Goal: Task Accomplishment & Management: Complete application form

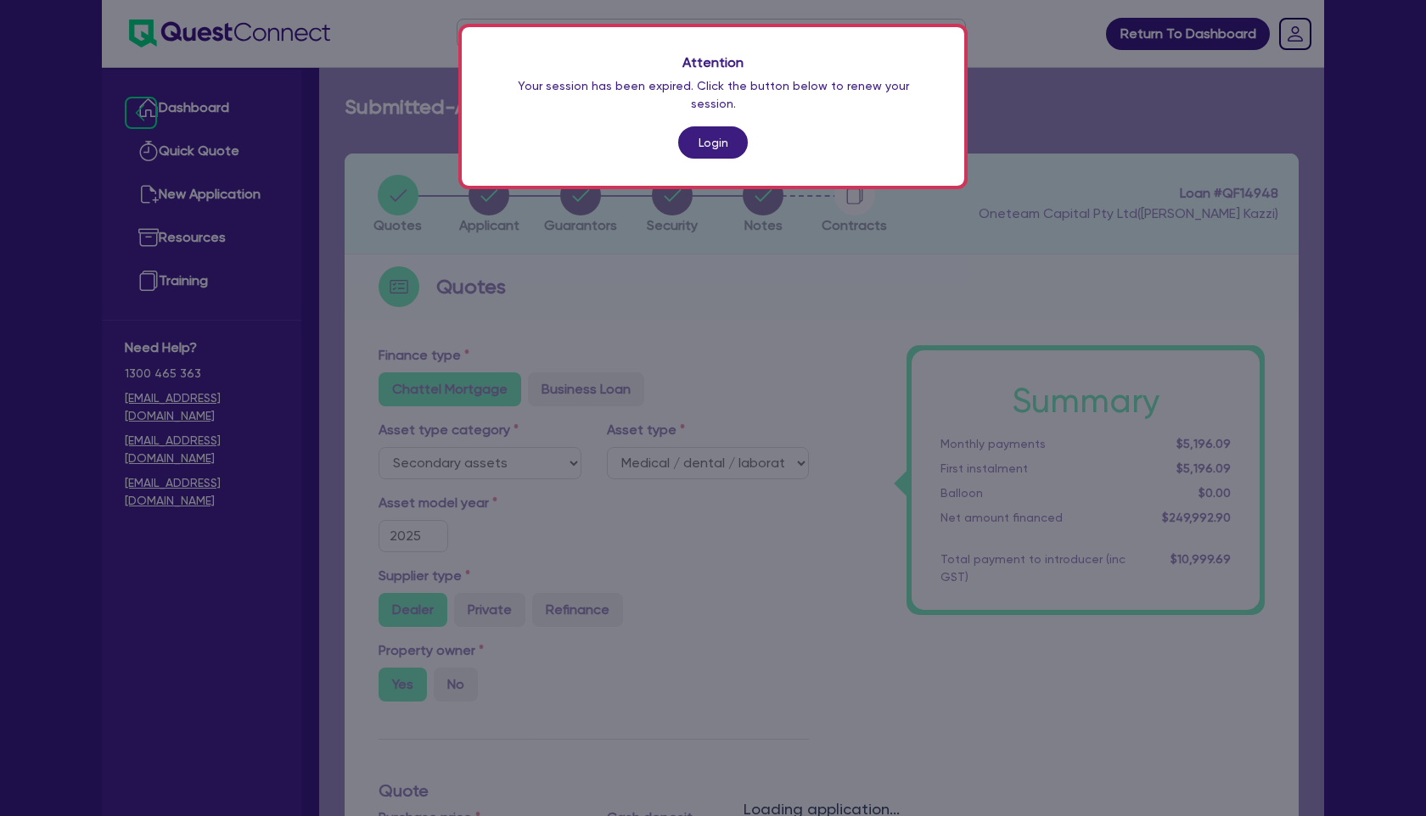
select select "SECONDARY_ASSETS"
select select "MEDICAL_DENTAL_LABORATORY_EQUIPMENT"
click at [715, 126] on link "Login" at bounding box center [713, 142] width 70 height 32
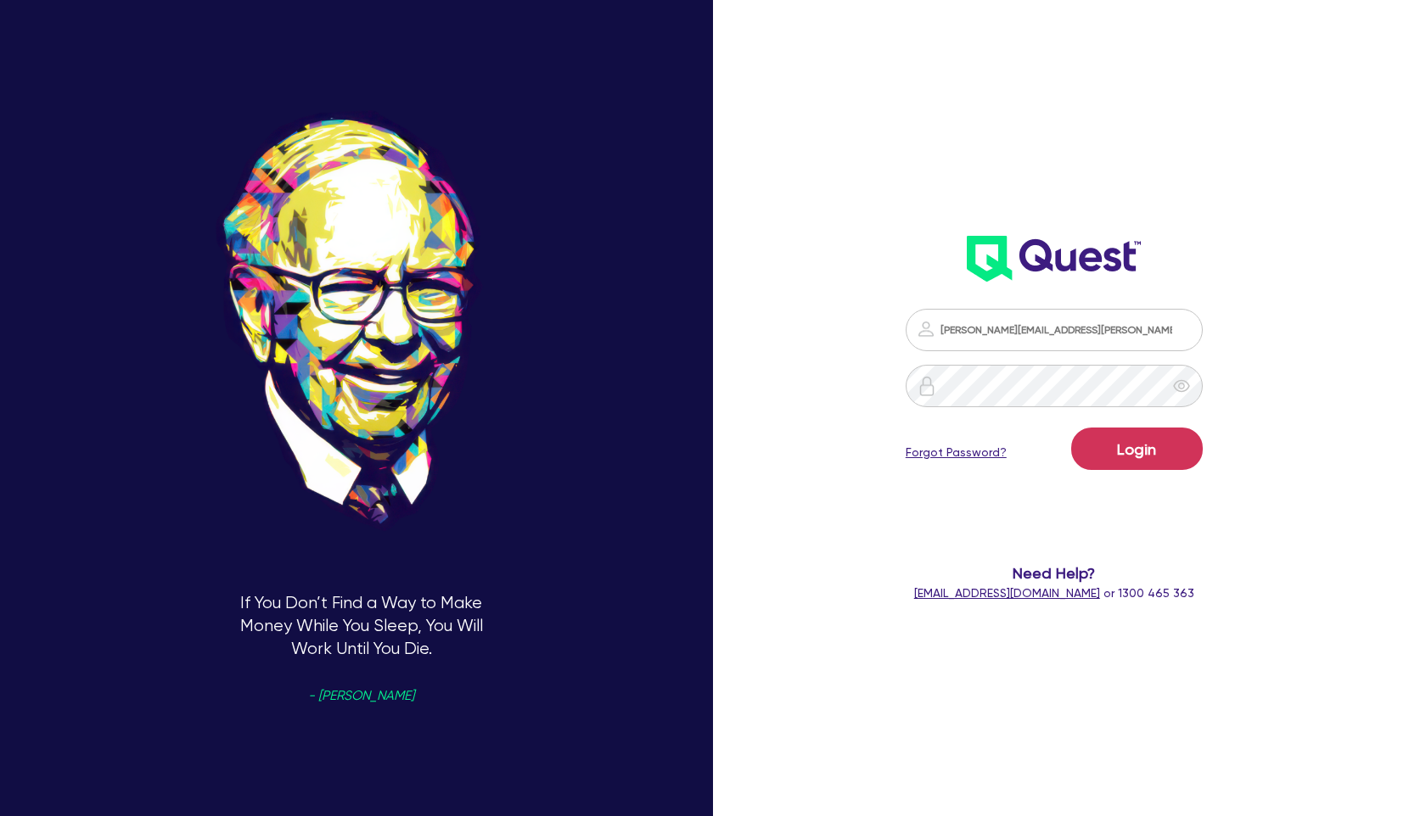
click at [832, 270] on div "If You Don’t Find a Way to Make Money While You Sleep, You Will Work Until You …" at bounding box center [713, 408] width 1426 height 939
click at [1140, 447] on button "Login" at bounding box center [1137, 449] width 132 height 42
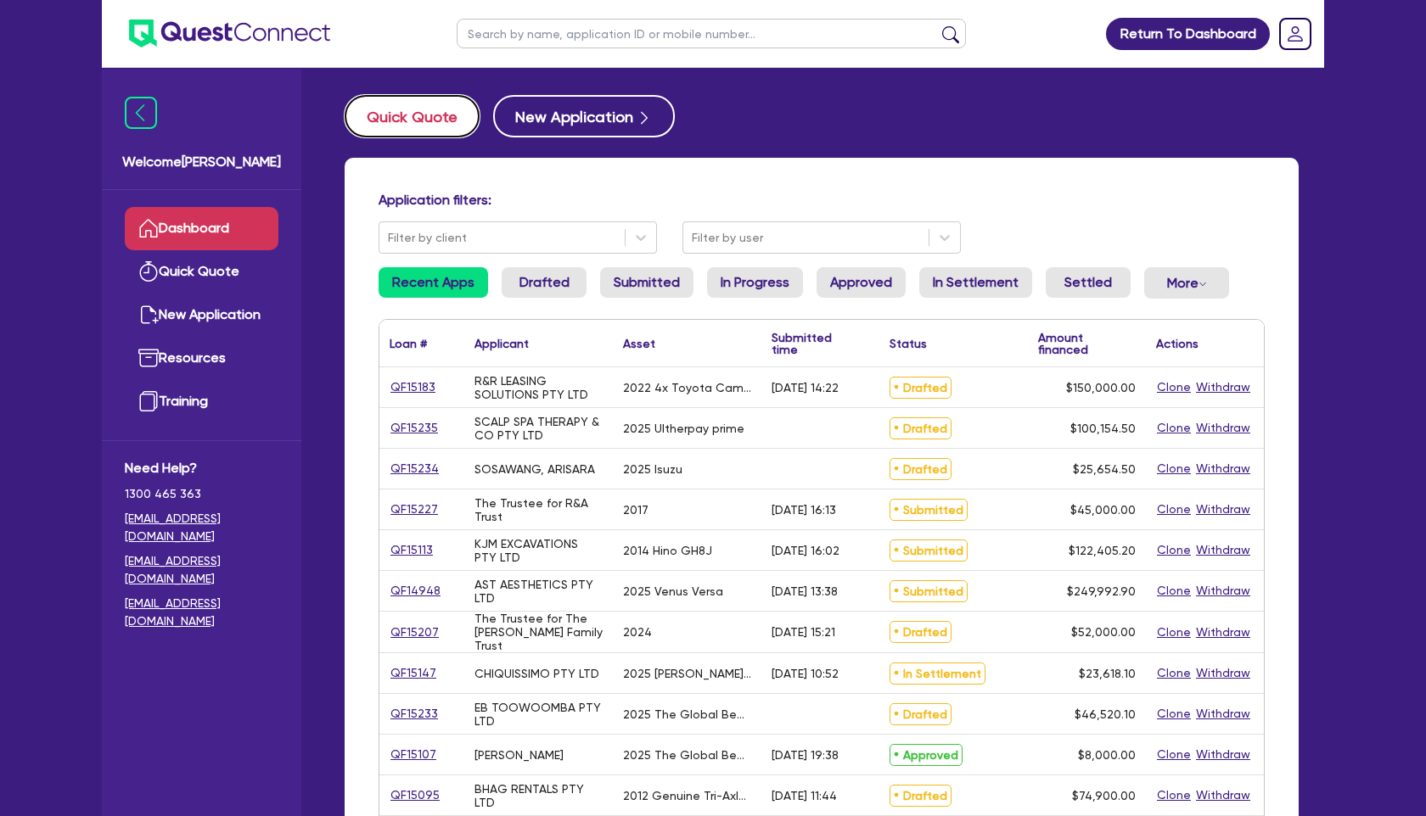
click at [418, 114] on button "Quick Quote" at bounding box center [412, 116] width 135 height 42
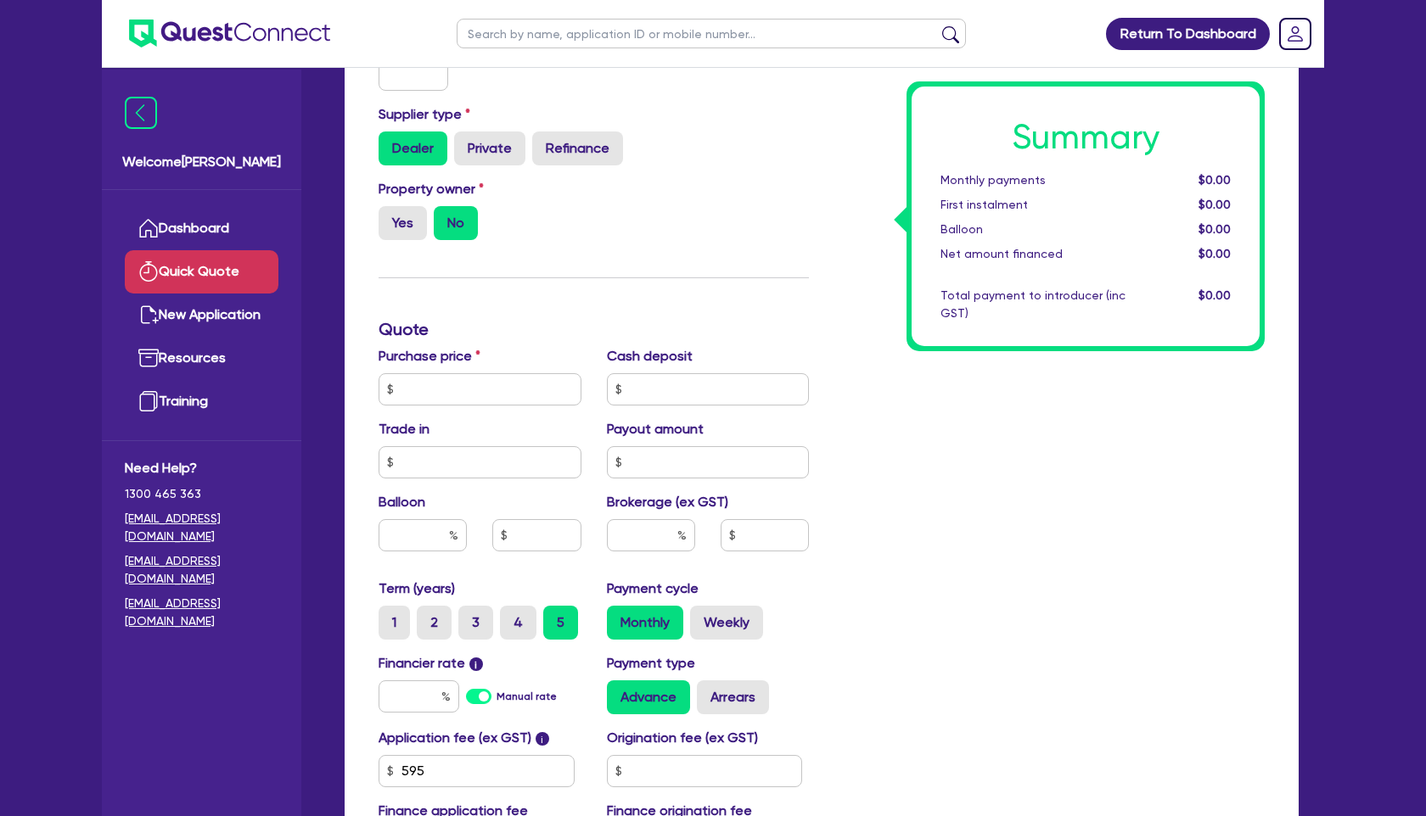
scroll to position [305, 0]
click at [599, 328] on h3 "Quote" at bounding box center [594, 328] width 430 height 20
click at [517, 379] on input "text" at bounding box center [480, 389] width 203 height 32
type input "145,000"
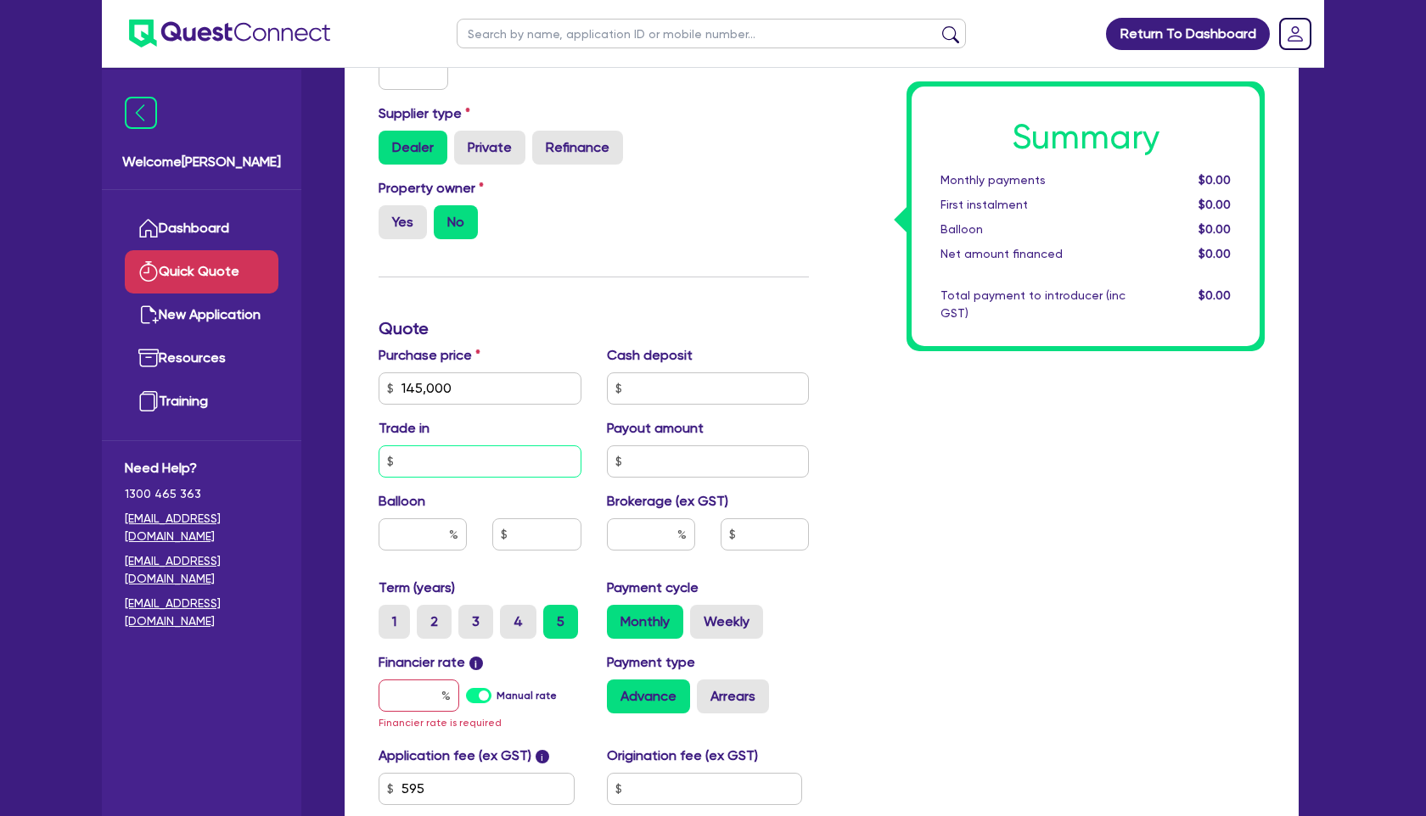
click at [537, 455] on input "text" at bounding box center [480, 462] width 203 height 32
type input "145,000"
click at [721, 386] on input "text" at bounding box center [708, 389] width 203 height 32
click at [667, 457] on input "text" at bounding box center [708, 462] width 203 height 32
type input "114,500"
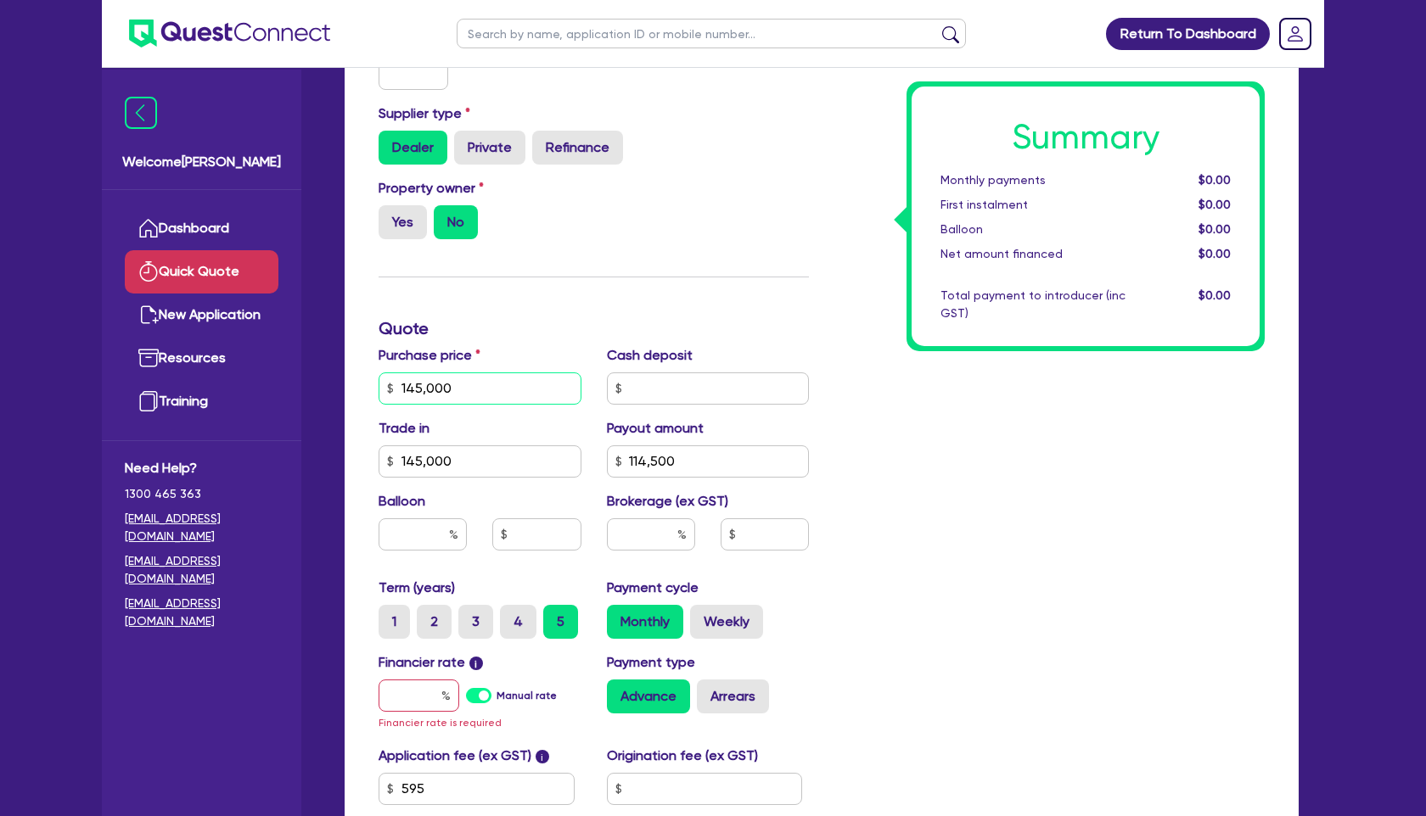
drag, startPoint x: 479, startPoint y: 390, endPoint x: 353, endPoint y: 388, distance: 125.6
click at [353, 388] on div "Finance type Chattel Mortgage Business Loan Asset type category Select Cars and…" at bounding box center [822, 414] width 954 height 1131
type input "159,500"
drag, startPoint x: 475, startPoint y: 459, endPoint x: 326, endPoint y: 458, distance: 149.4
click at [326, 458] on div "Quick Quote Finance type Chattel Mortgage Business Loan Asset type category Sel…" at bounding box center [821, 395] width 1005 height 1210
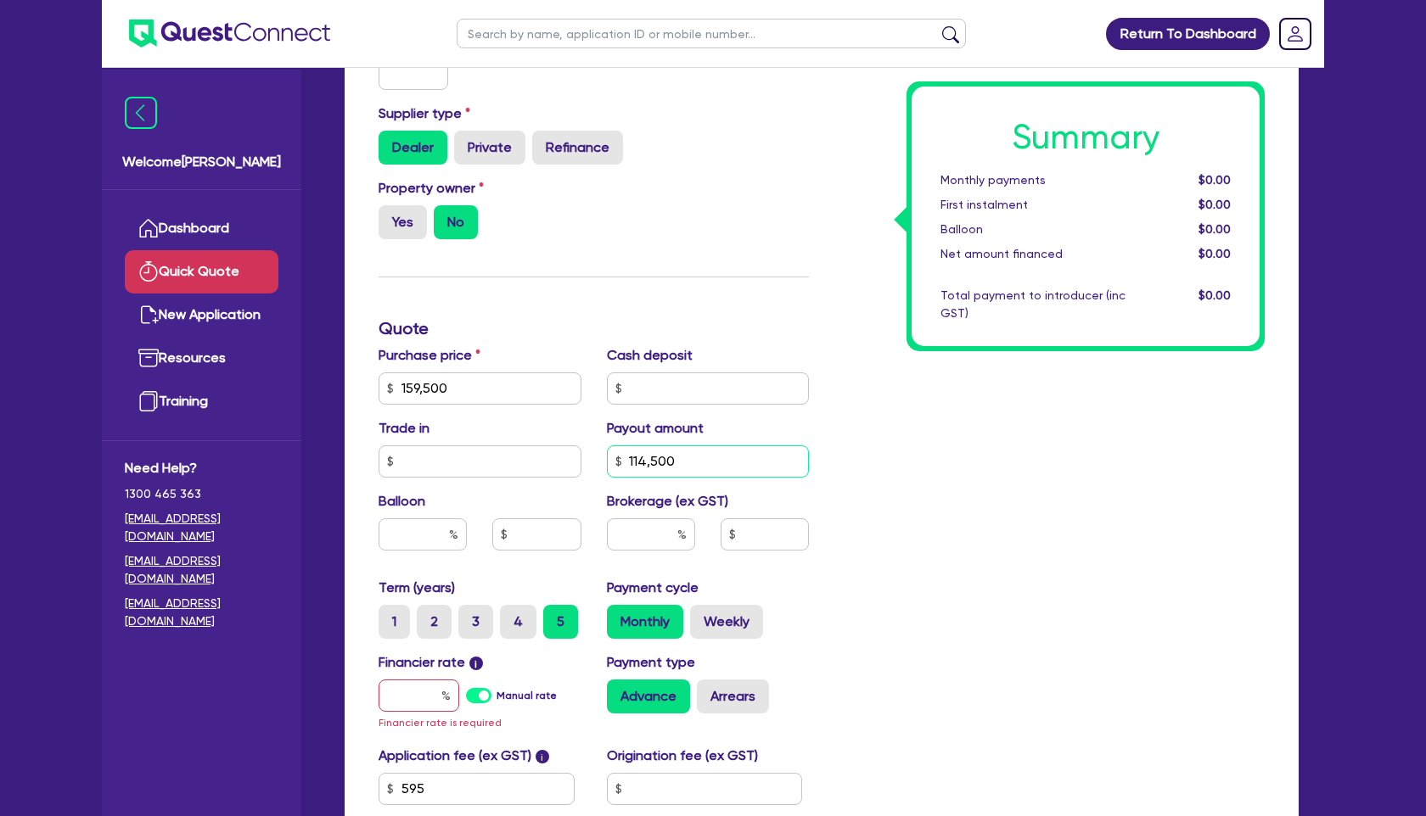
drag, startPoint x: 695, startPoint y: 457, endPoint x: 544, endPoint y: 456, distance: 151.1
click at [544, 456] on div "Purchase price 159,500 Cash deposit Trade in Payout amount 114,500 Balloon Brok…" at bounding box center [594, 461] width 456 height 233
click at [420, 690] on input "text" at bounding box center [419, 696] width 81 height 32
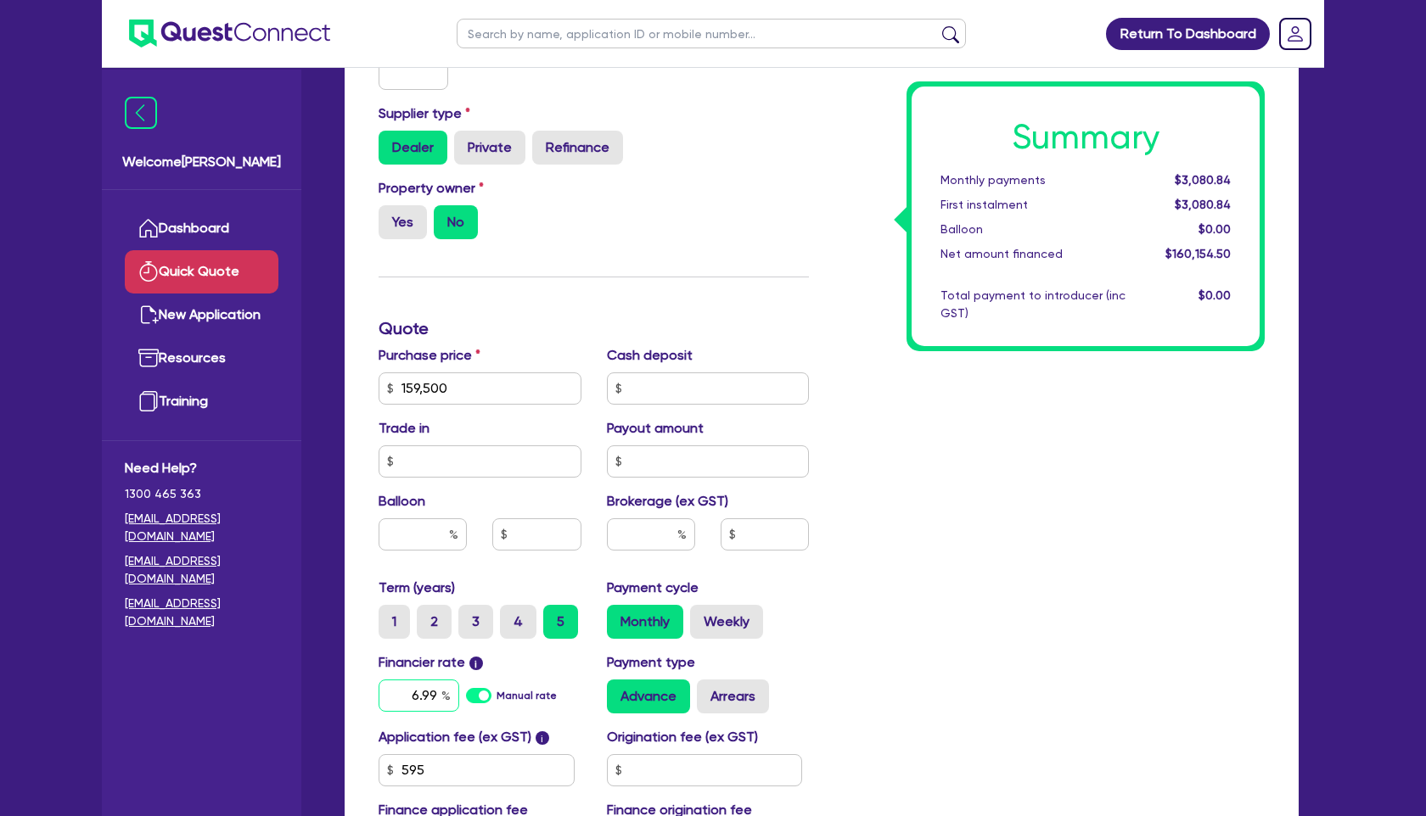
type input "6.99"
click at [851, 619] on div "Summary Monthly payments $3,080.84 First instalment $3,080.84 Balloon $0.00 Net…" at bounding box center [1050, 379] width 456 height 992
click at [651, 533] on input "text" at bounding box center [651, 535] width 88 height 32
type input "2"
click at [1082, 583] on div "Summary Monthly payments Calculating... First instalment Calculating... Balloon…" at bounding box center [1050, 379] width 456 height 992
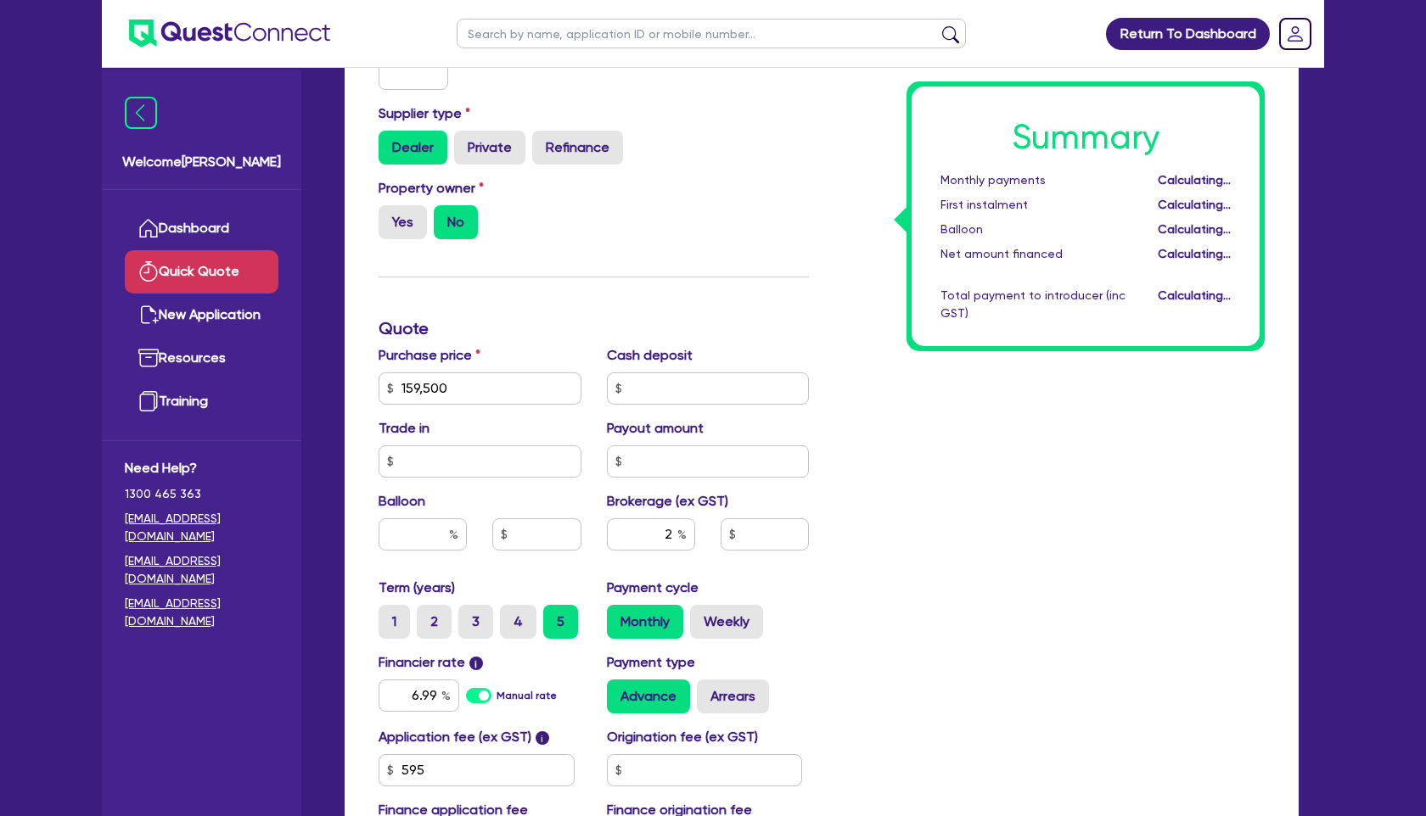
type input "3,203.09"
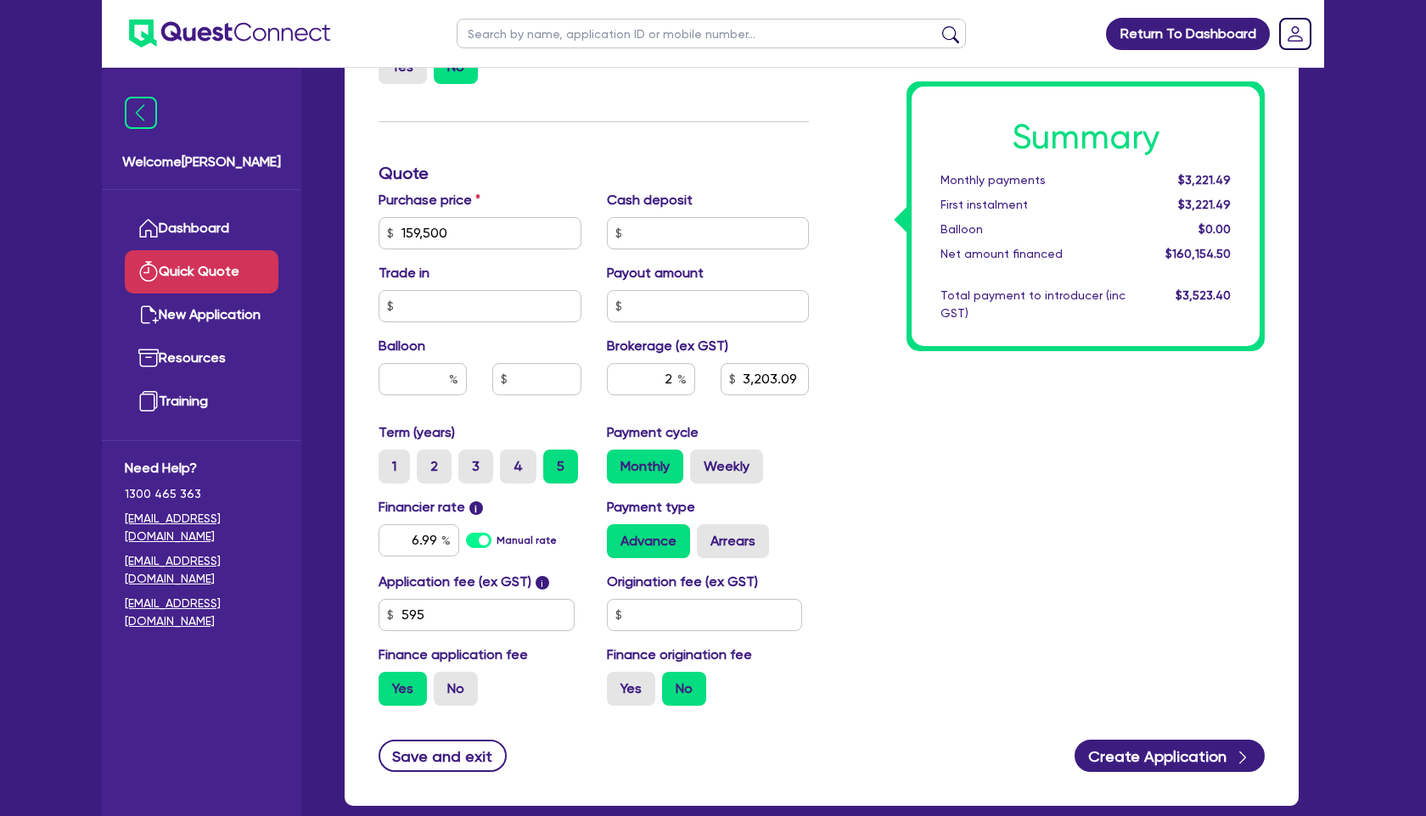
scroll to position [463, 0]
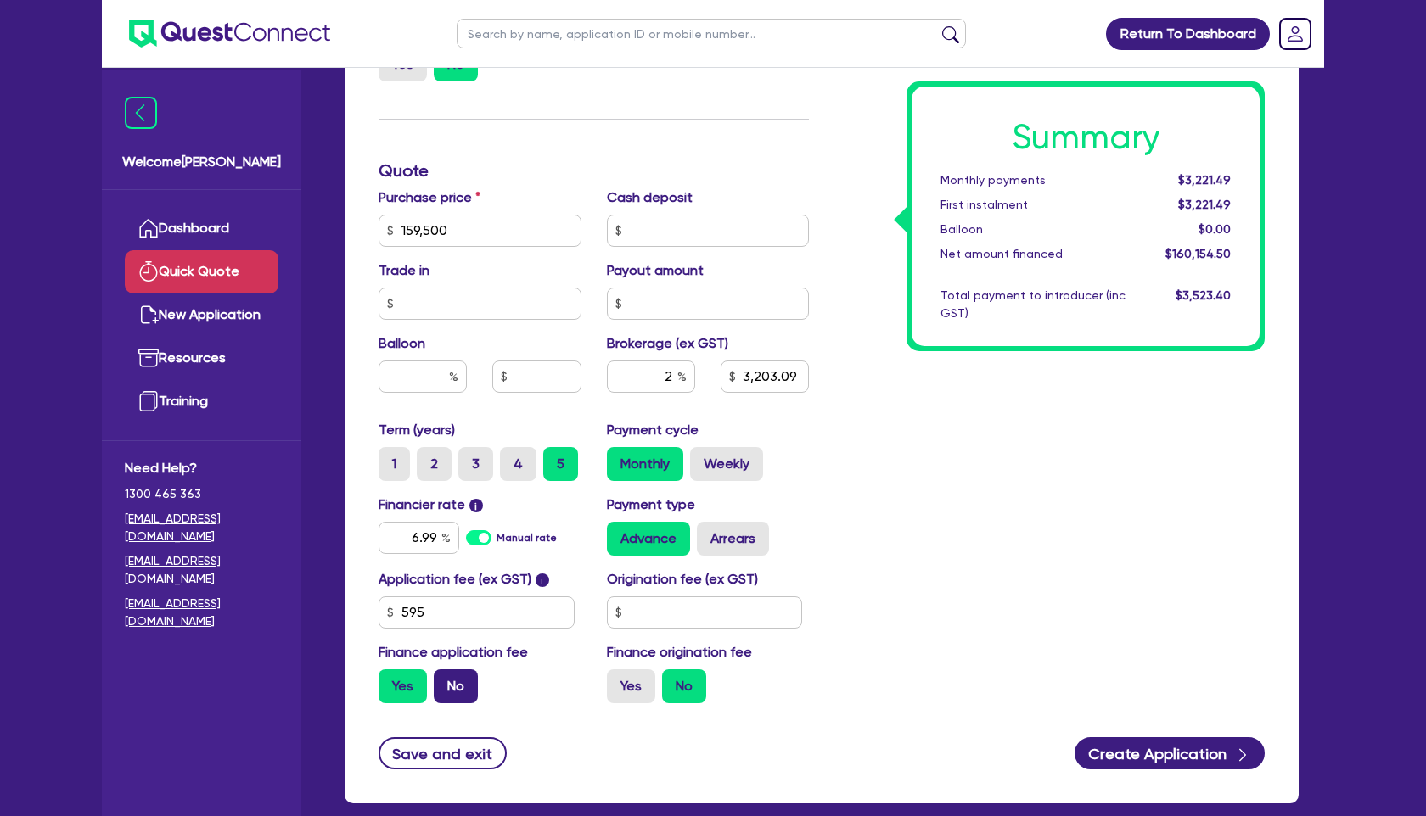
click at [462, 682] on label "No" at bounding box center [456, 687] width 44 height 34
click at [445, 681] on input "No" at bounding box center [439, 675] width 11 height 11
radio input "true"
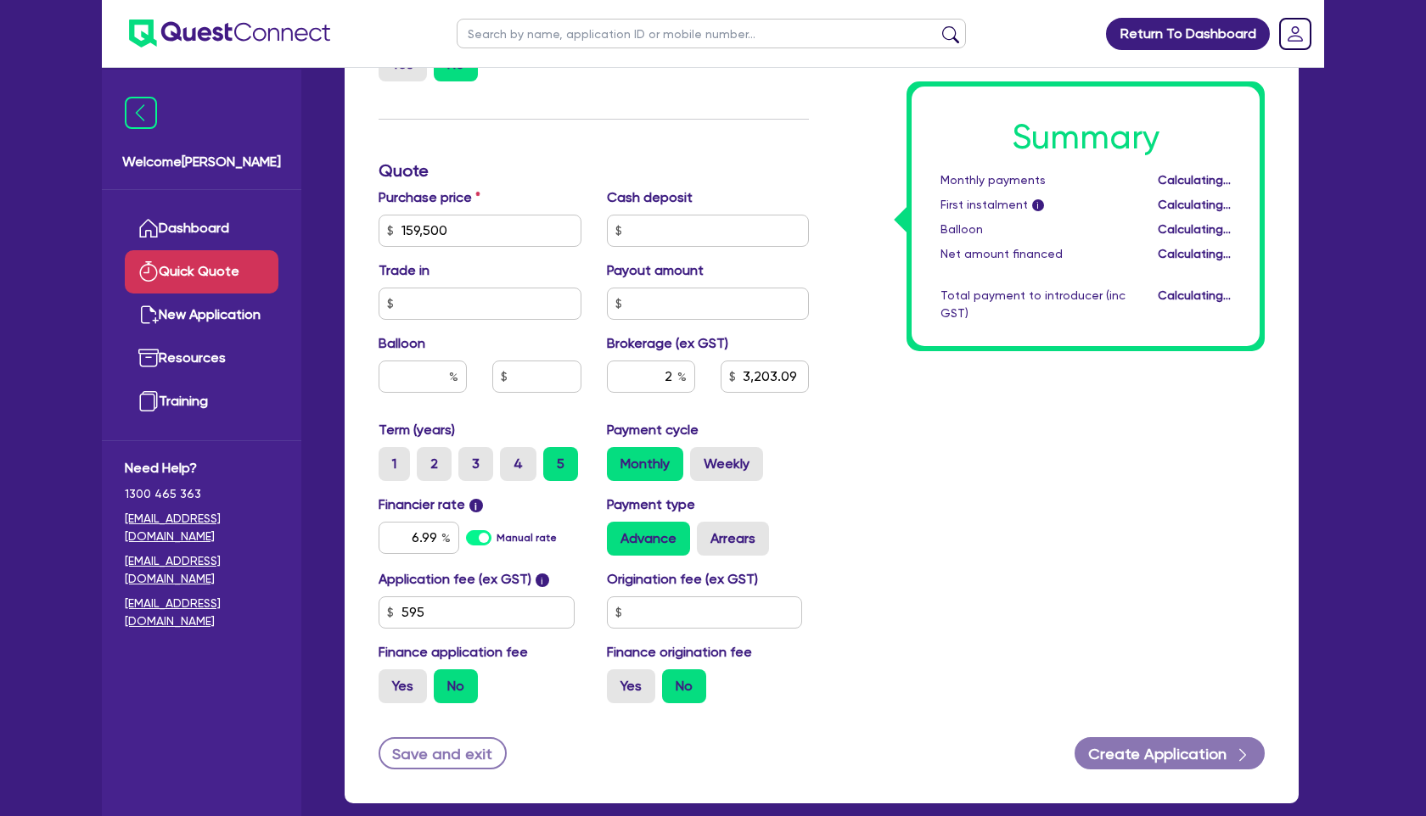
type input "3,190"
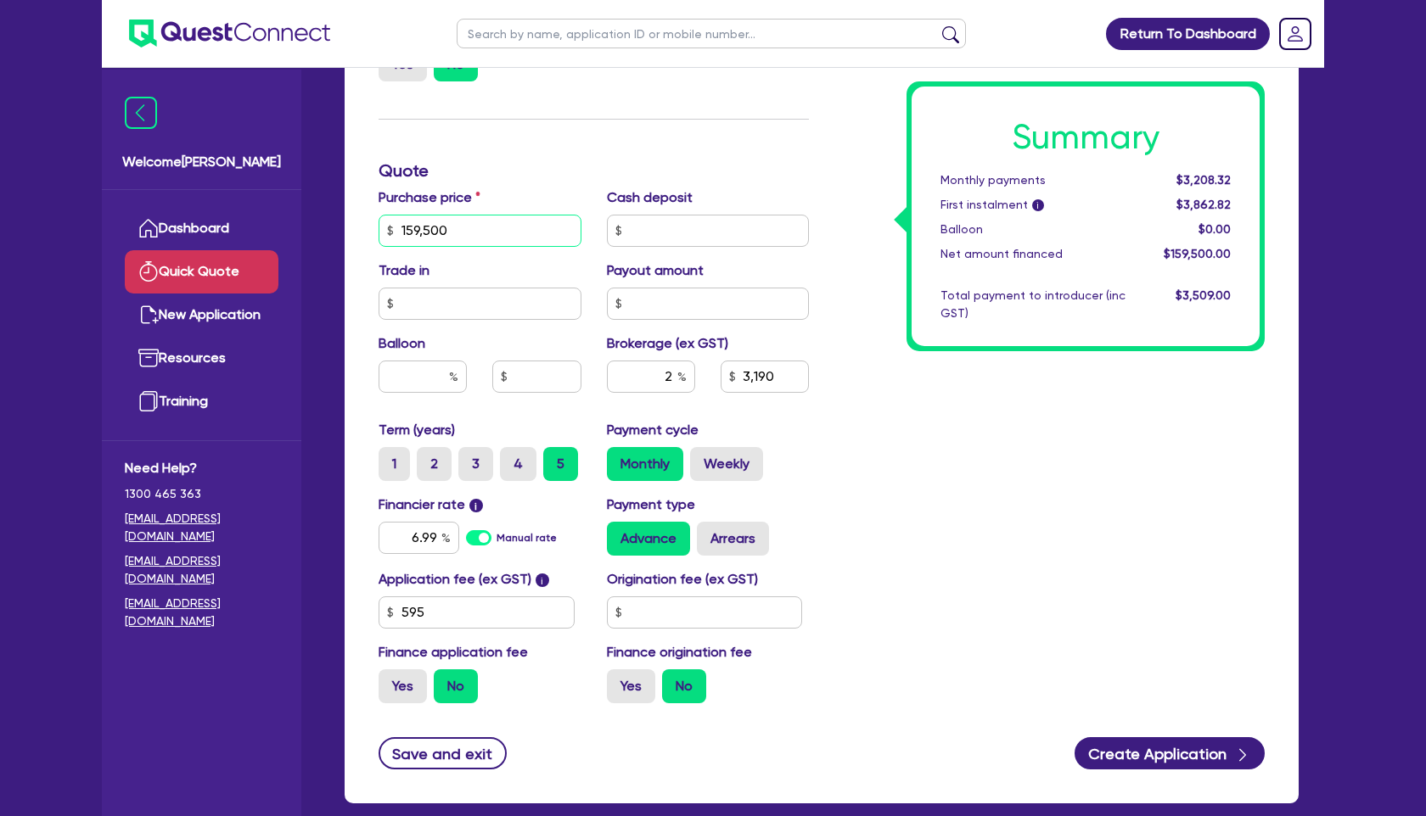
drag, startPoint x: 466, startPoint y: 226, endPoint x: 338, endPoint y: 228, distance: 128.2
click at [338, 228] on div "Finance type Chattel Mortgage Business Loan Asset type category Select Cars and…" at bounding box center [821, 257] width 979 height 1133
type input "125,950"
click at [855, 466] on div "Summary Monthly payments $3,208.32 First instalment i $3,862.82 Balloon $0.00 N…" at bounding box center [1050, 221] width 456 height 992
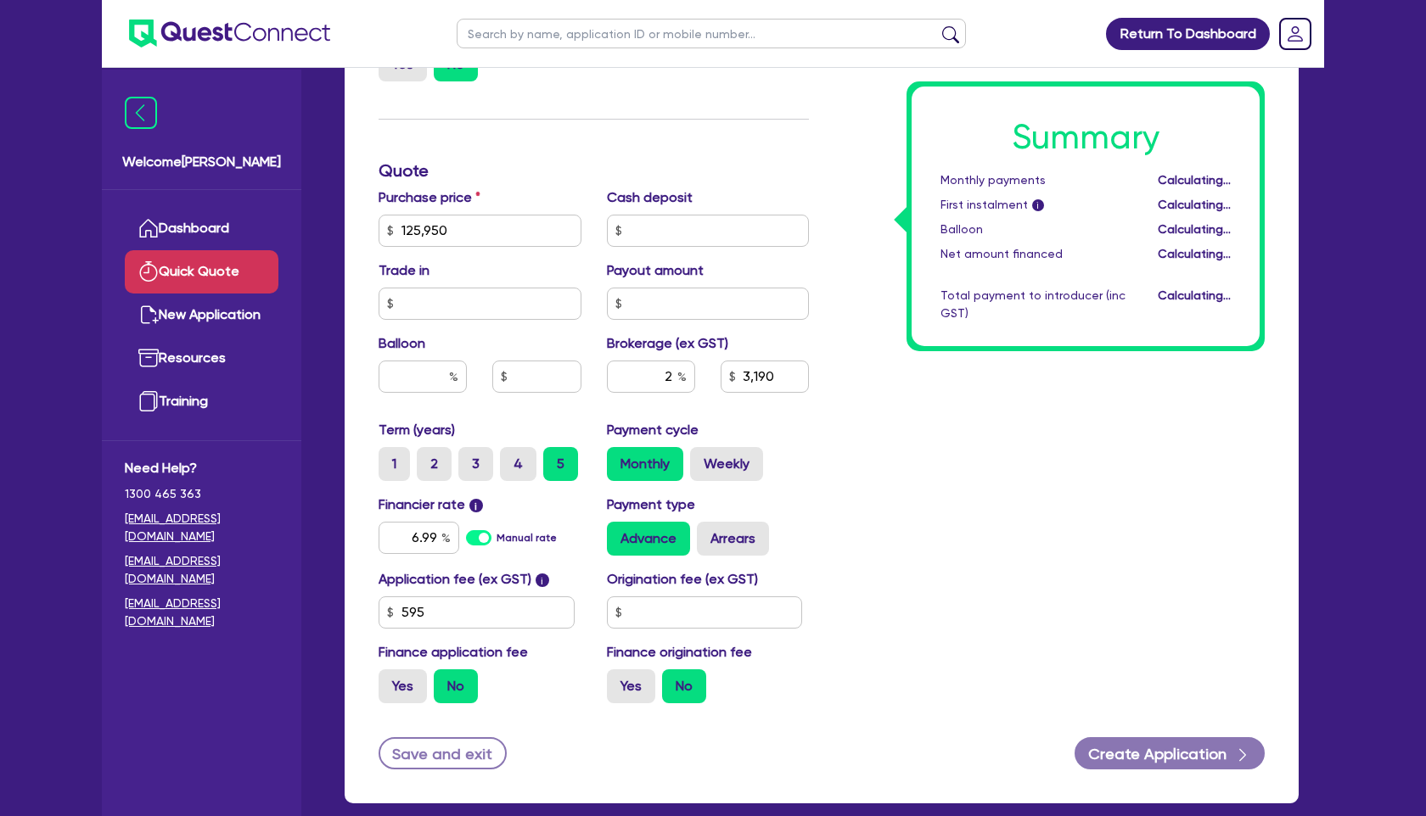
type input "2,519"
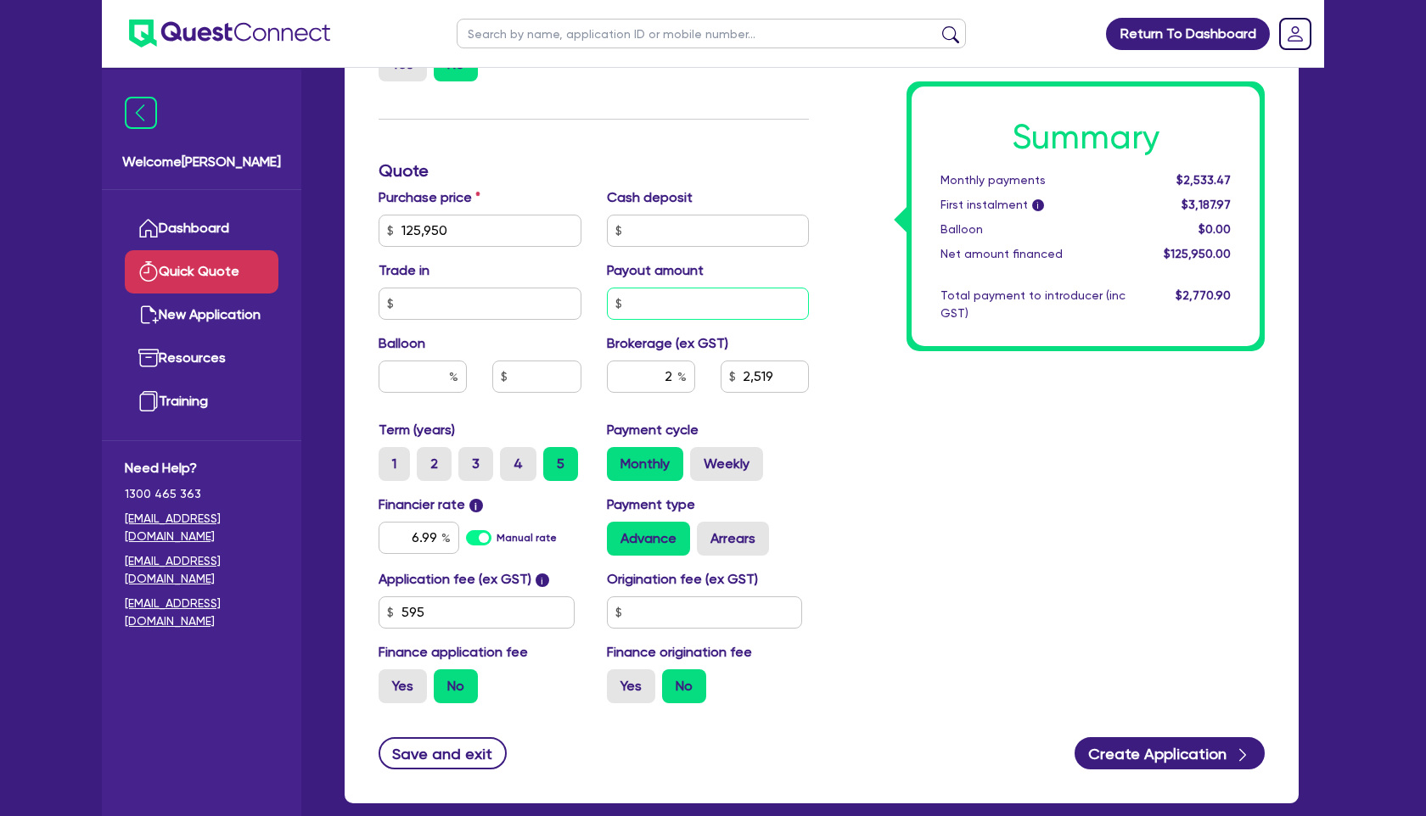
click at [670, 305] on input "text" at bounding box center [708, 304] width 203 height 32
type input "159,500"
click at [1072, 564] on div "Summary Monthly payments $2,533.47 First instalment i $3,187.97 Balloon $0.00 N…" at bounding box center [1050, 221] width 456 height 992
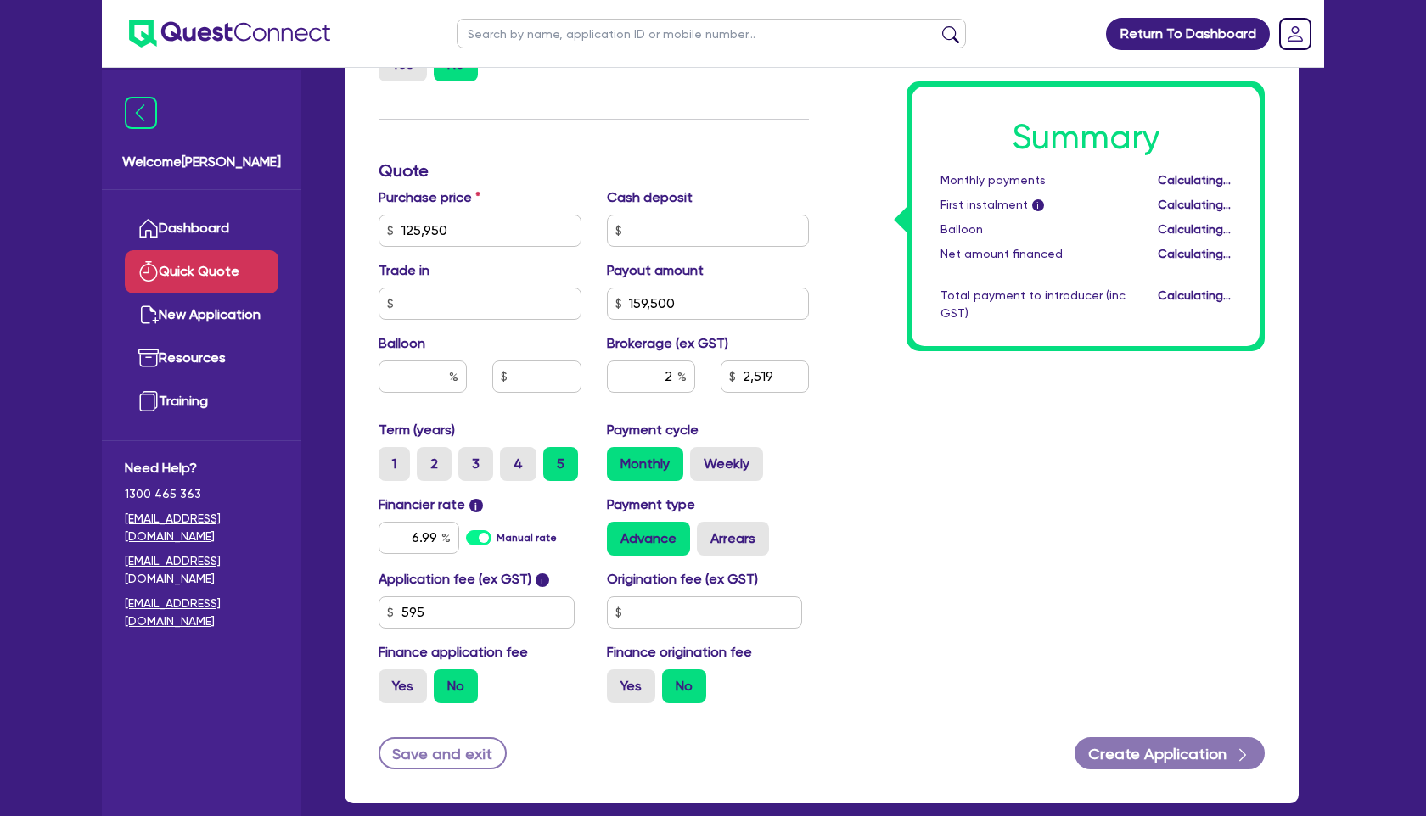
type input "5,709"
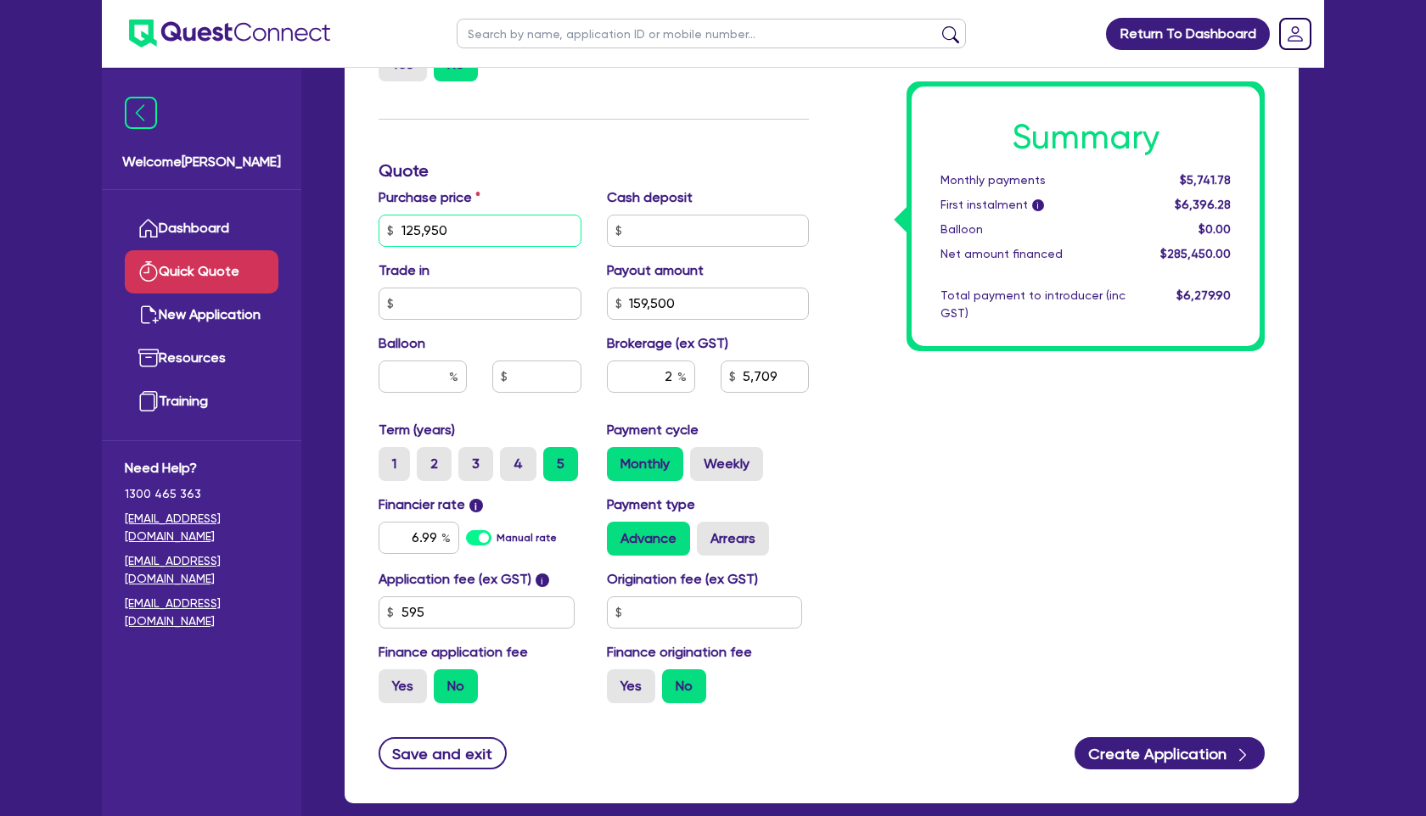
drag, startPoint x: 468, startPoint y: 231, endPoint x: 362, endPoint y: 231, distance: 106.1
click at [362, 231] on div "Finance type Chattel Mortgage Business Loan Asset type category Select Cars and…" at bounding box center [822, 247] width 954 height 1113
type input "60,000"
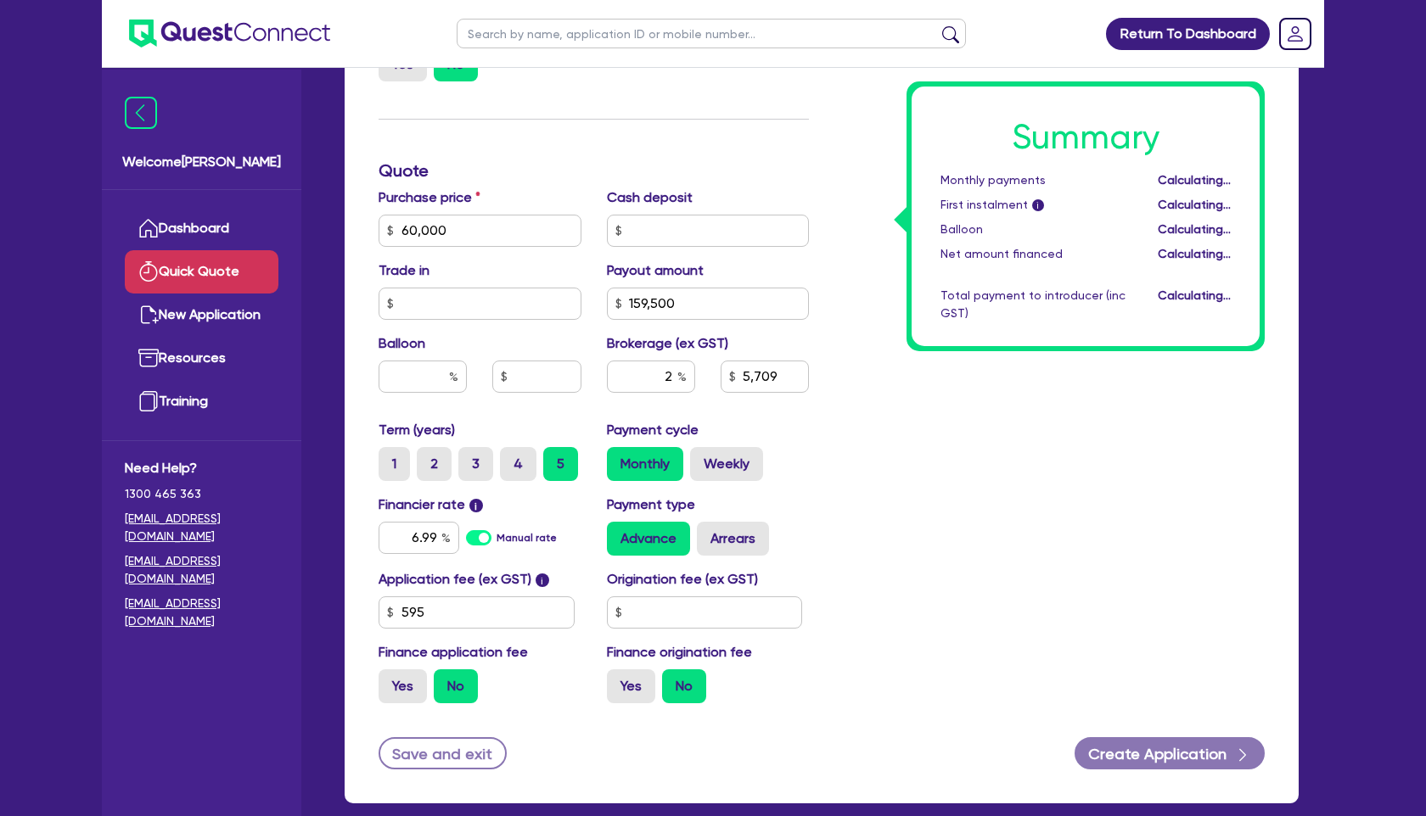
click at [922, 451] on div "Summary Monthly payments Calculating... First instalment i Calculating... Ballo…" at bounding box center [1050, 221] width 456 height 992
type input "4,390"
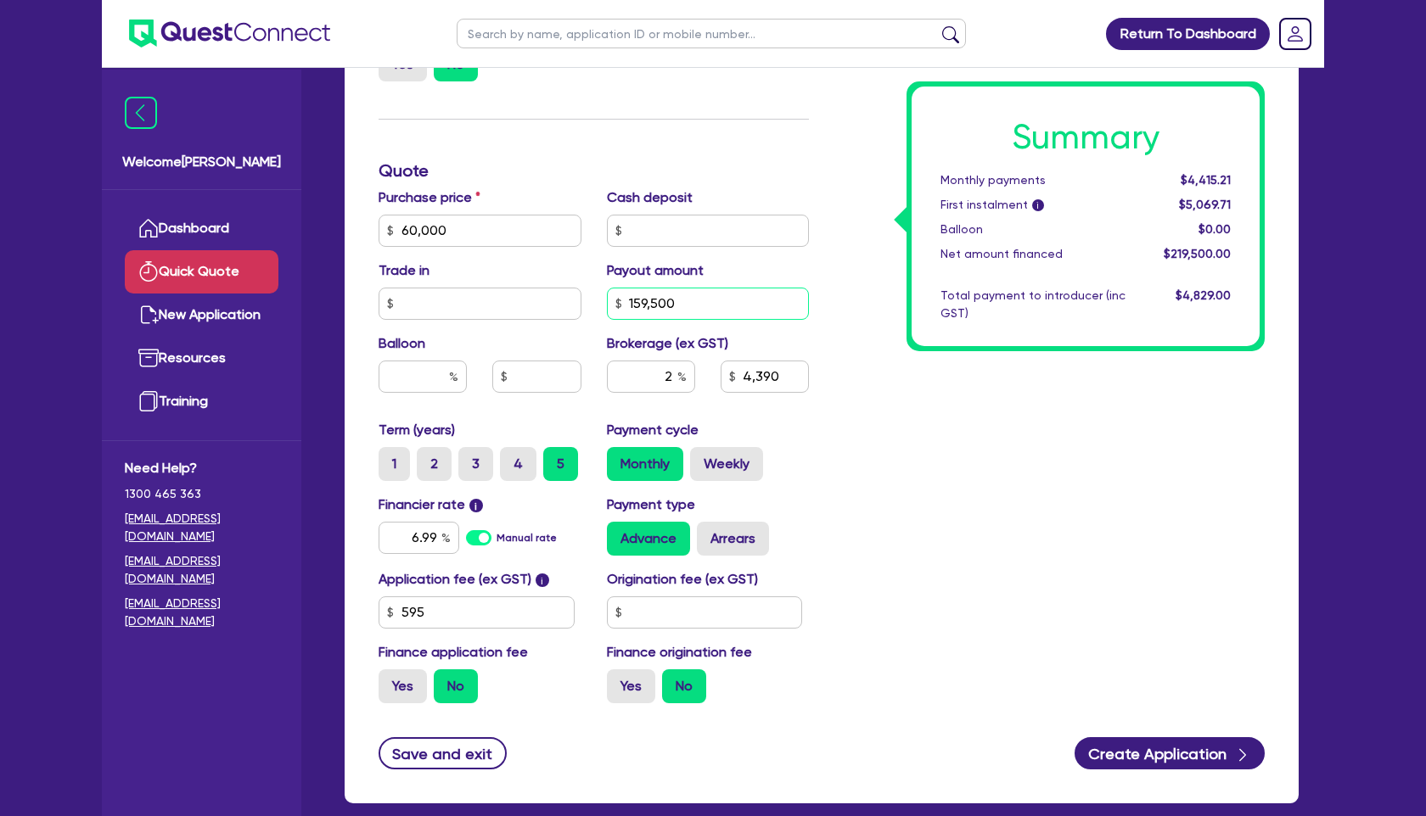
drag, startPoint x: 684, startPoint y: 294, endPoint x: 589, endPoint y: 299, distance: 95.2
click at [589, 299] on div "Purchase price 60,000 Cash deposit Trade in Payout amount 159,500 Balloon Broke…" at bounding box center [594, 304] width 456 height 233
drag, startPoint x: 673, startPoint y: 304, endPoint x: 597, endPoint y: 304, distance: 76.4
click at [597, 304] on div "Payout amount 159,500" at bounding box center [708, 290] width 228 height 59
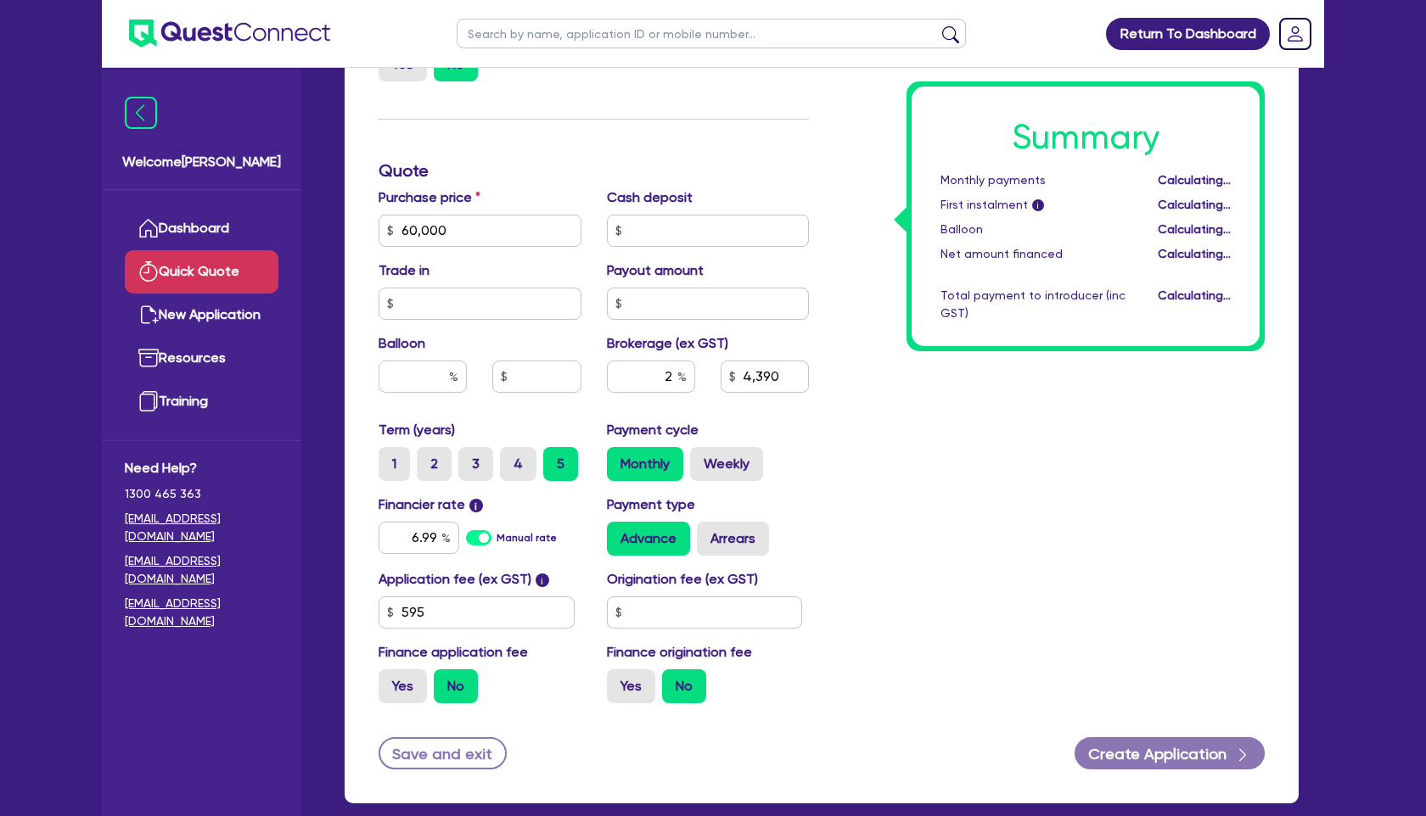
click at [897, 468] on div "Summary Monthly payments Calculating... First instalment i Calculating... Ballo…" at bounding box center [1050, 221] width 456 height 992
type input "1,200"
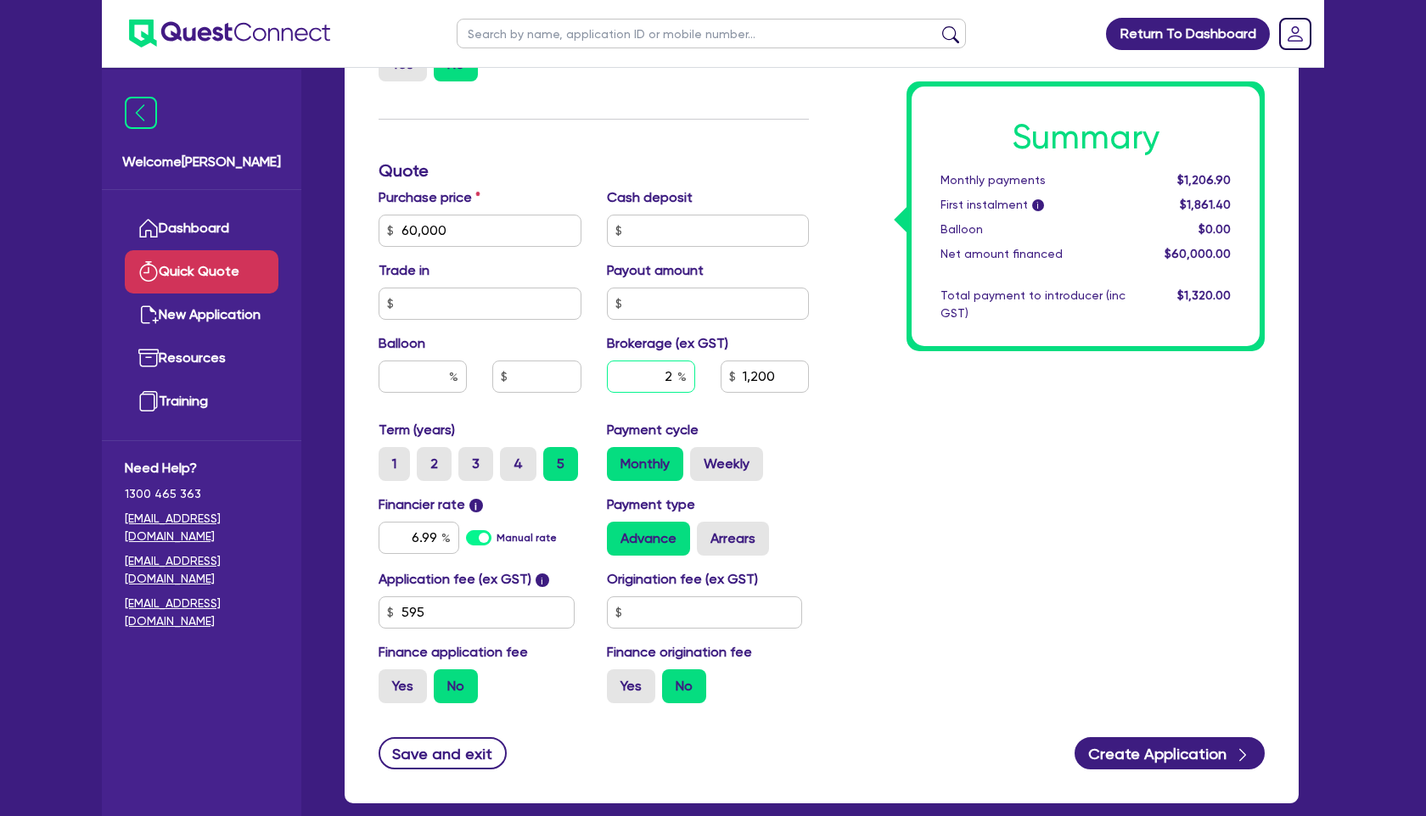
drag, startPoint x: 655, startPoint y: 375, endPoint x: 758, endPoint y: 375, distance: 102.7
click at [758, 375] on div "2 1,200" at bounding box center [708, 384] width 228 height 46
type input "4"
click at [471, 234] on input "60,000" at bounding box center [480, 231] width 203 height 32
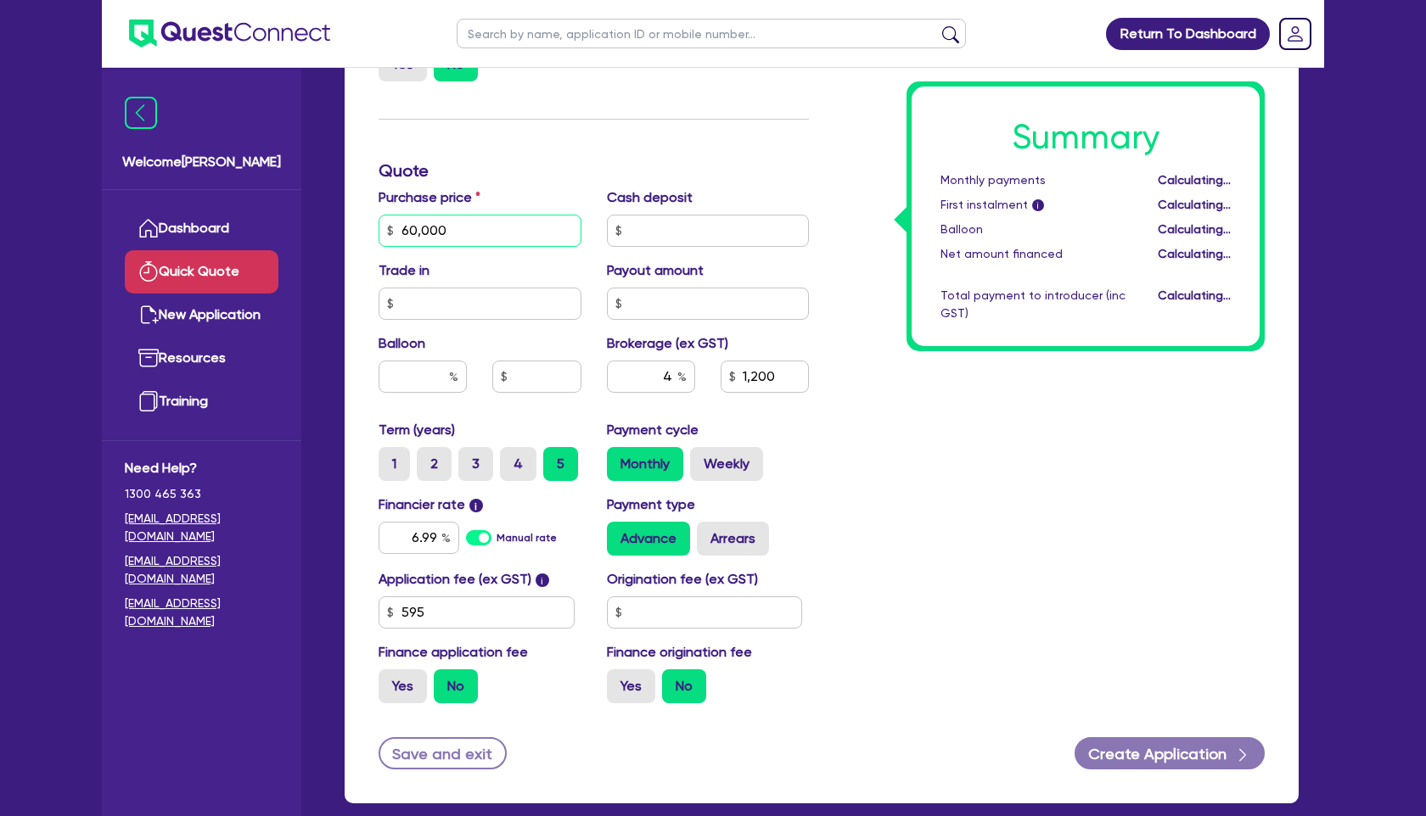
type input "2,400"
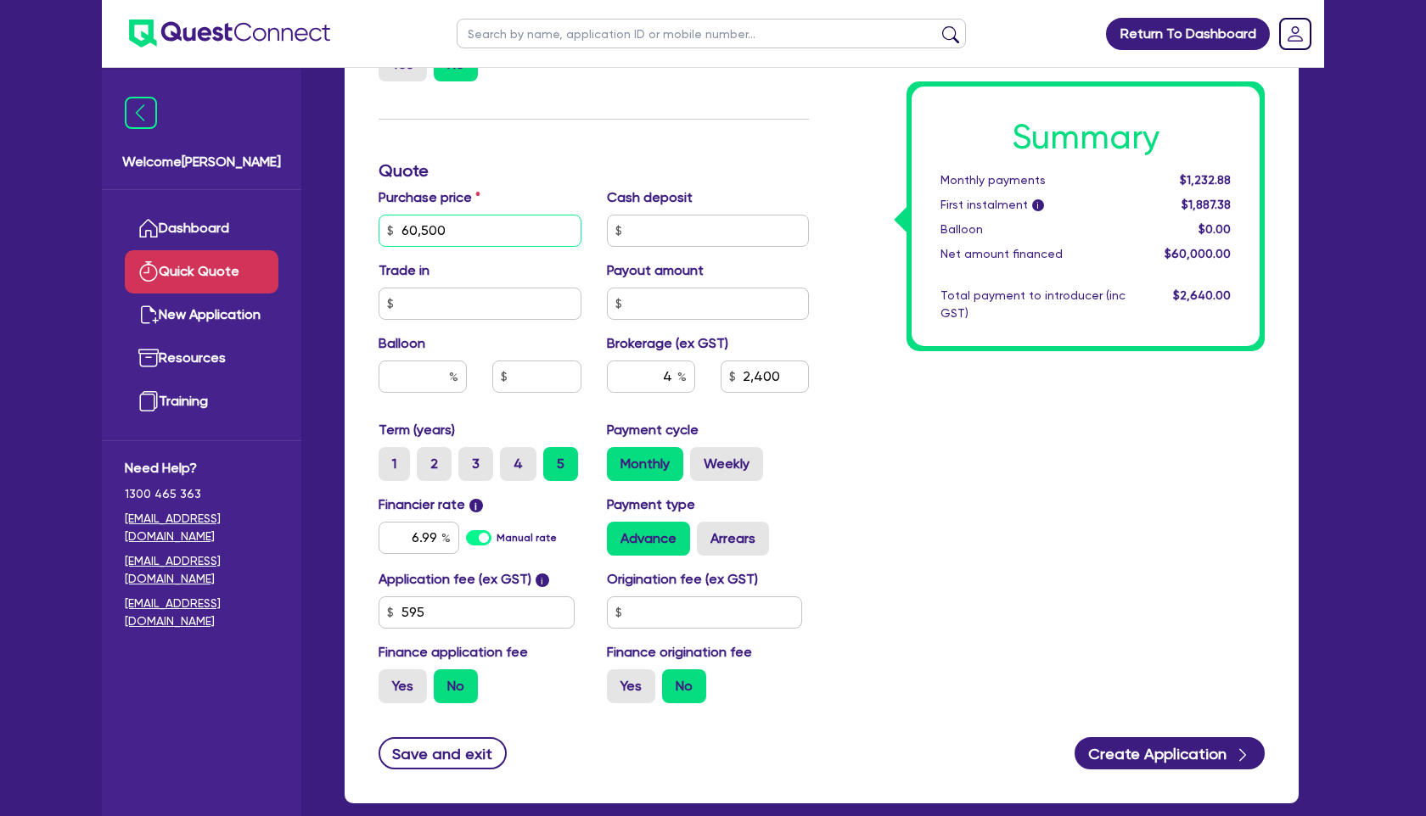
type input "60,500"
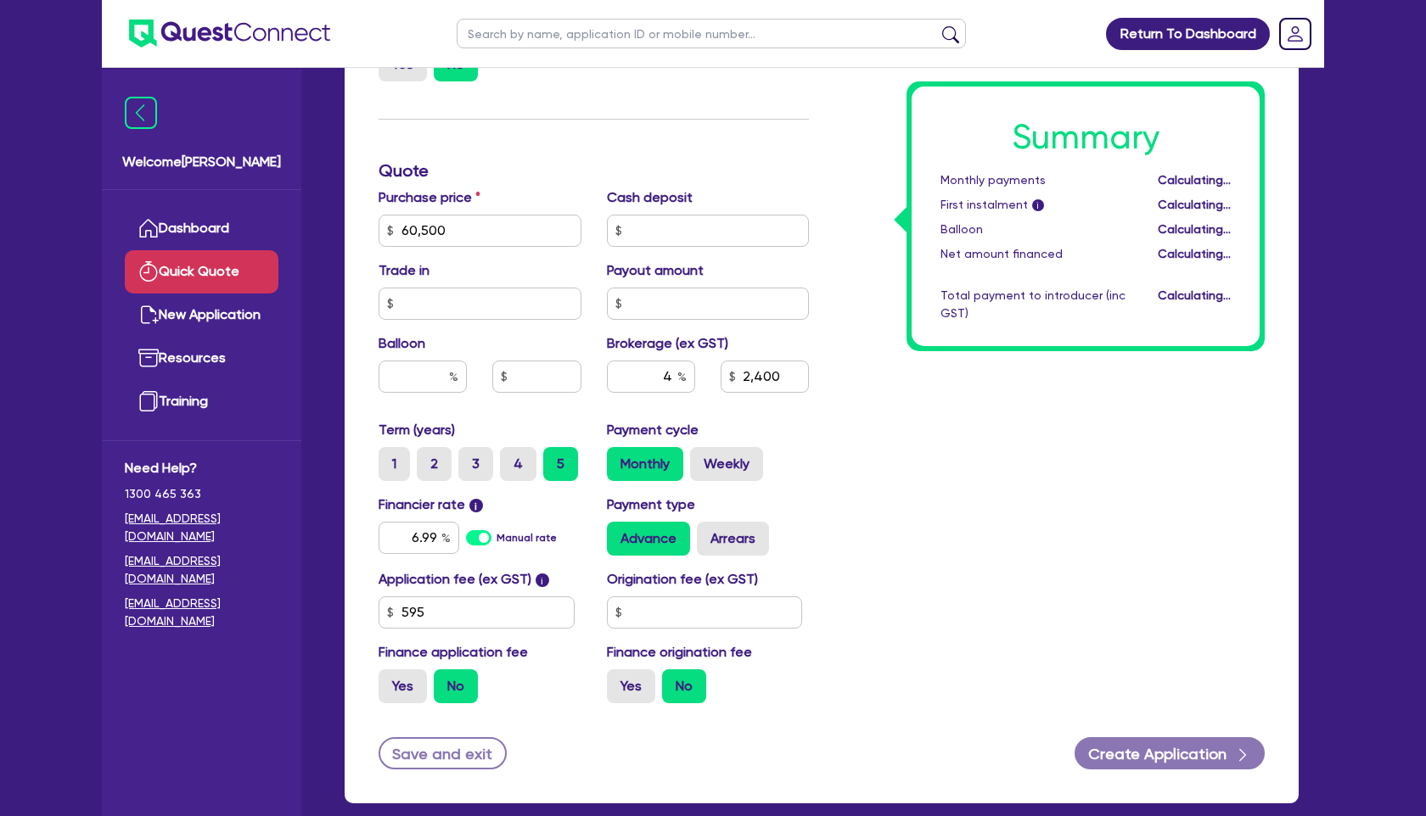
click at [1018, 412] on div "Summary Monthly payments Calculating... First instalment i Calculating... Ballo…" at bounding box center [1050, 221] width 456 height 992
type input "2,420"
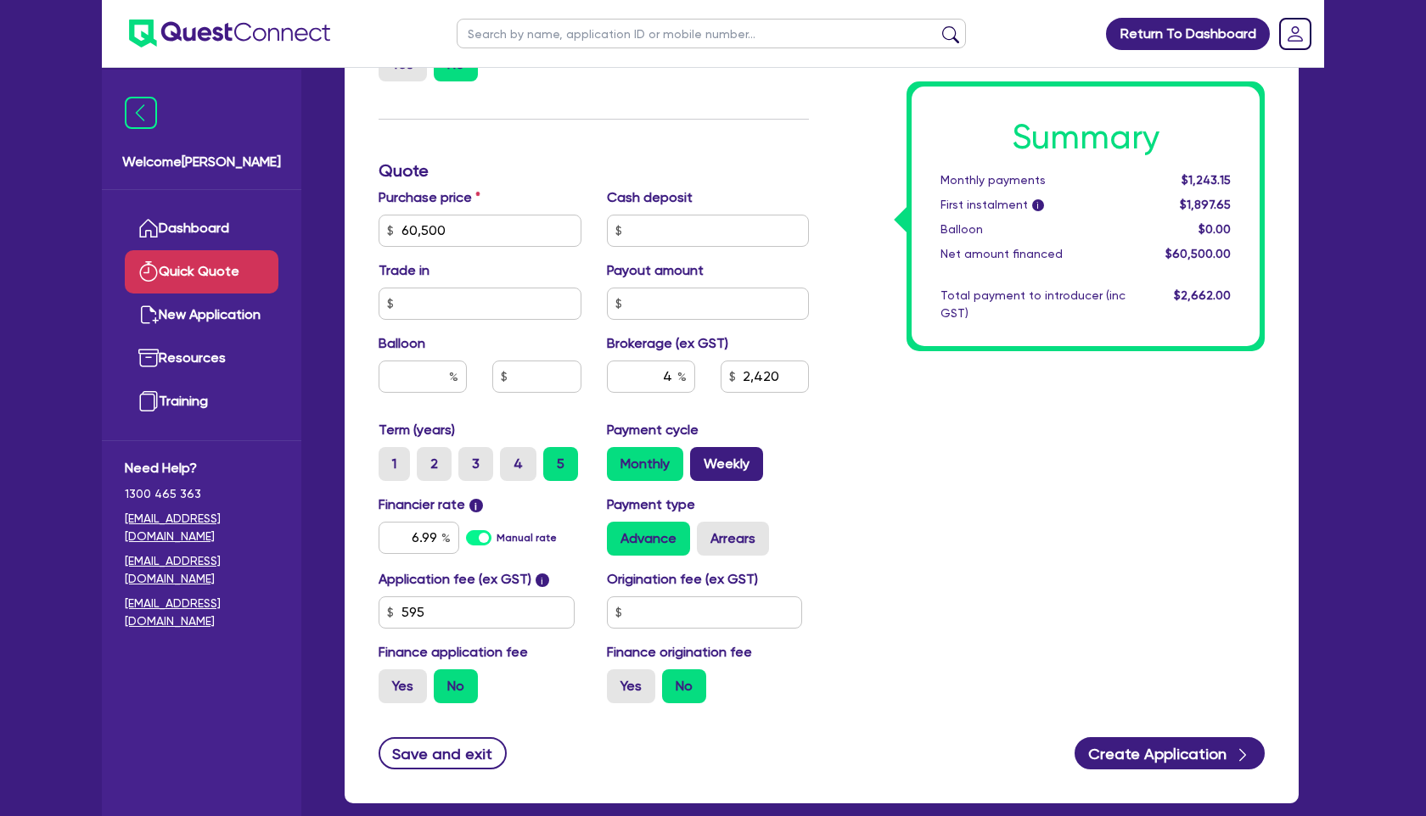
click at [731, 469] on label "Weekly" at bounding box center [726, 464] width 73 height 34
click at [701, 458] on input "Weekly" at bounding box center [695, 452] width 11 height 11
radio input "true"
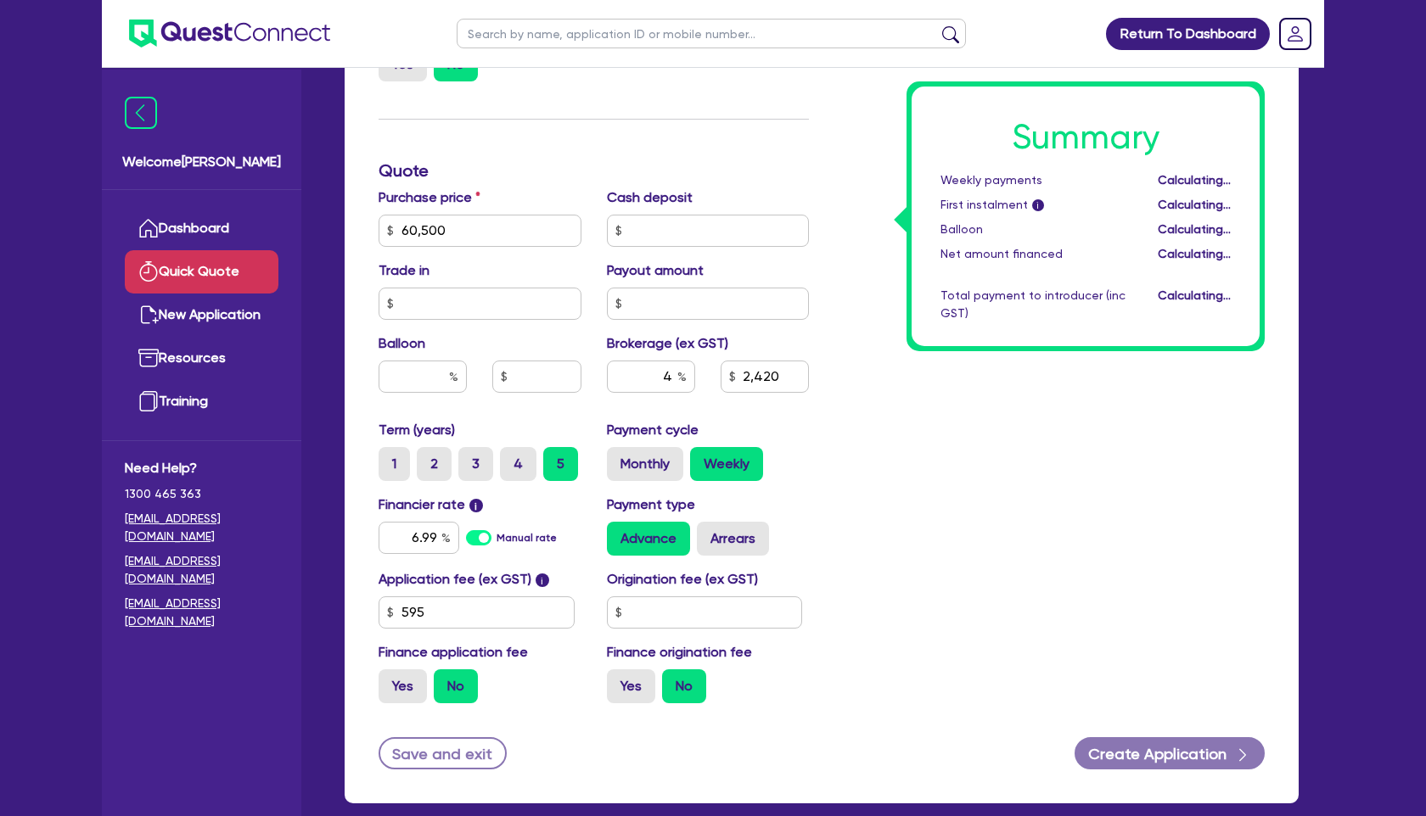
type input "2,420"
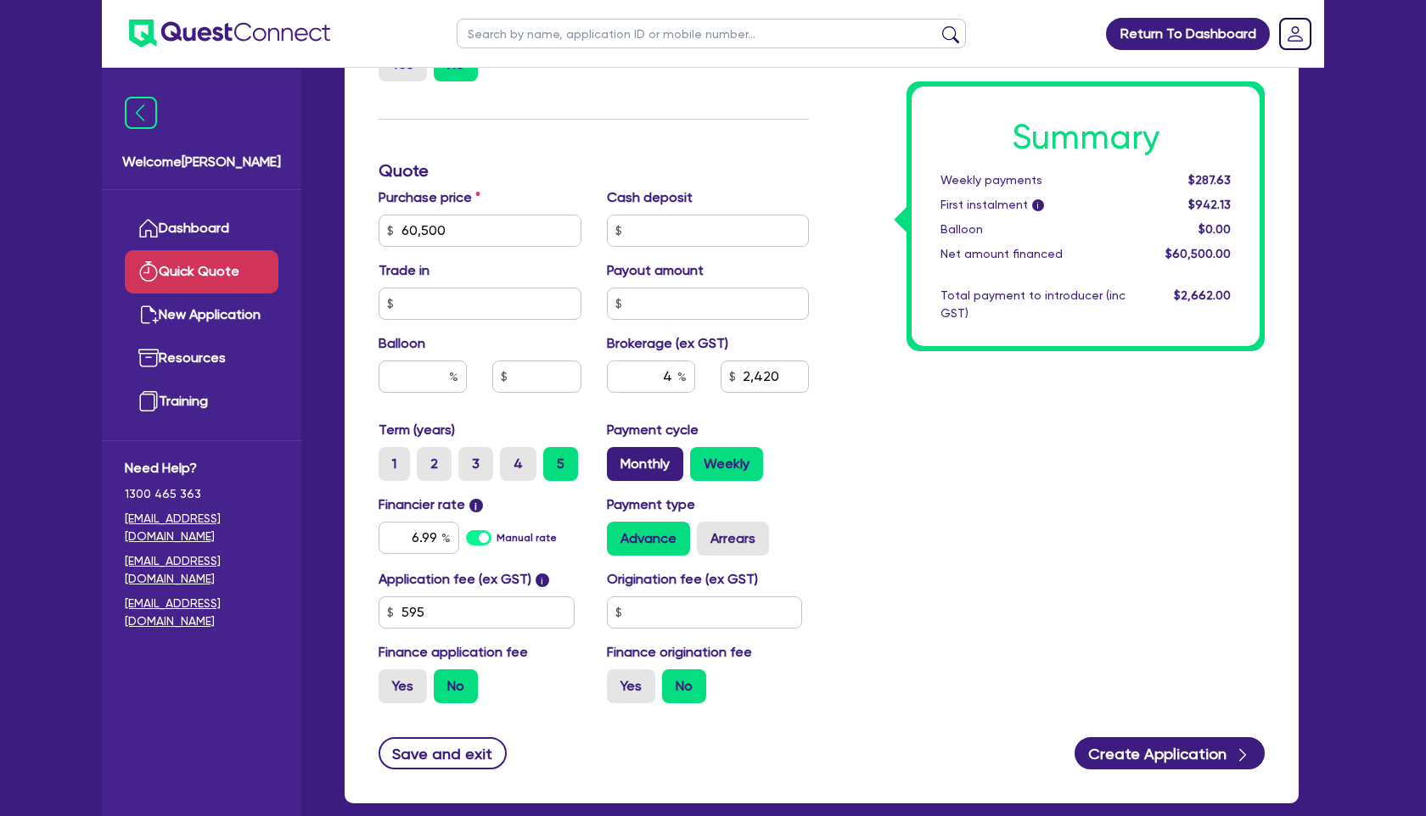
click at [653, 467] on label "Monthly" at bounding box center [645, 464] width 76 height 34
click at [618, 458] on input "Monthly" at bounding box center [612, 452] width 11 height 11
radio input "true"
type input "2,420"
drag, startPoint x: 407, startPoint y: 538, endPoint x: 480, endPoint y: 538, distance: 73.0
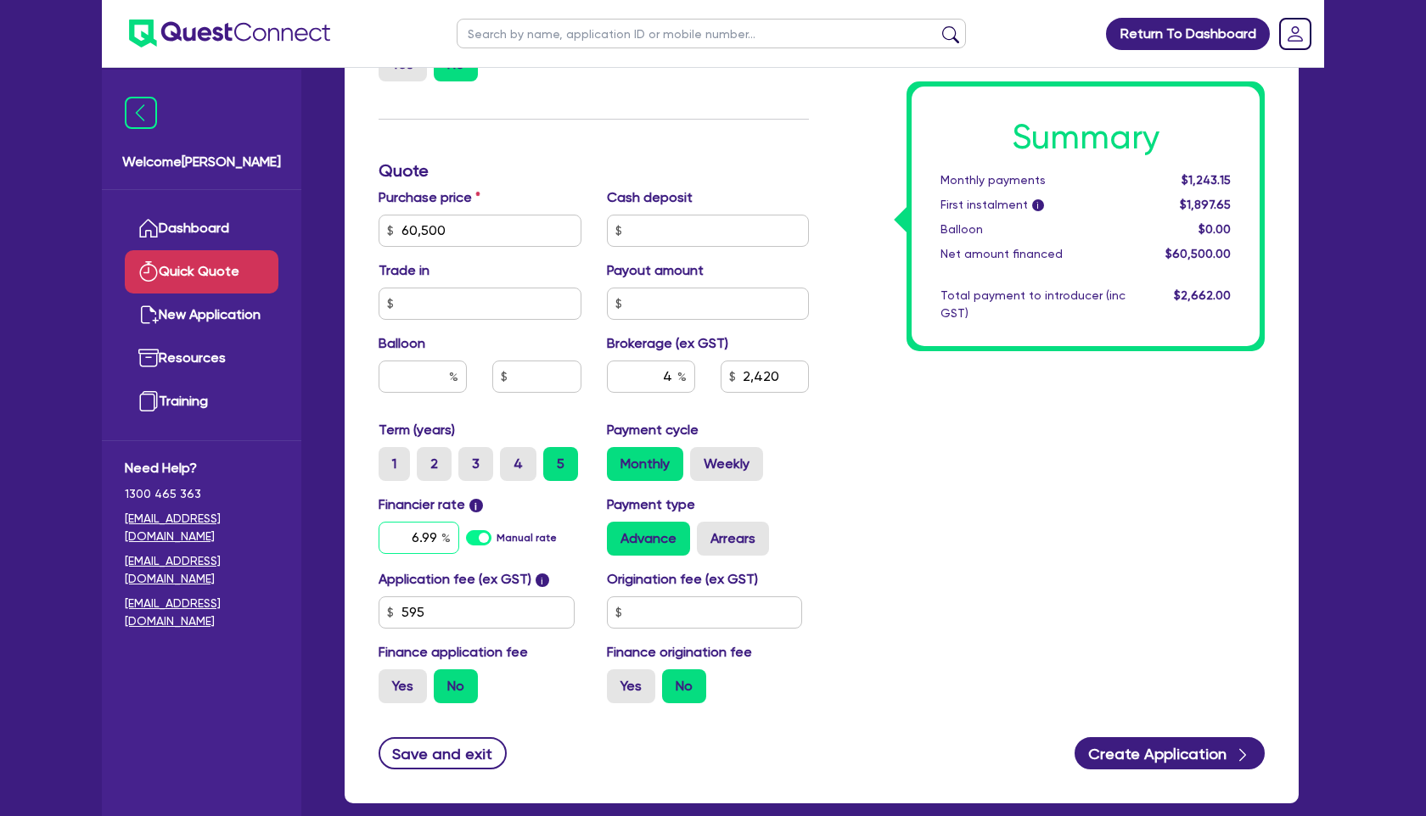
click at [480, 538] on div "6.99 Manual rate" at bounding box center [480, 538] width 203 height 32
type input "7.49"
click at [953, 572] on div "Summary Monthly payments $1,243.15 First instalment i $1,897.65 Balloon $0.00 N…" at bounding box center [1050, 221] width 456 height 992
type input "2,420"
click at [732, 466] on label "Weekly" at bounding box center [726, 464] width 73 height 34
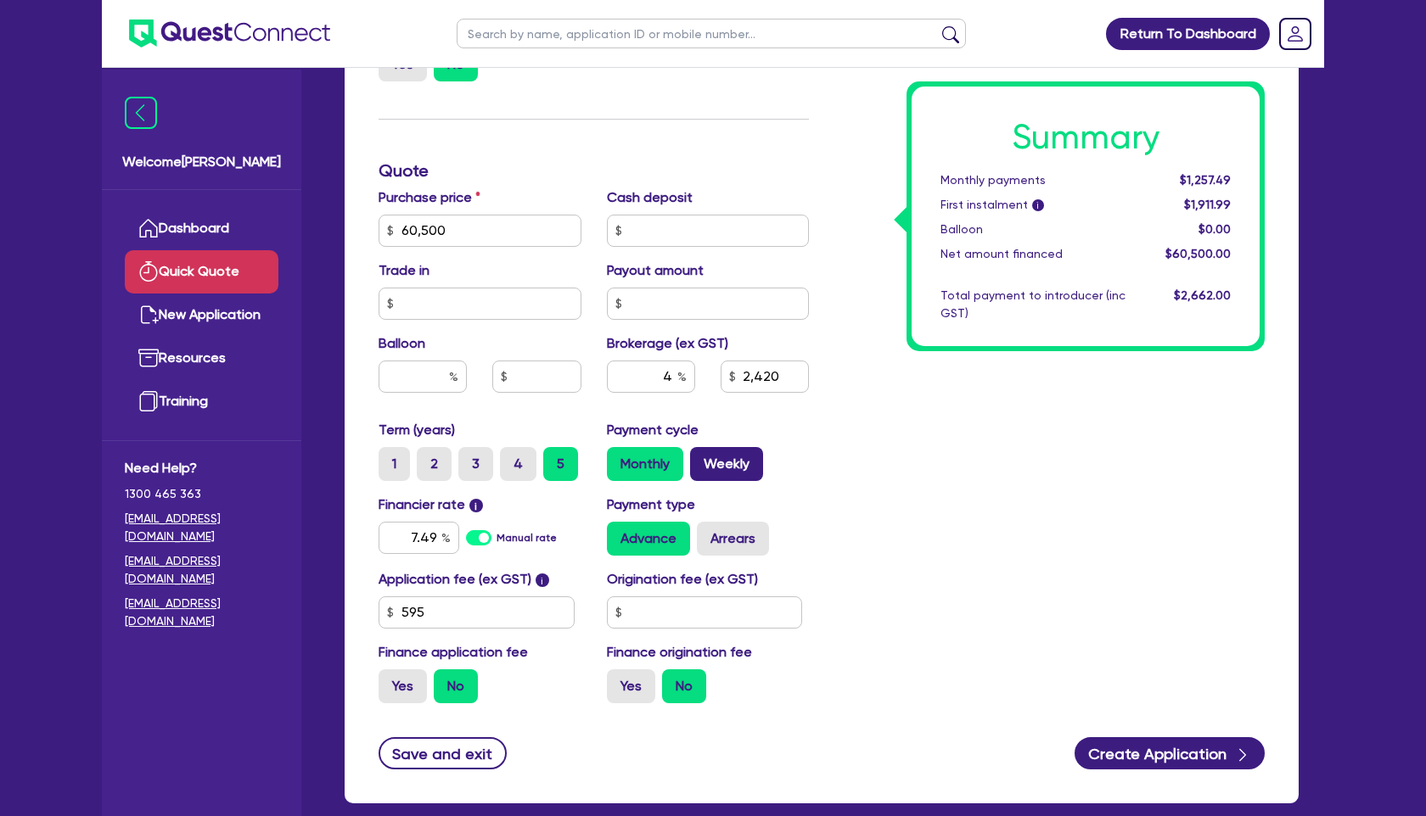
click at [701, 458] on input "Weekly" at bounding box center [695, 452] width 11 height 11
radio input "true"
type input "2,420"
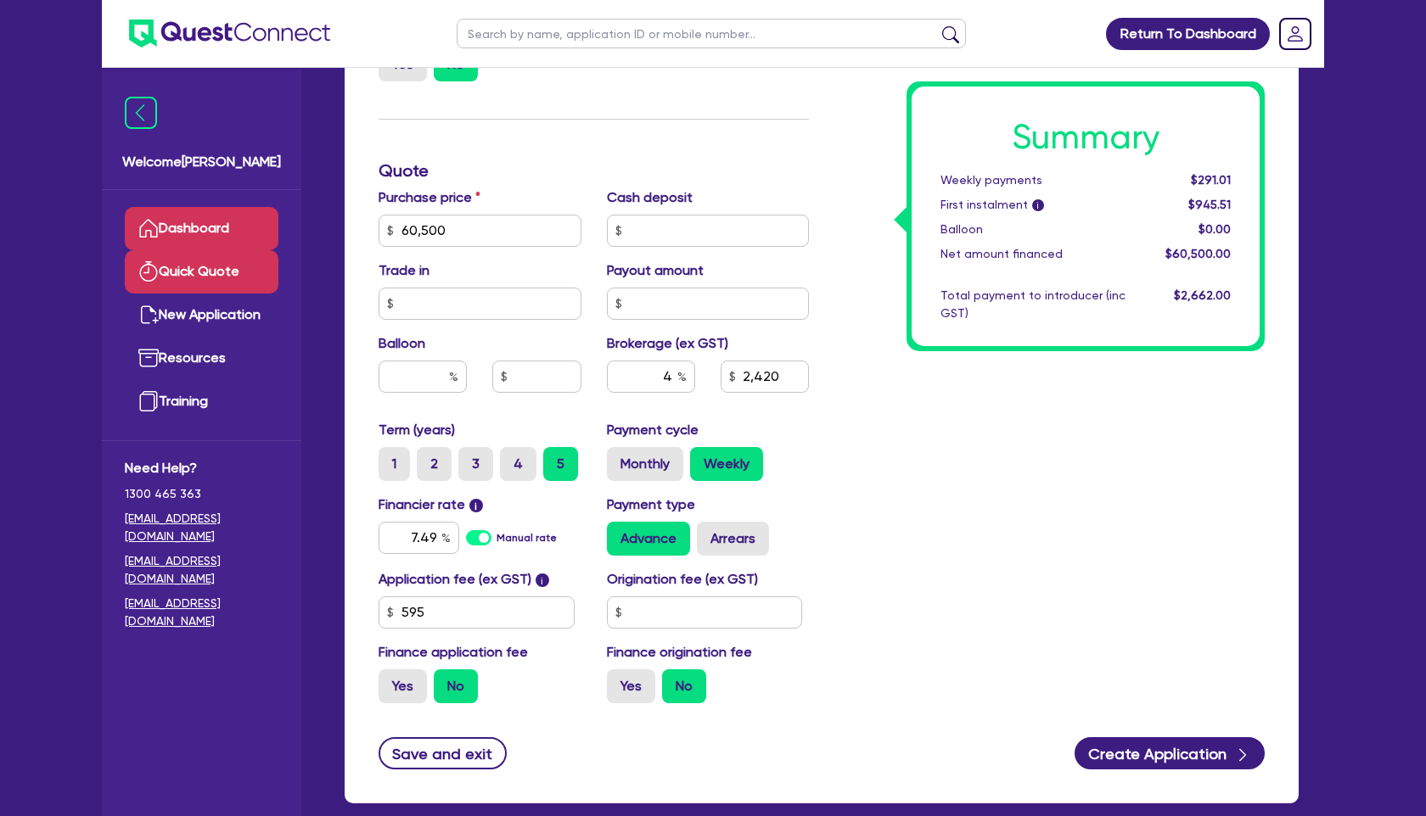
click at [205, 233] on link "Dashboard" at bounding box center [202, 228] width 154 height 43
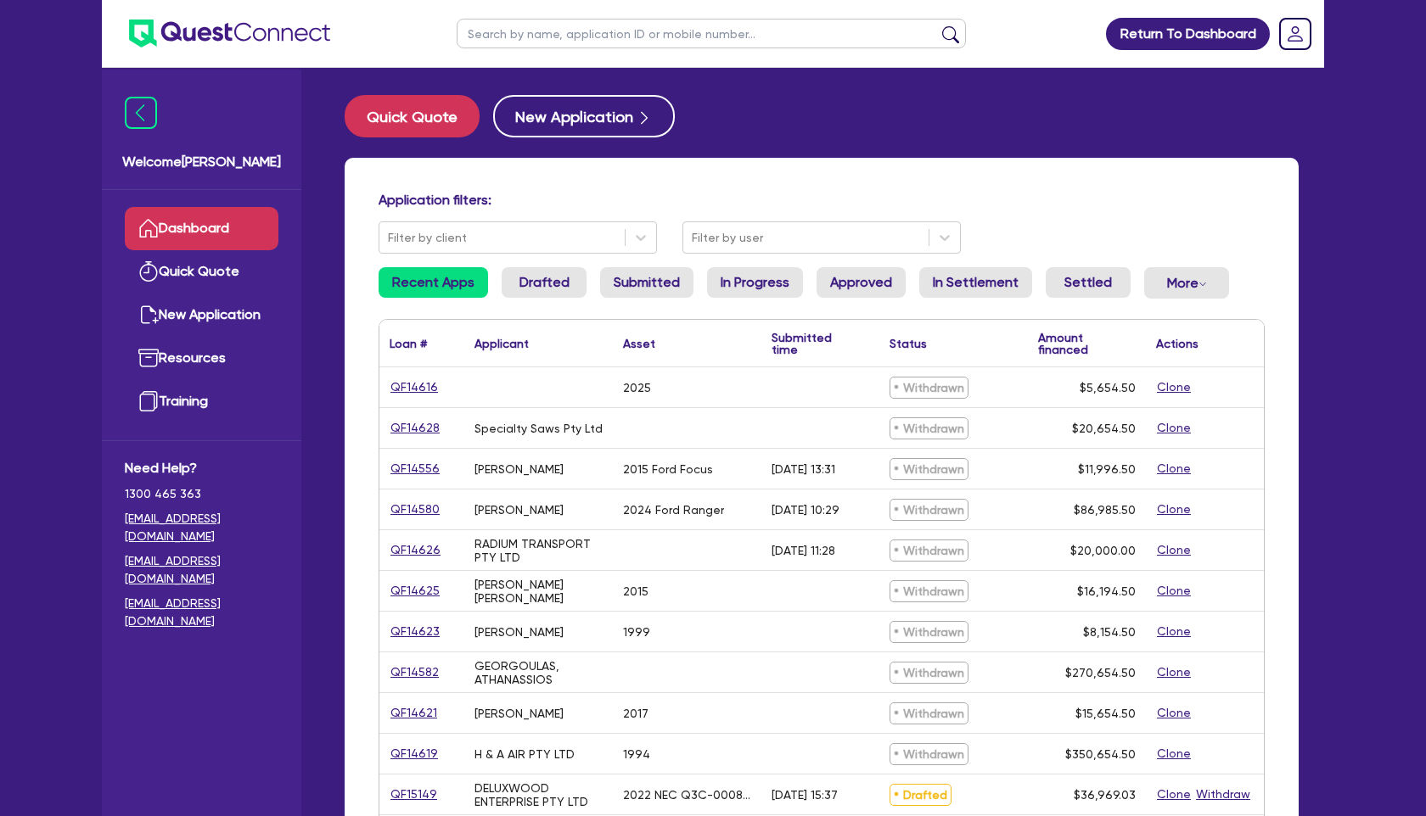
click at [548, 37] on input "text" at bounding box center [711, 34] width 509 height 30
type input "[PERSON_NAME]"
click at [937, 25] on button "submit" at bounding box center [950, 37] width 27 height 24
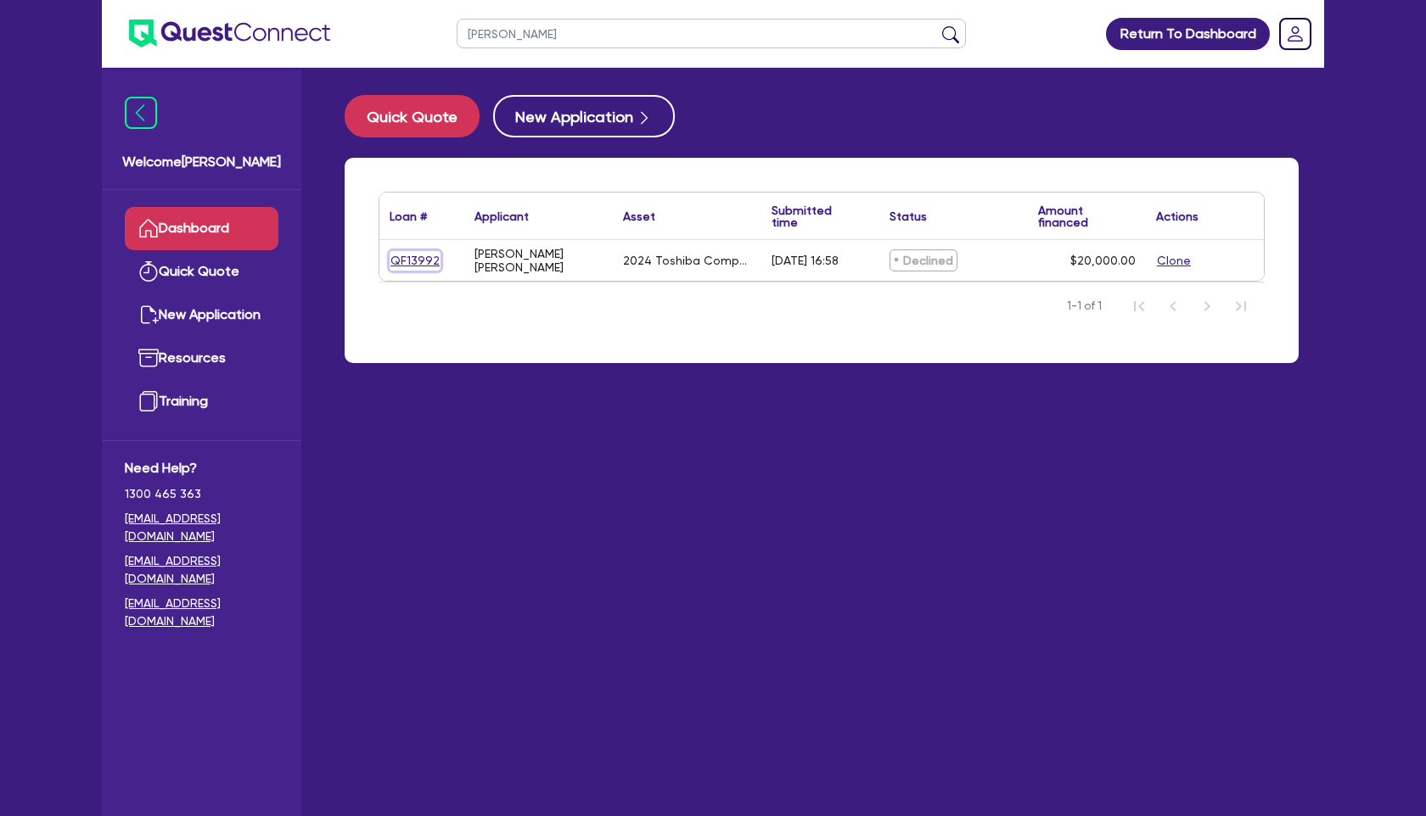
click at [423, 255] on link "QF13992" at bounding box center [415, 261] width 51 height 20
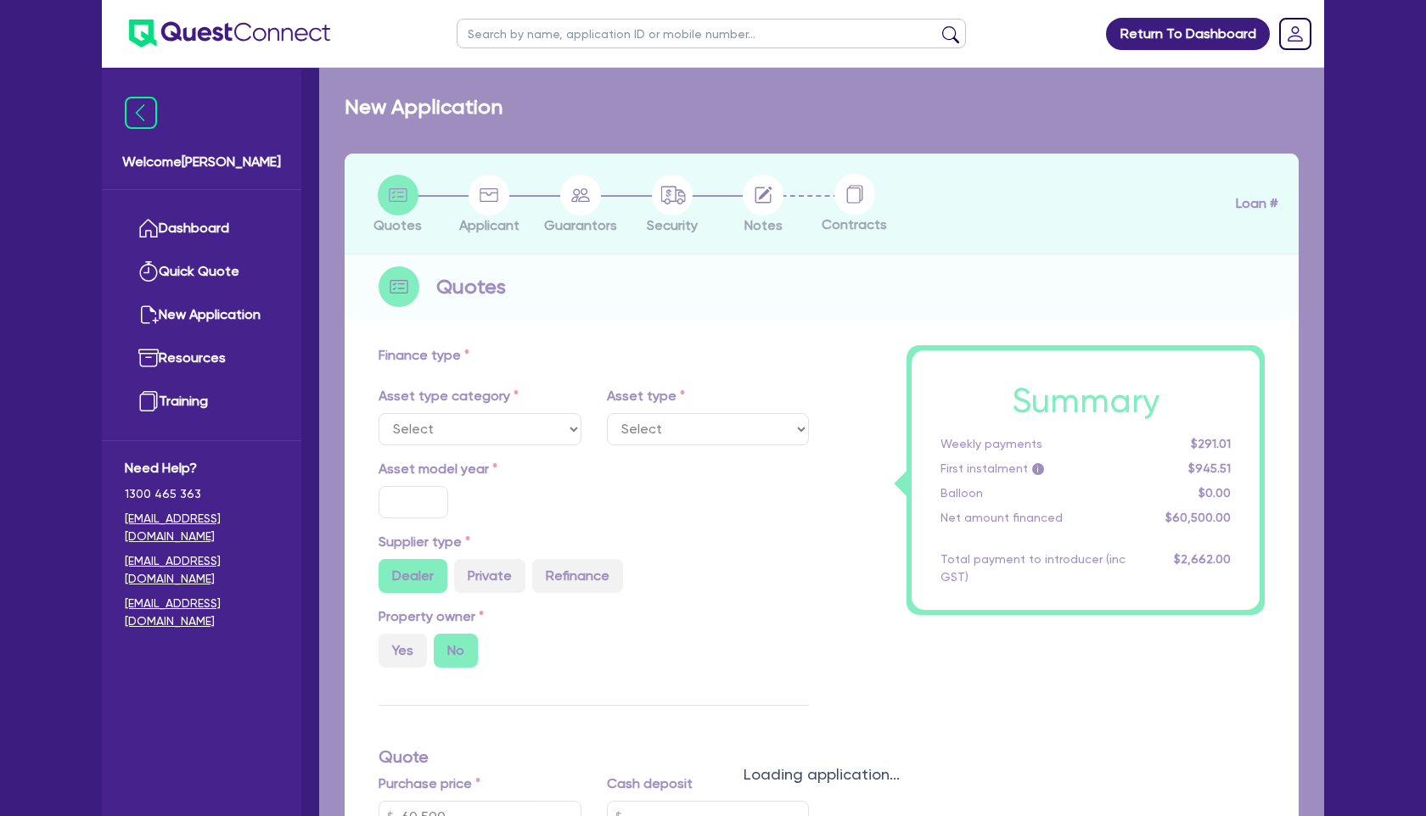
select select "TERTIARY_ASSETS"
type input "2024"
radio input "false"
radio input "true"
type input "20,000"
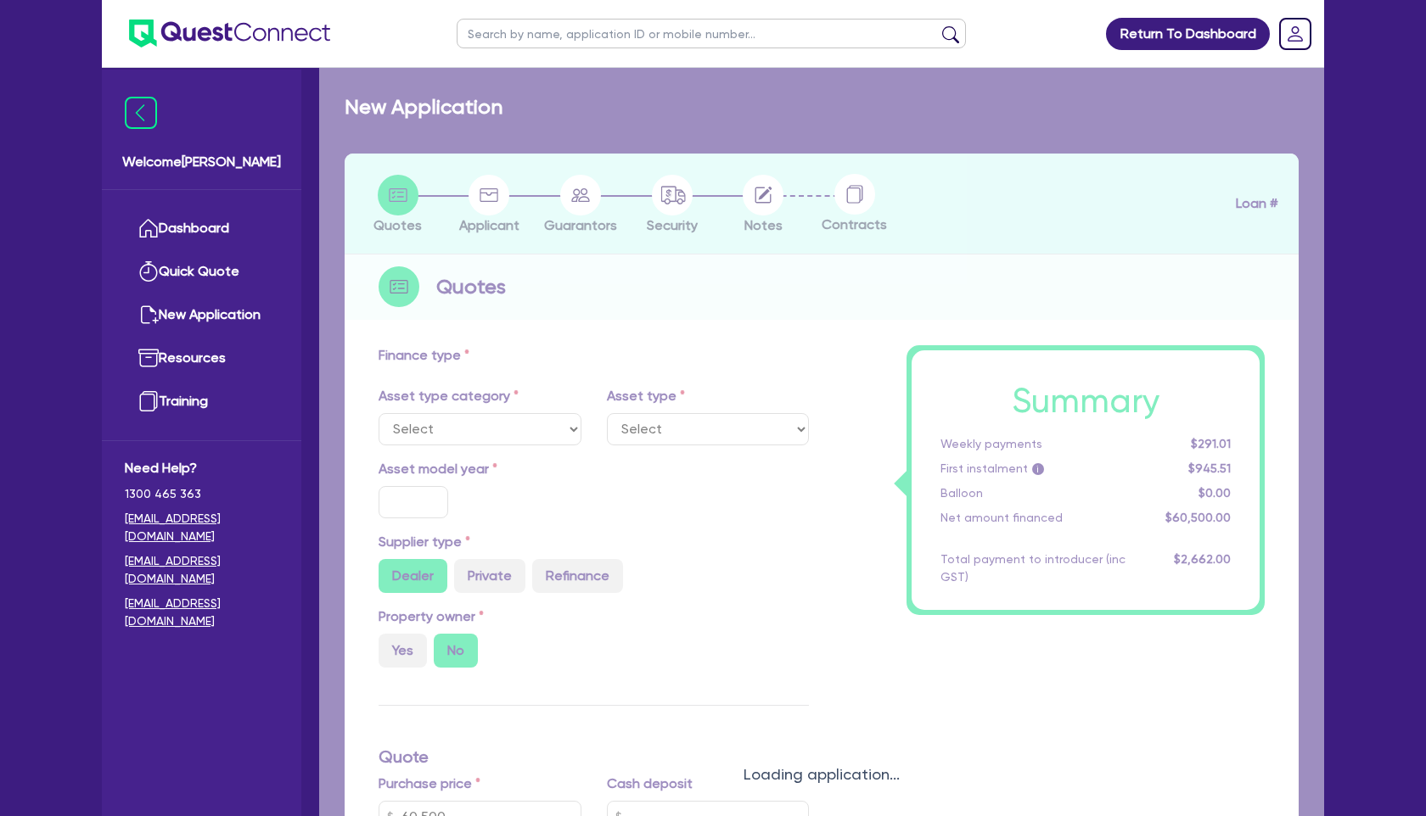
radio input "true"
type input "50"
select select "IT_EQUIPMENT"
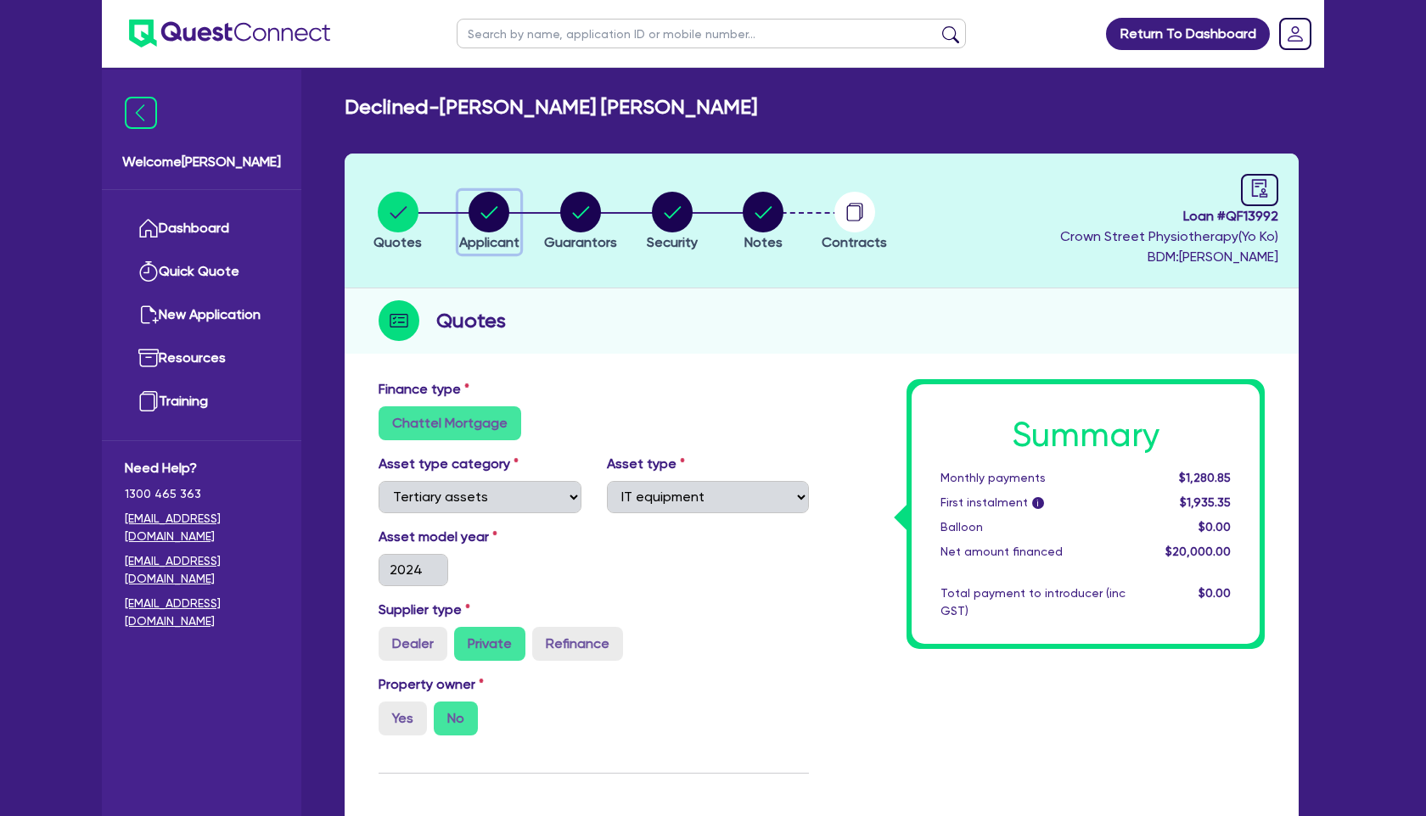
click at [494, 231] on icon "button" at bounding box center [488, 212] width 41 height 41
select select "SOLE_TRADER"
select select "HEALTH_BEAUTY"
select select "PHYSIOTHERAPY_SERVICES"
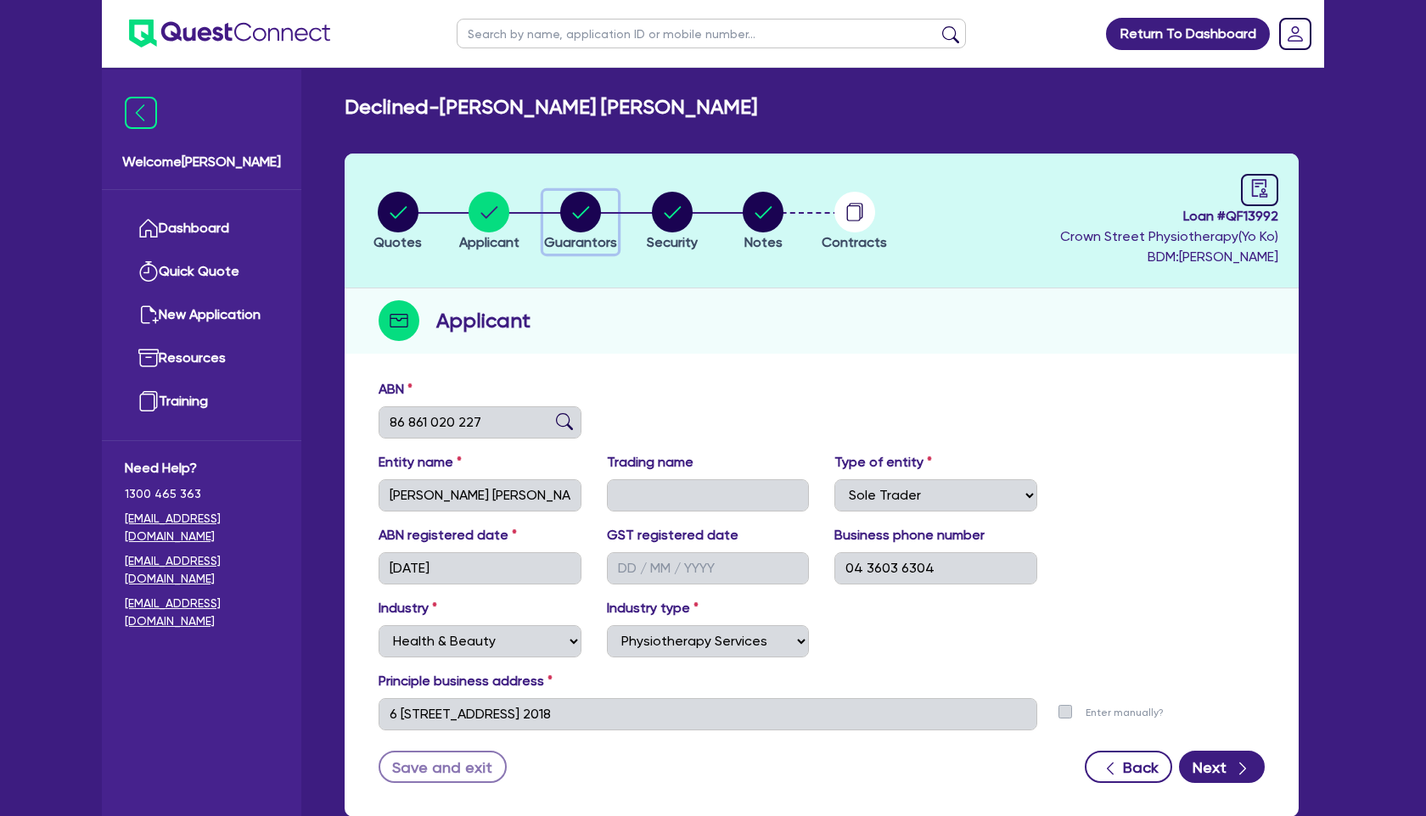
click at [596, 214] on circle "button" at bounding box center [580, 212] width 41 height 41
select select "MISS"
select select "[GEOGRAPHIC_DATA]"
select select "SINGLE"
select select "HOUSEHOLD_PERSONAL"
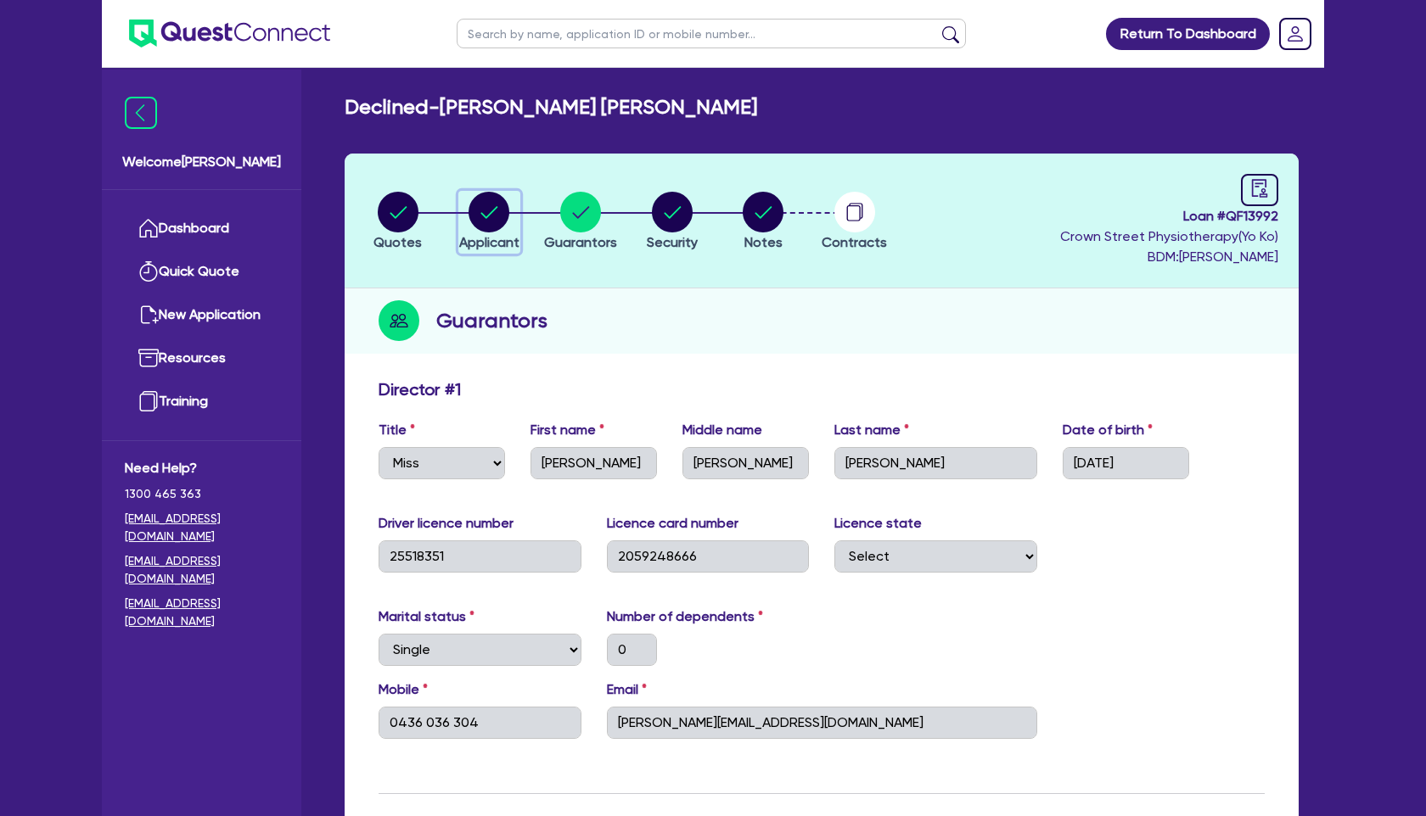
click at [500, 217] on circle "button" at bounding box center [488, 212] width 41 height 41
select select "SOLE_TRADER"
select select "HEALTH_BEAUTY"
select select "PHYSIOTHERAPY_SERVICES"
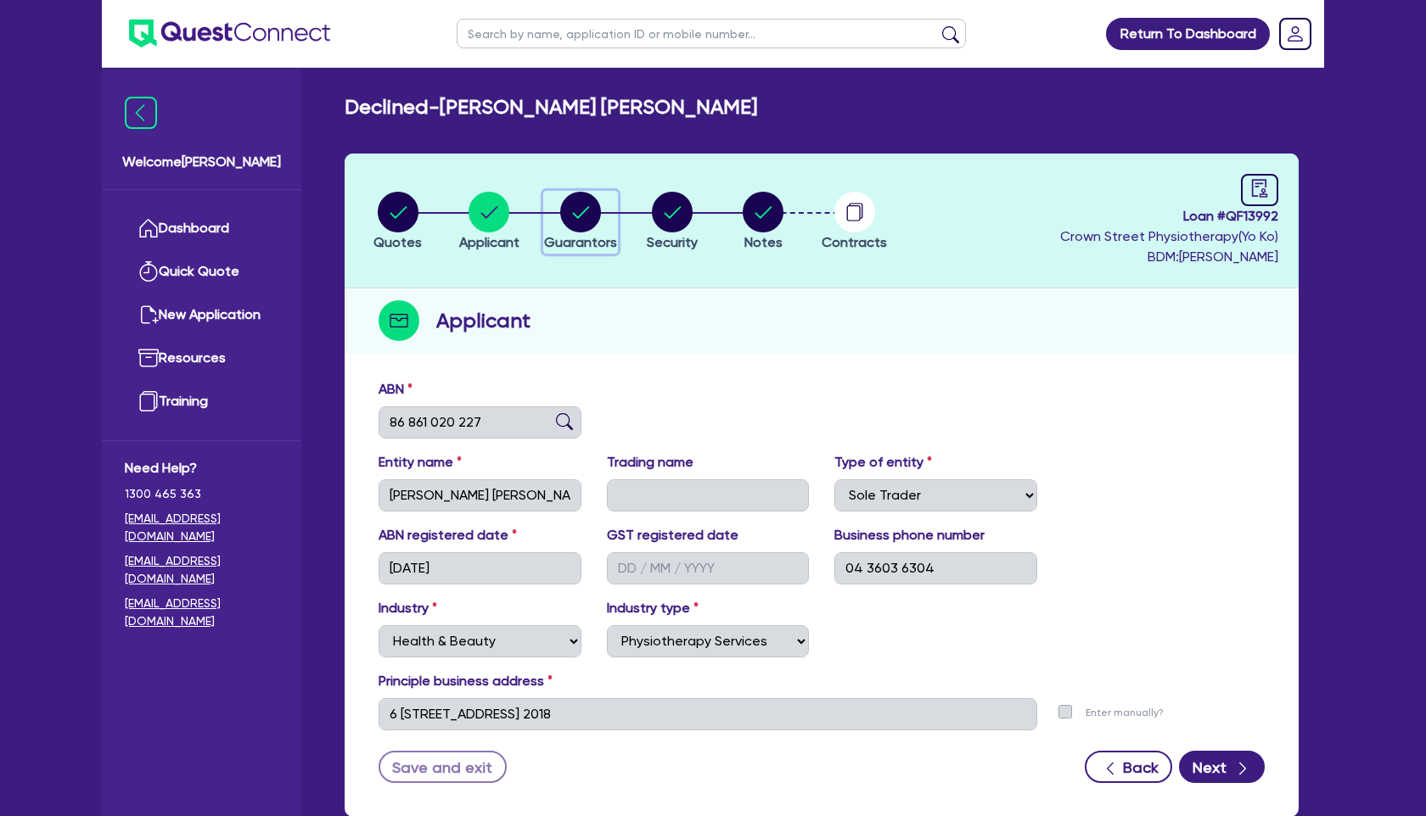
click at [586, 221] on circle "button" at bounding box center [580, 212] width 41 height 41
select select "MISS"
select select "[GEOGRAPHIC_DATA]"
select select "SINGLE"
select select "HOUSEHOLD_PERSONAL"
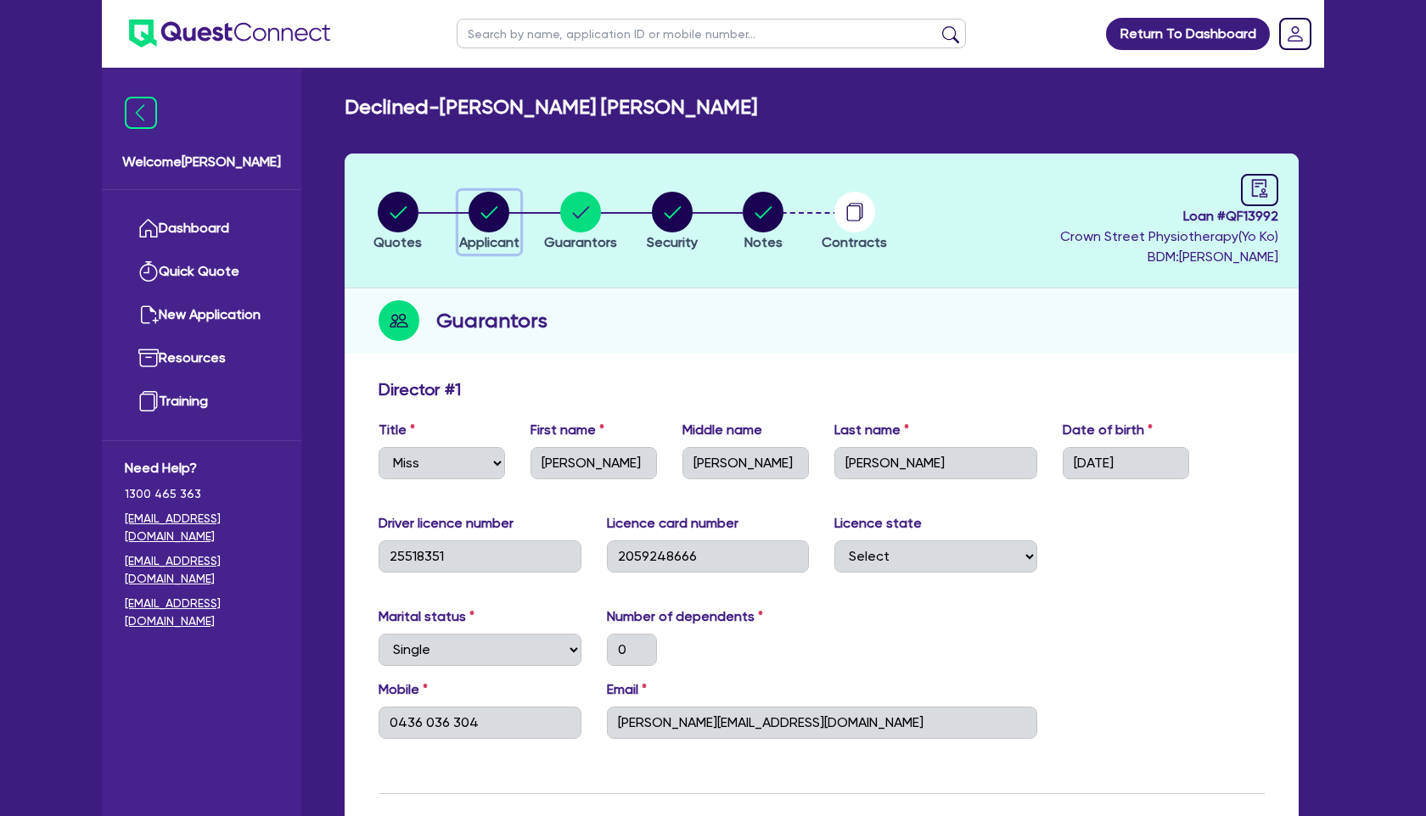
click at [499, 212] on circle "button" at bounding box center [488, 212] width 41 height 41
select select "SOLE_TRADER"
select select "HEALTH_BEAUTY"
select select "PHYSIOTHERAPY_SERVICES"
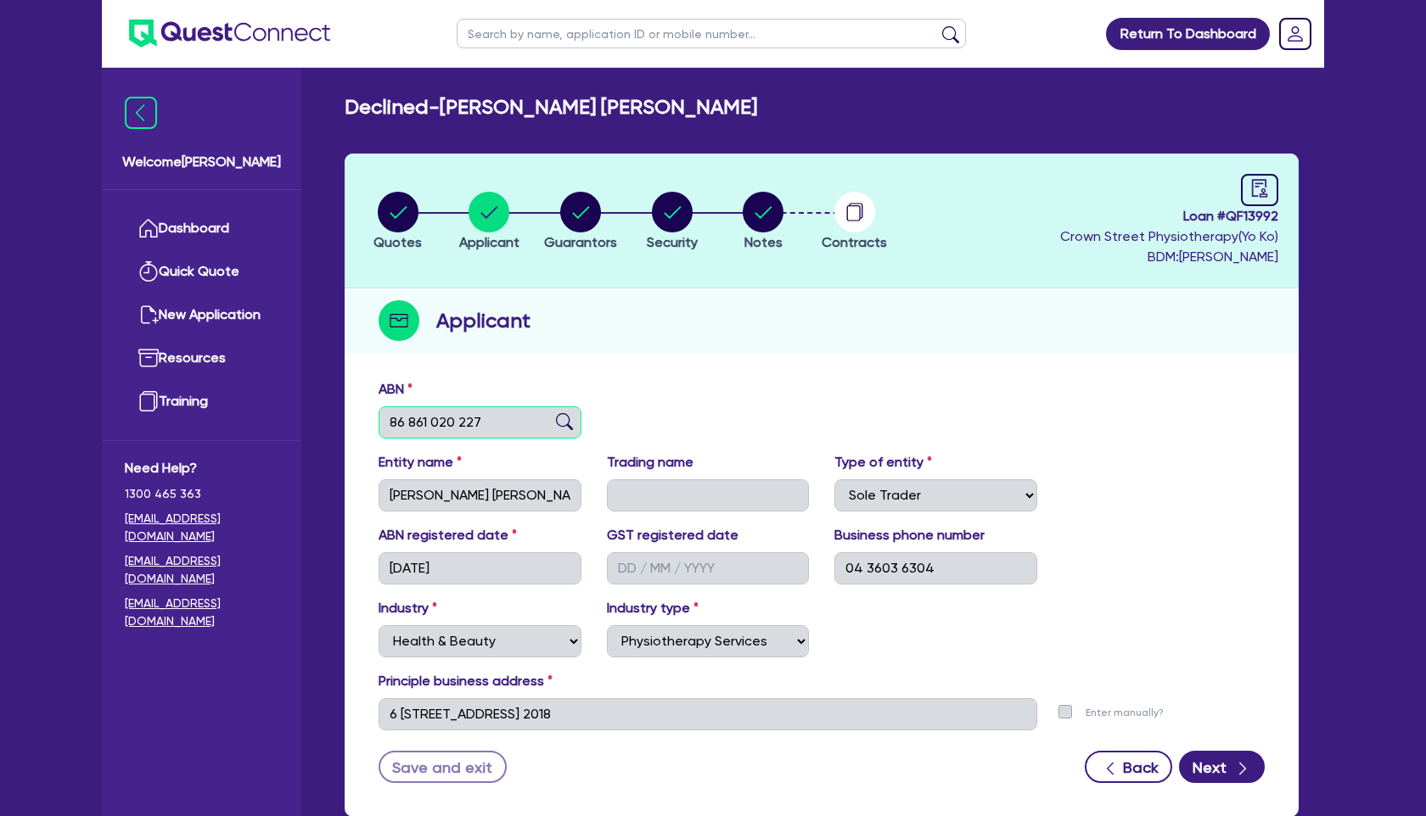
drag, startPoint x: 487, startPoint y: 428, endPoint x: 333, endPoint y: 427, distance: 154.5
click at [333, 427] on div "Quotes Applicant [GEOGRAPHIC_DATA] Security Notes Contracts Loan # QF13992 Crow…" at bounding box center [821, 496] width 979 height 684
click at [680, 355] on div "Quotes Applicant [GEOGRAPHIC_DATA] Security Notes Contracts Loan # QF13992 Crow…" at bounding box center [822, 486] width 954 height 664
click at [771, 221] on circle "button" at bounding box center [763, 212] width 41 height 41
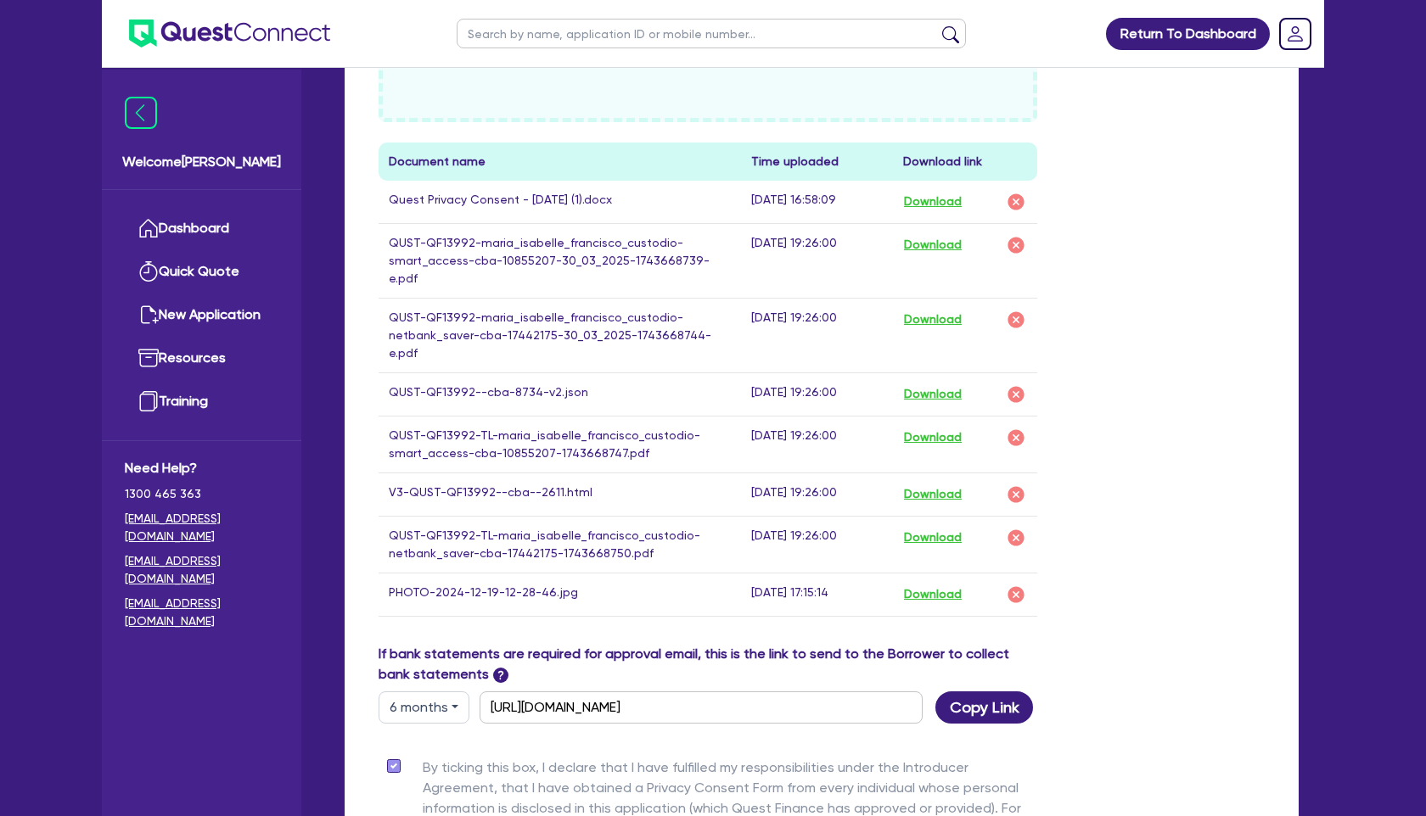
scroll to position [884, 0]
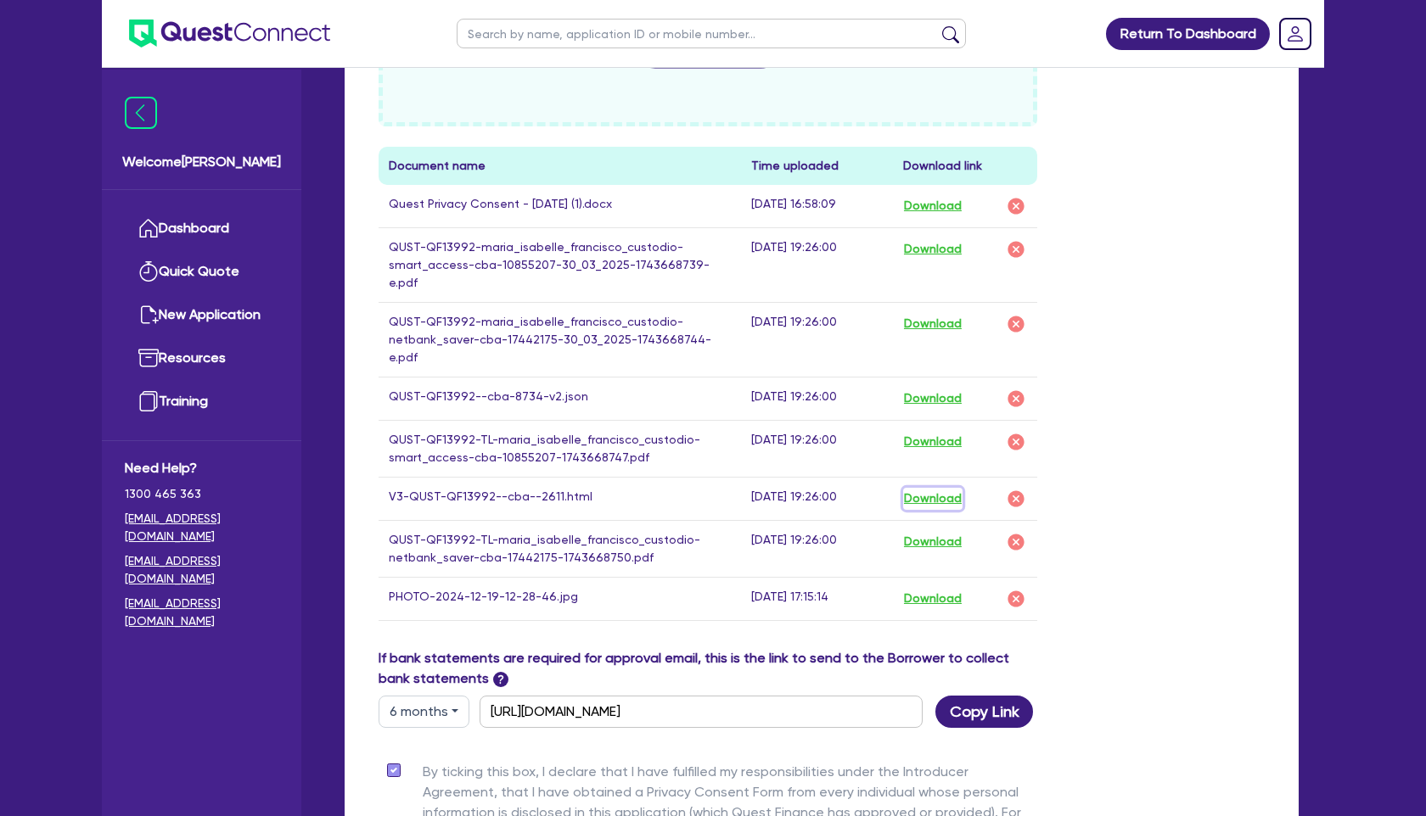
click at [944, 488] on button "Download" at bounding box center [932, 499] width 59 height 22
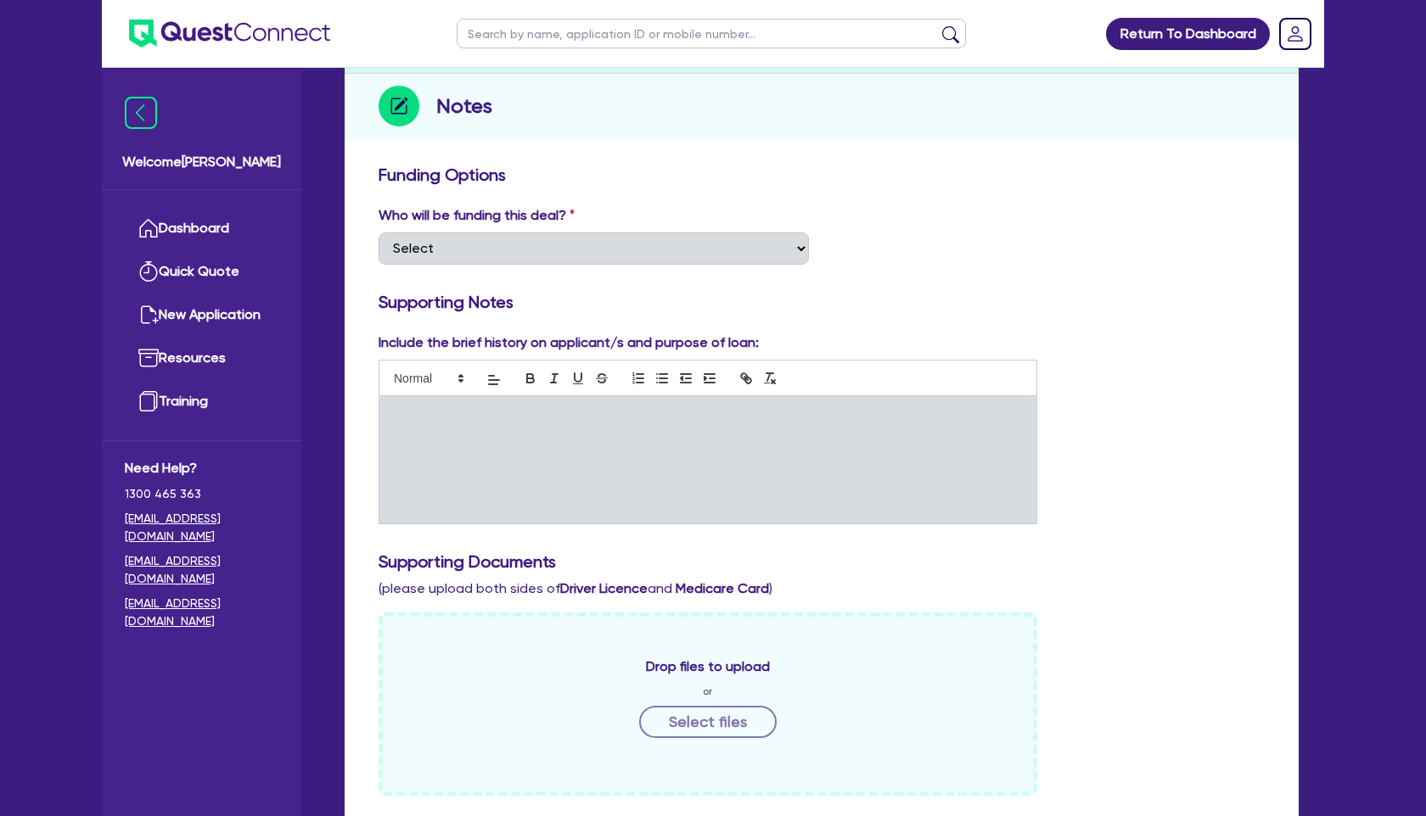
scroll to position [0, 0]
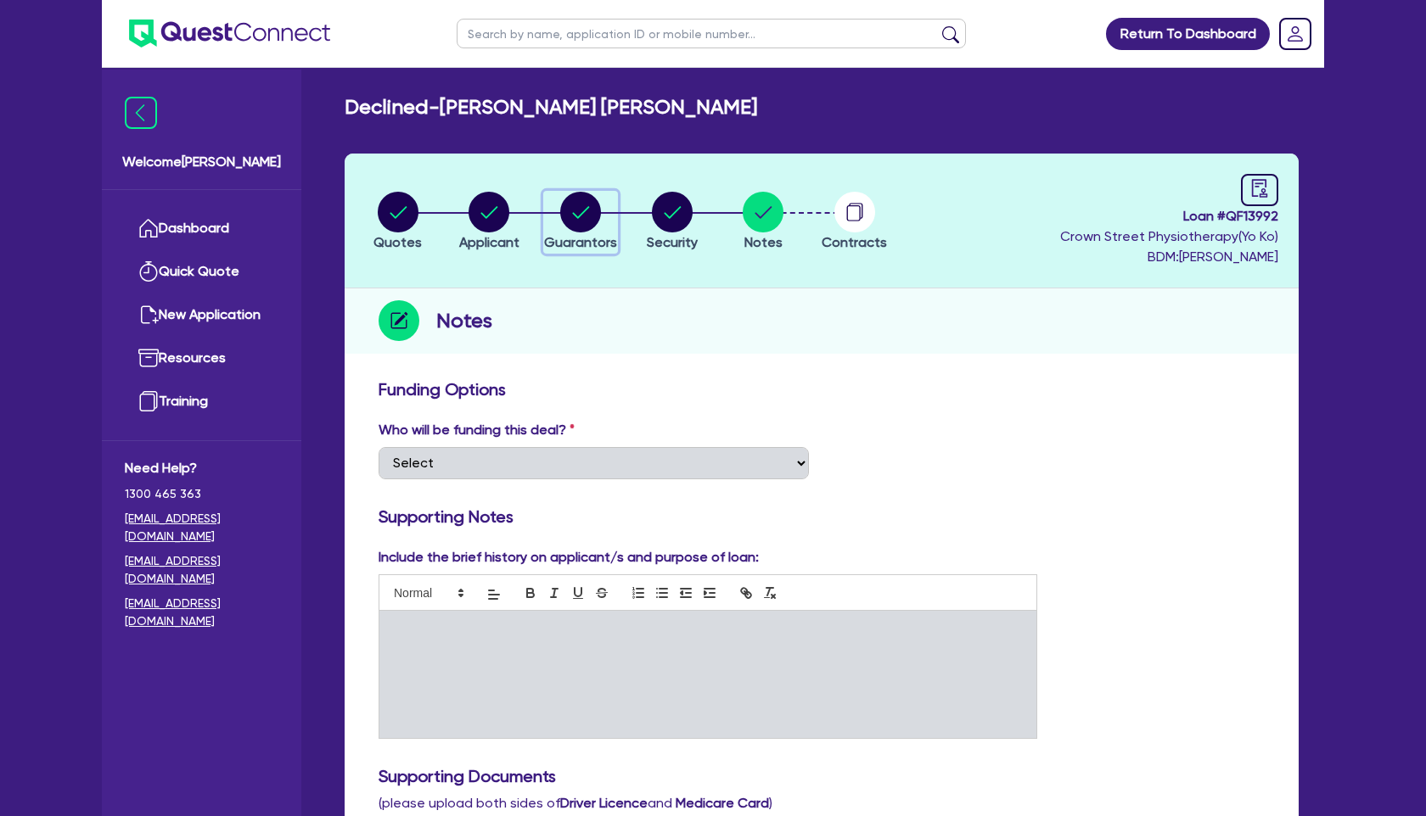
click at [570, 206] on circle "button" at bounding box center [580, 212] width 41 height 41
select select "MISS"
select select "[GEOGRAPHIC_DATA]"
select select "SINGLE"
select select "HOUSEHOLD_PERSONAL"
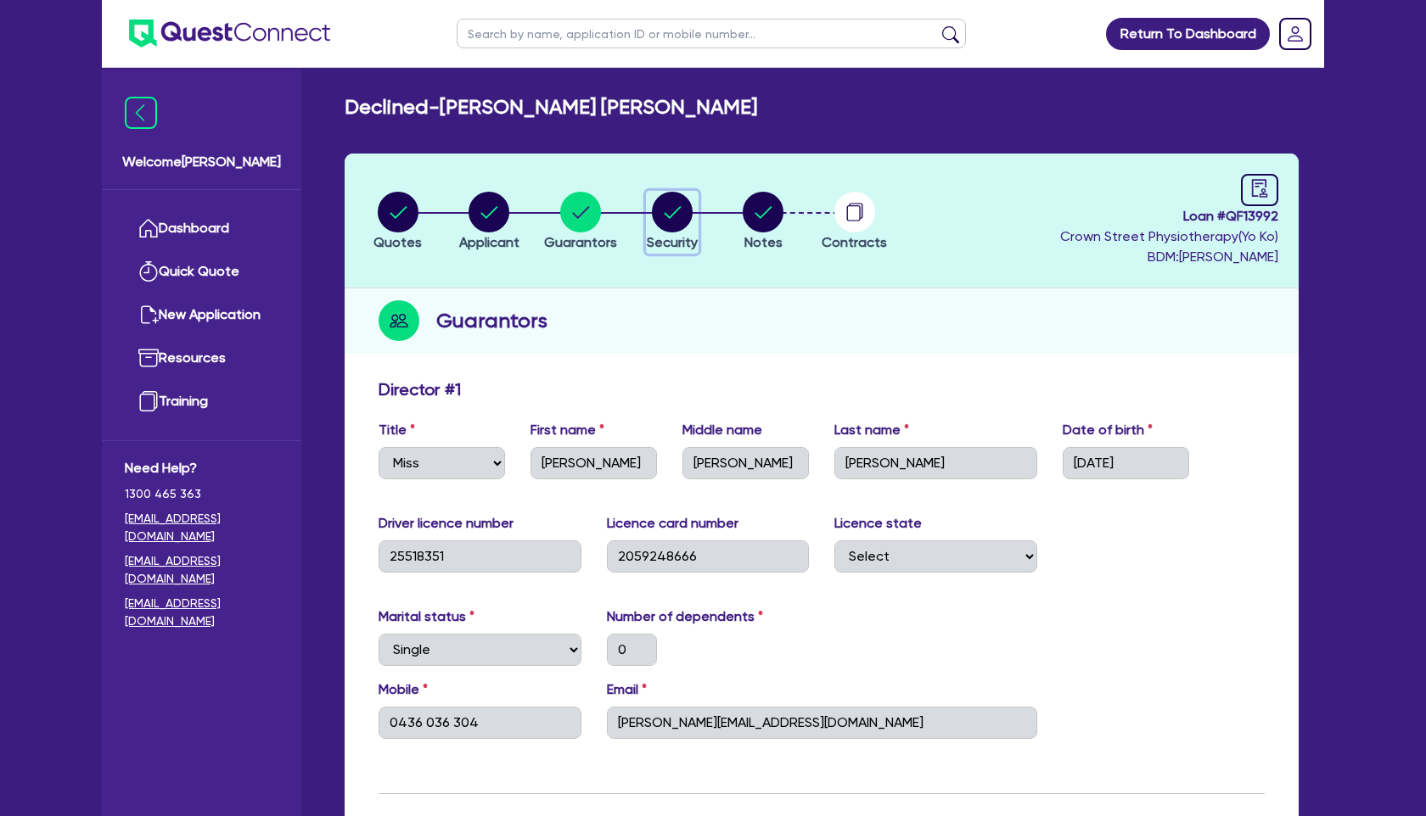
click at [681, 212] on circle "button" at bounding box center [672, 212] width 41 height 41
select select "TERTIARY_ASSETS"
select select "IT_EQUIPMENT"
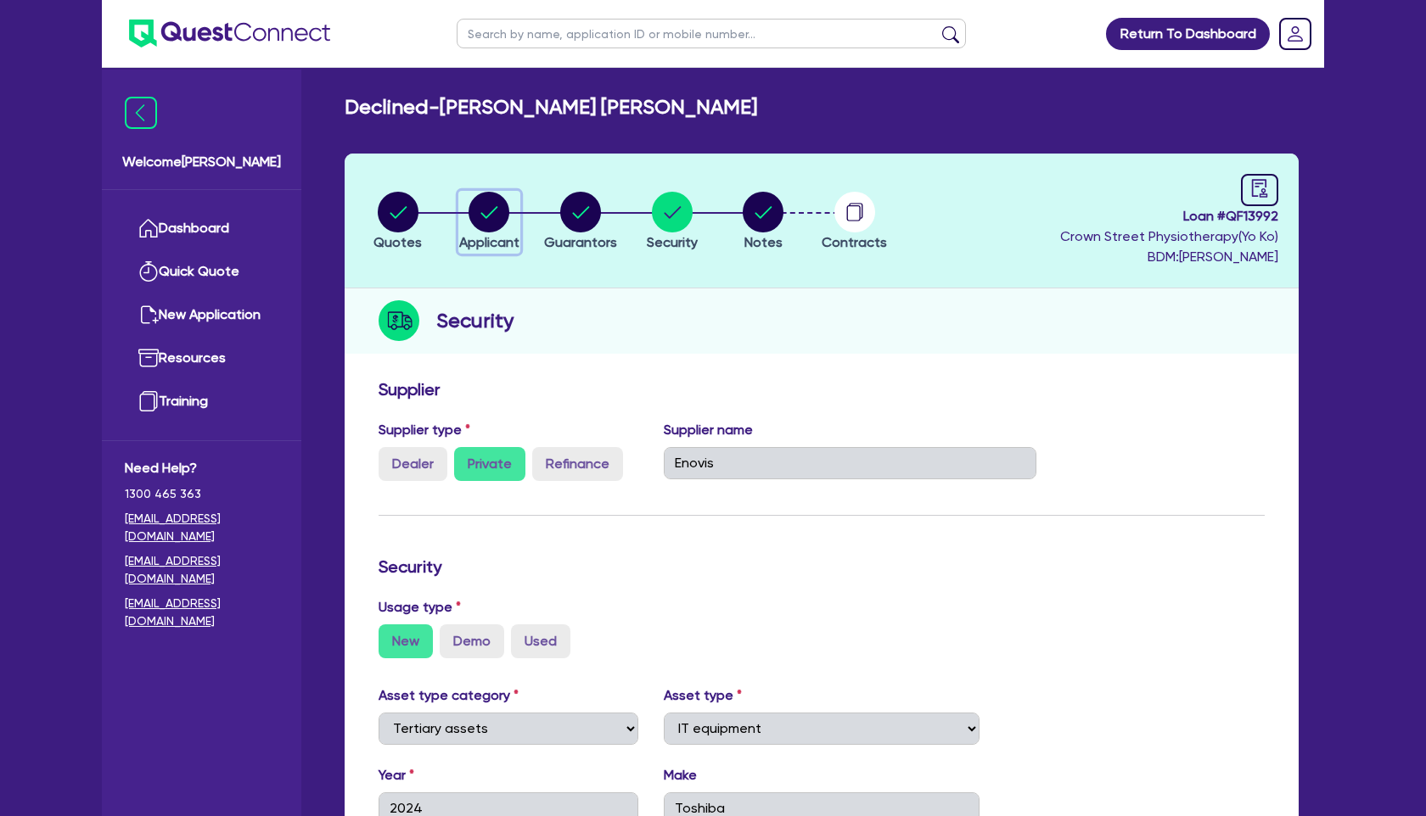
click at [491, 218] on circle "button" at bounding box center [488, 212] width 41 height 41
select select "SOLE_TRADER"
select select "HEALTH_BEAUTY"
select select "PHYSIOTHERAPY_SERVICES"
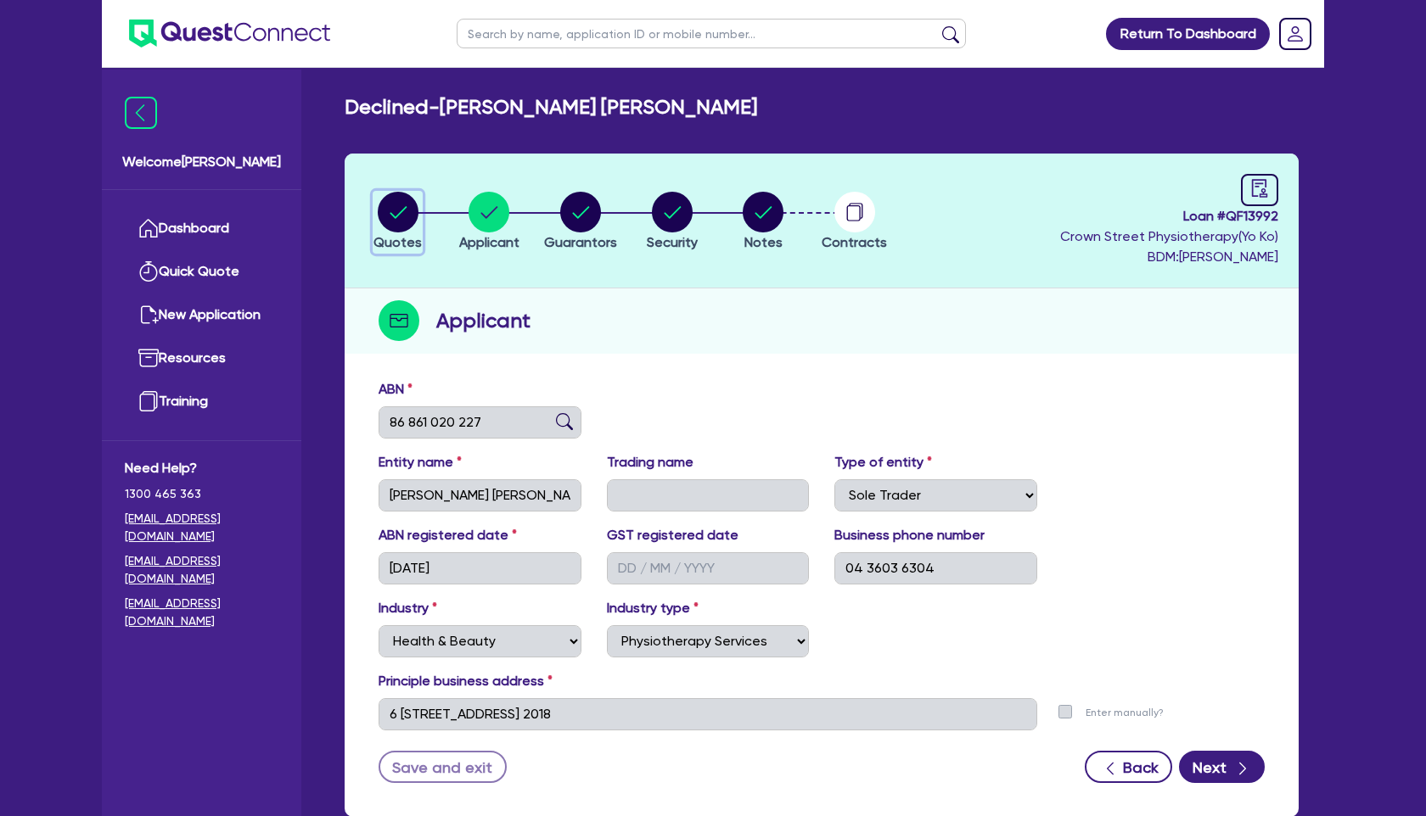
click at [400, 219] on circle "button" at bounding box center [398, 212] width 41 height 41
select select "TERTIARY_ASSETS"
select select "IT_EQUIPMENT"
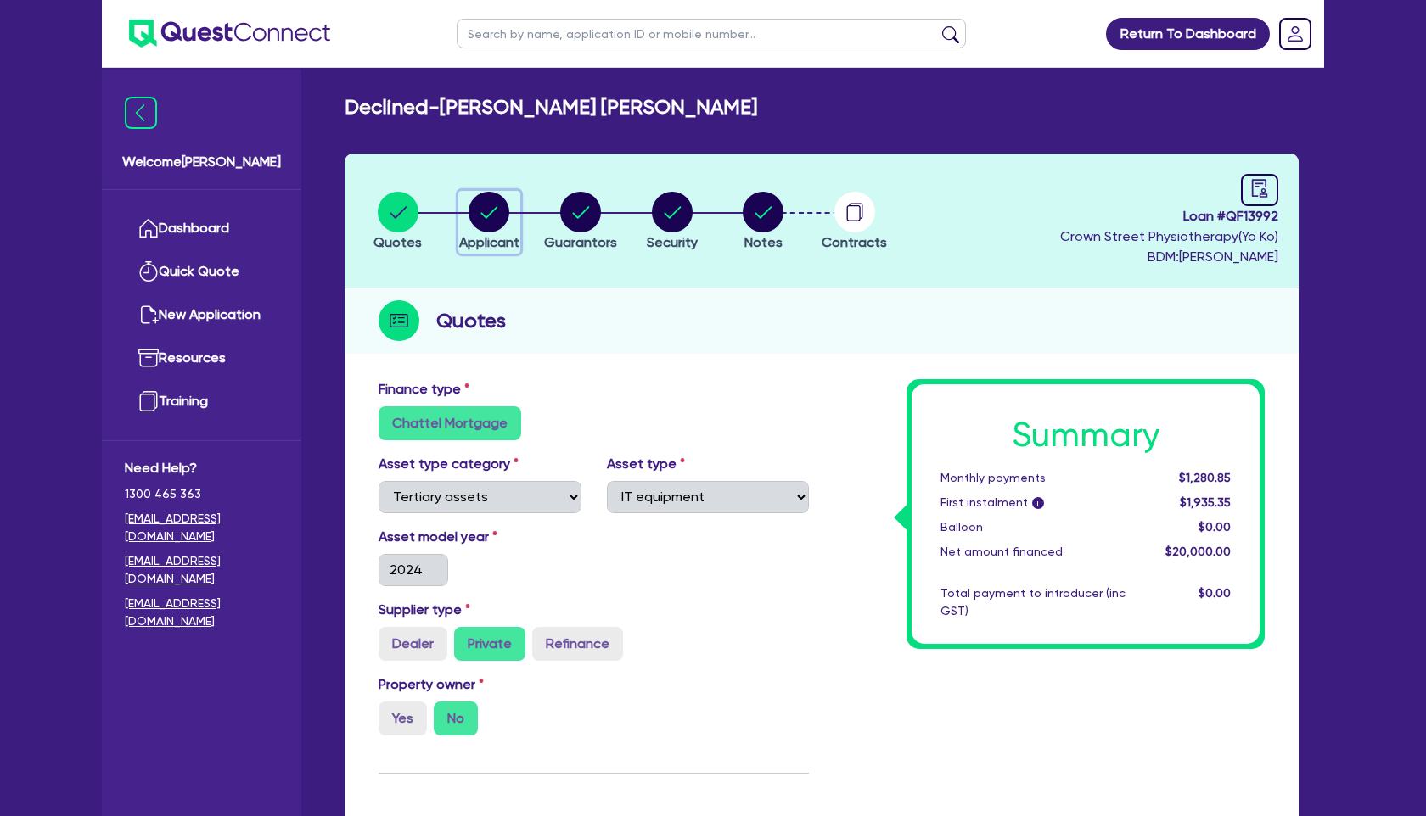
click at [494, 216] on circle "button" at bounding box center [488, 212] width 41 height 41
select select "SOLE_TRADER"
select select "HEALTH_BEAUTY"
select select "PHYSIOTHERAPY_SERVICES"
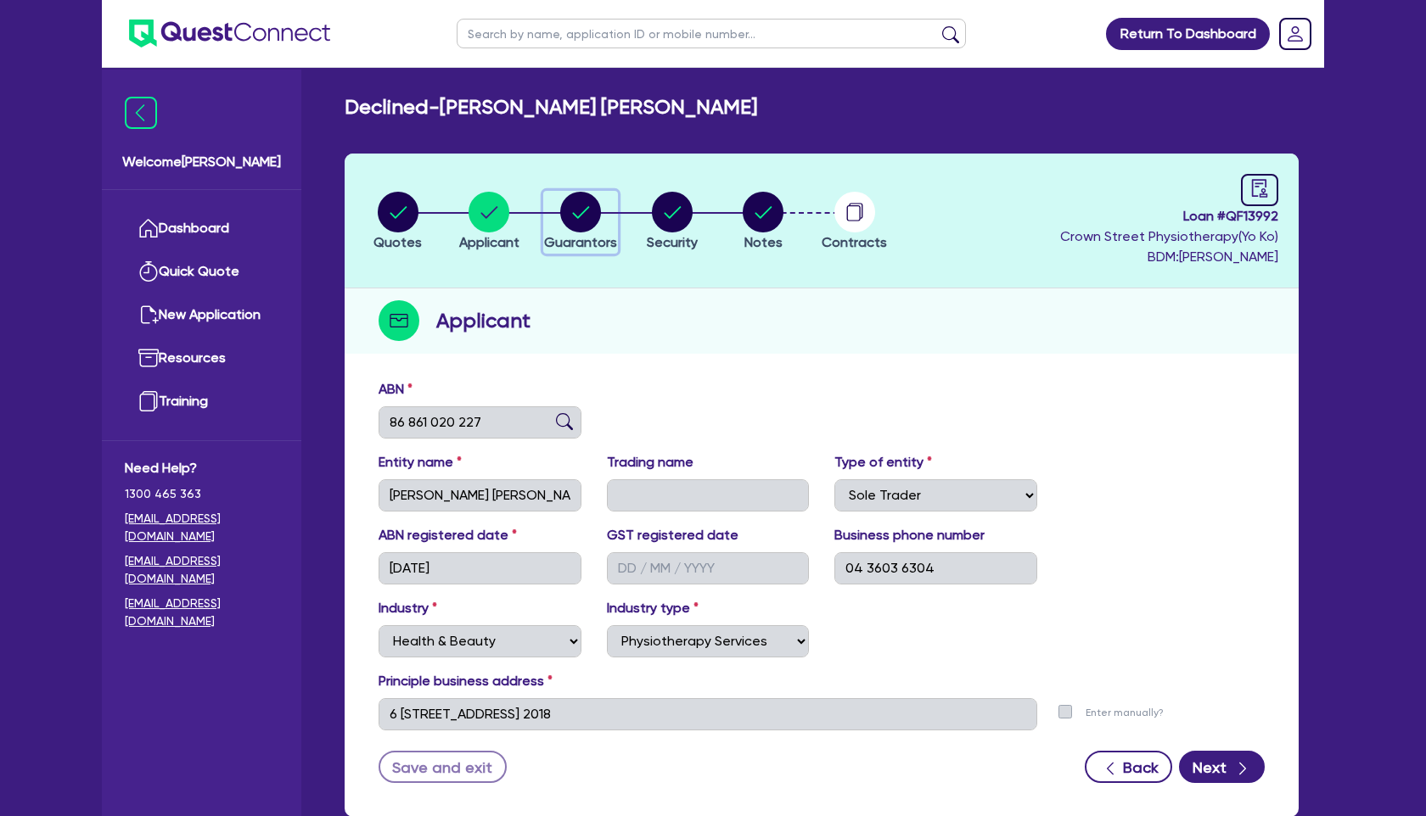
click at [585, 215] on circle "button" at bounding box center [580, 212] width 41 height 41
select select "MISS"
select select "[GEOGRAPHIC_DATA]"
select select "SINGLE"
select select "HOUSEHOLD_PERSONAL"
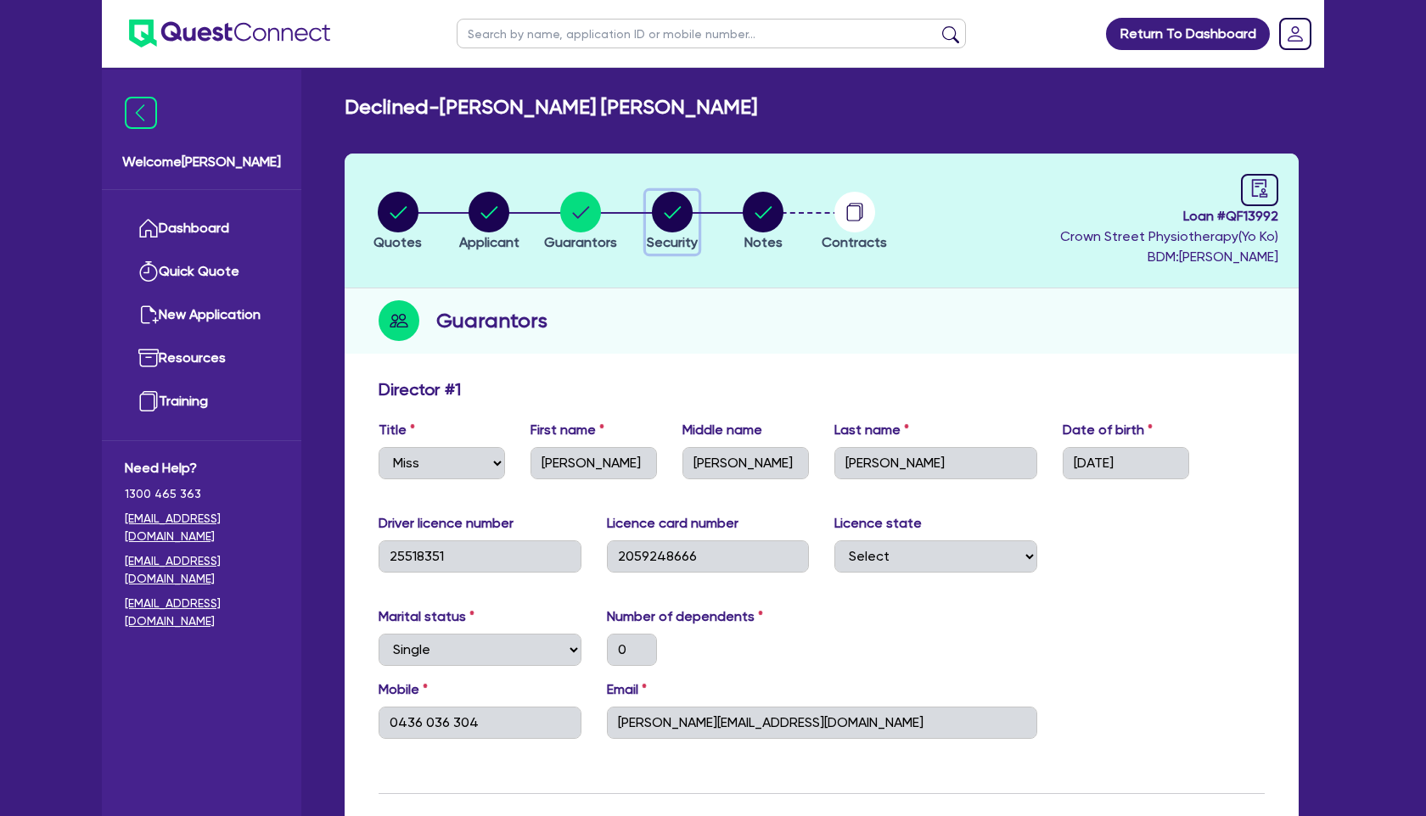
click at [674, 213] on circle "button" at bounding box center [672, 212] width 41 height 41
select select "TERTIARY_ASSETS"
select select "IT_EQUIPMENT"
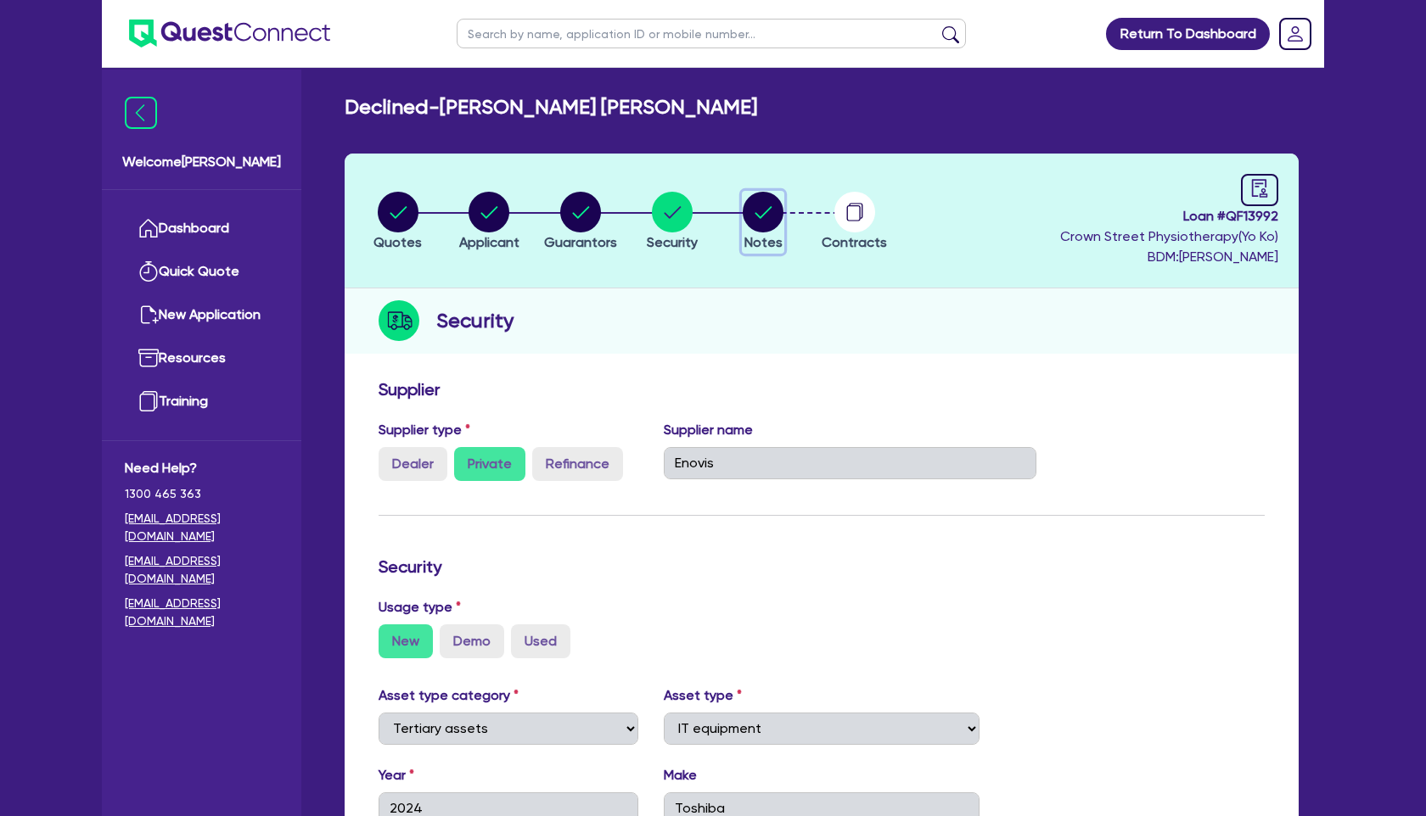
click at [761, 212] on circle "button" at bounding box center [763, 212] width 41 height 41
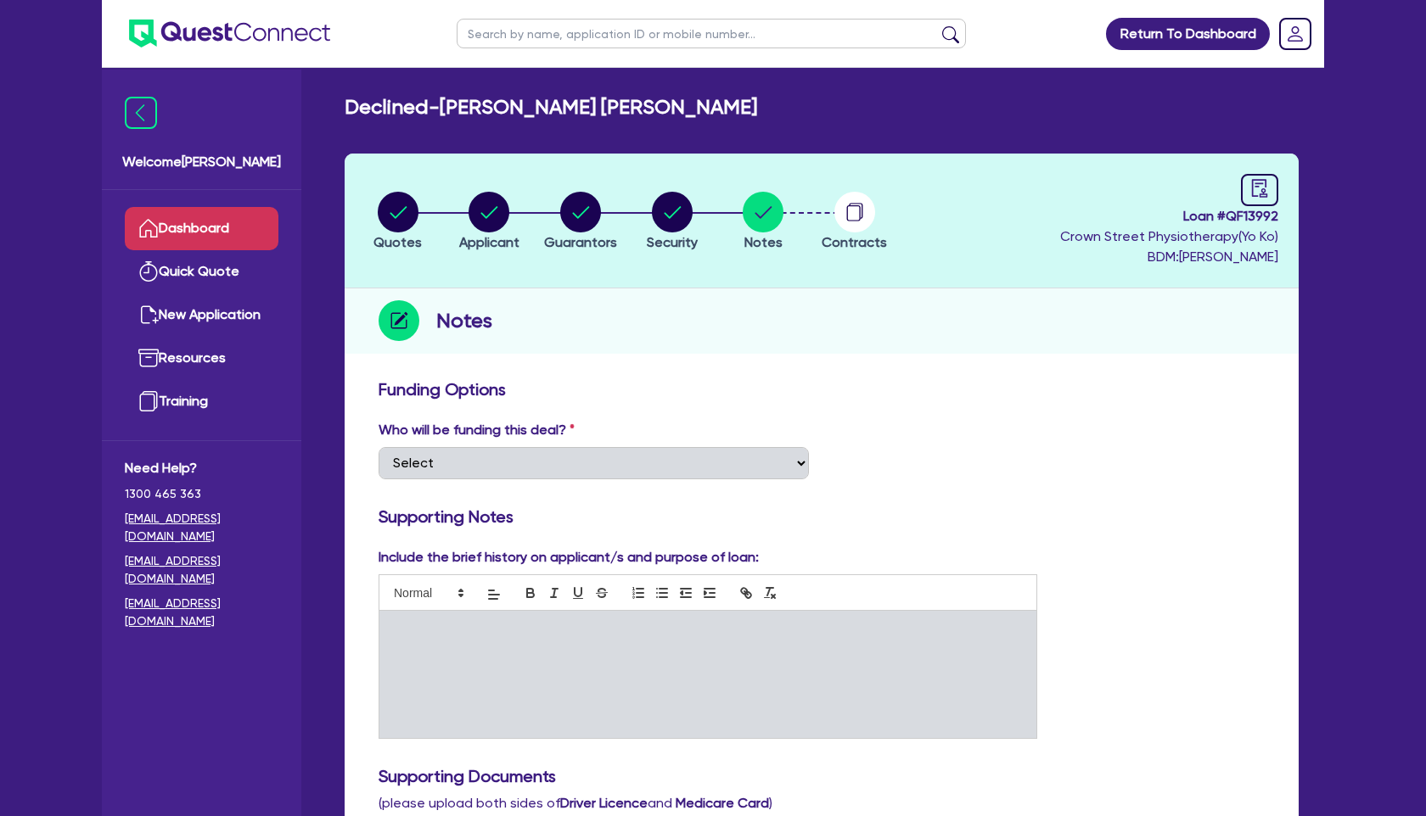
click at [239, 222] on link "Dashboard" at bounding box center [202, 228] width 154 height 43
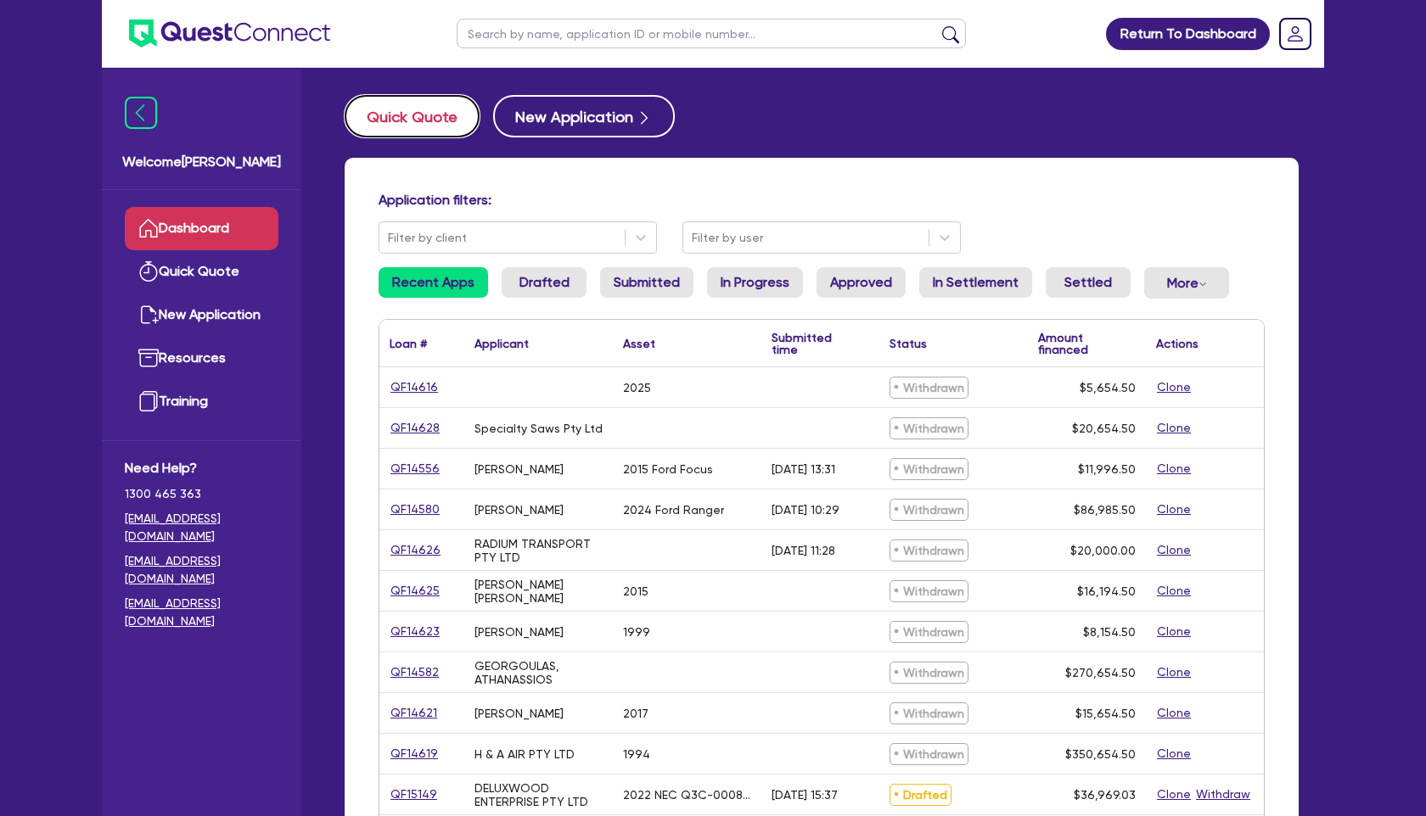
click at [431, 120] on button "Quick Quote" at bounding box center [412, 116] width 135 height 42
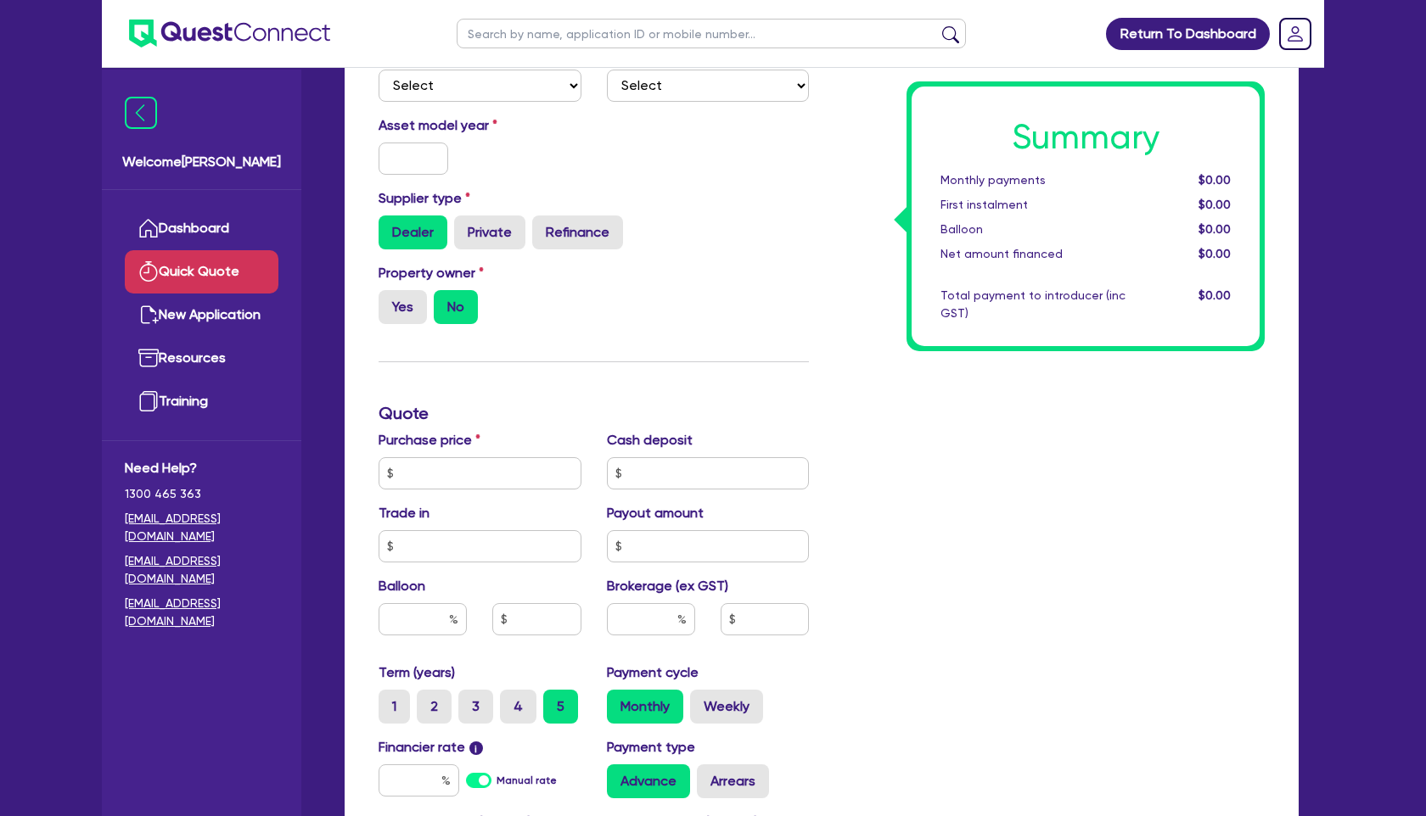
scroll to position [250, 0]
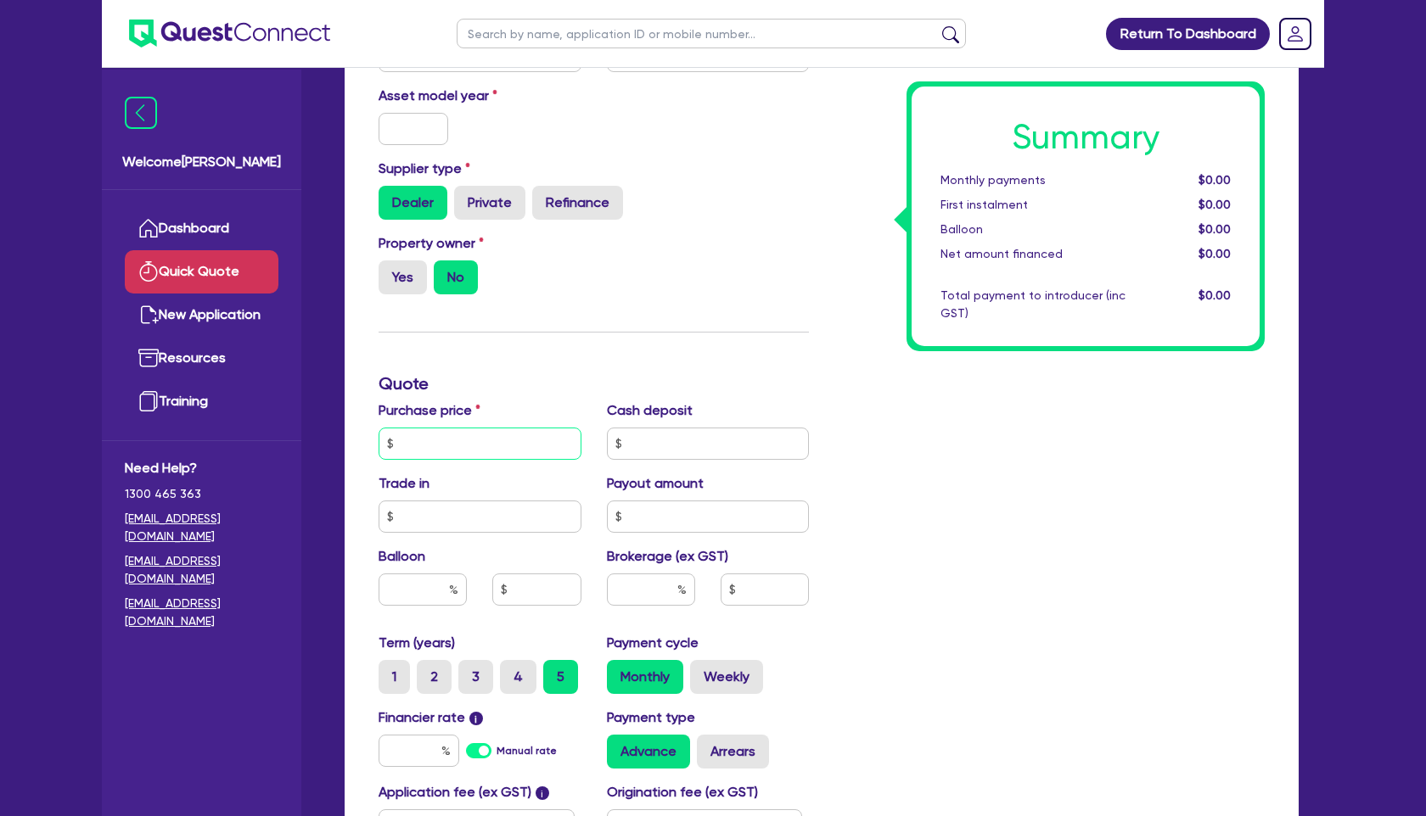
click at [462, 448] on input "text" at bounding box center [480, 444] width 203 height 32
type input "60,500"
click at [898, 539] on div "Summary Monthly payments $0.00 First instalment $0.00 Balloon $0.00 Net amount …" at bounding box center [1050, 443] width 456 height 1011
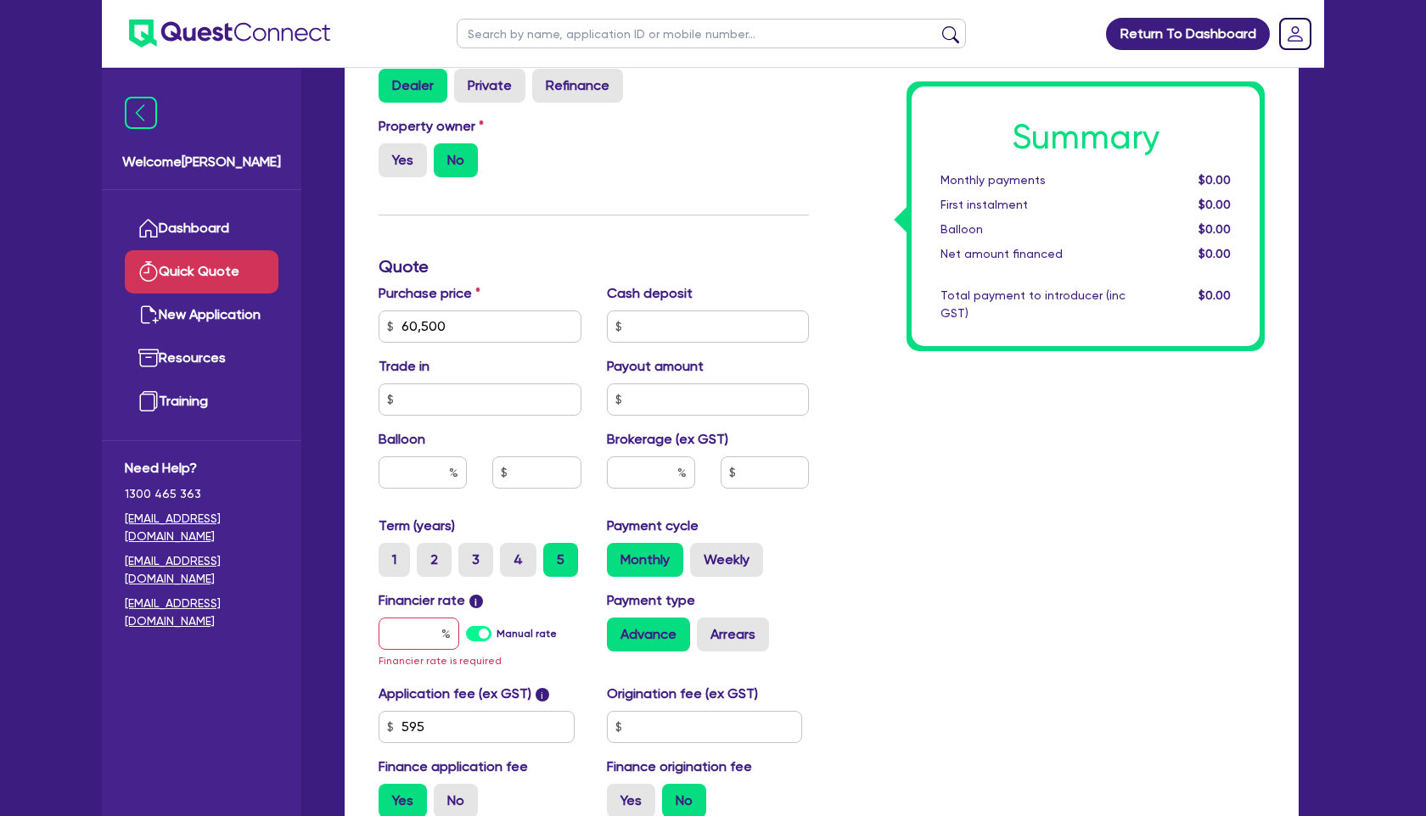
scroll to position [401, 0]
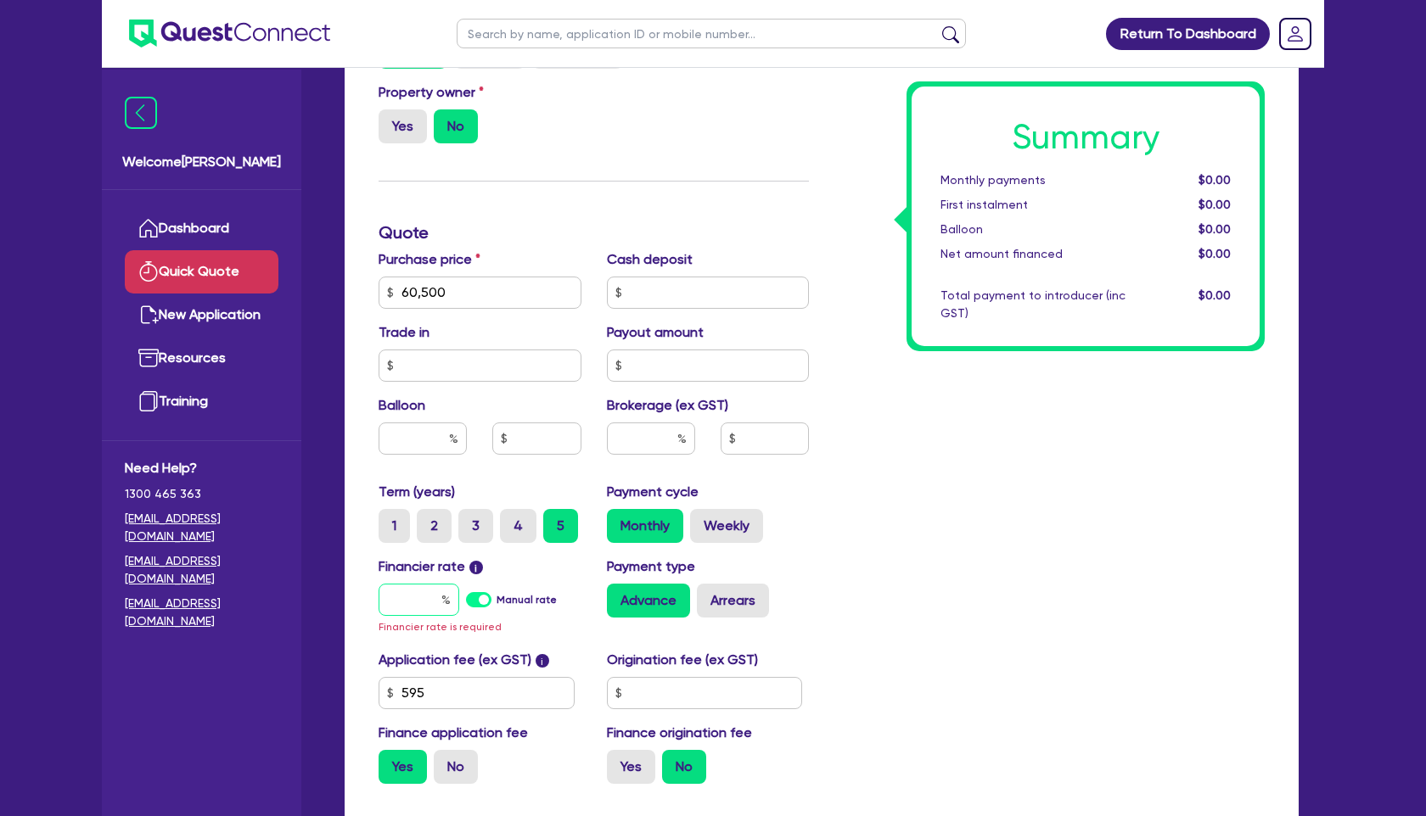
click at [432, 592] on input "text" at bounding box center [419, 600] width 81 height 32
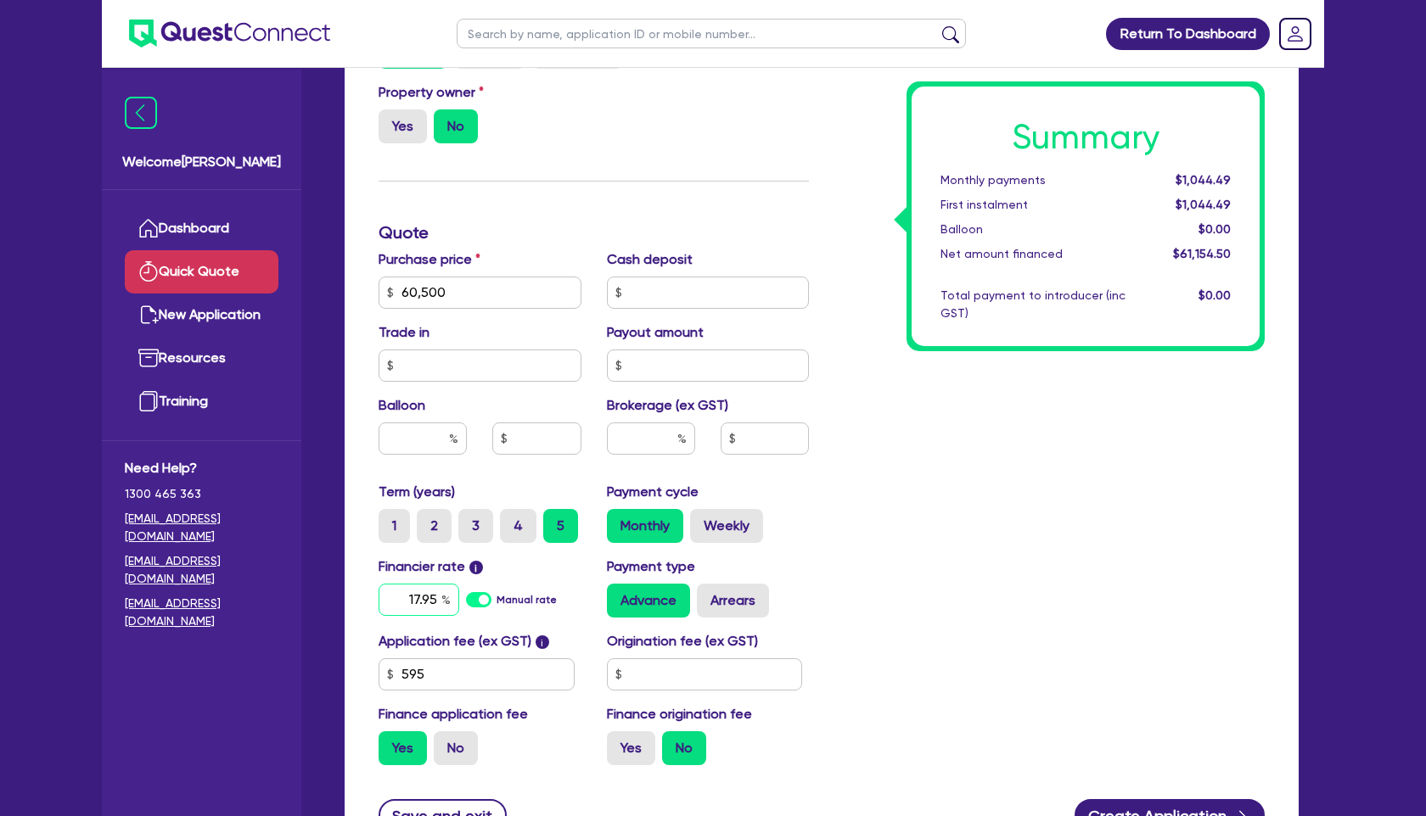
type input "17.95"
click at [860, 605] on div "Summary Monthly payments $1,044.49 First instalment $1,044.49 Balloon $0.00 Net…" at bounding box center [1050, 283] width 456 height 992
click at [652, 430] on input "text" at bounding box center [651, 439] width 88 height 32
type input "4"
click at [900, 437] on div "Summary Monthly payments Calculating... First instalment Calculating... Balloon…" at bounding box center [1050, 283] width 456 height 992
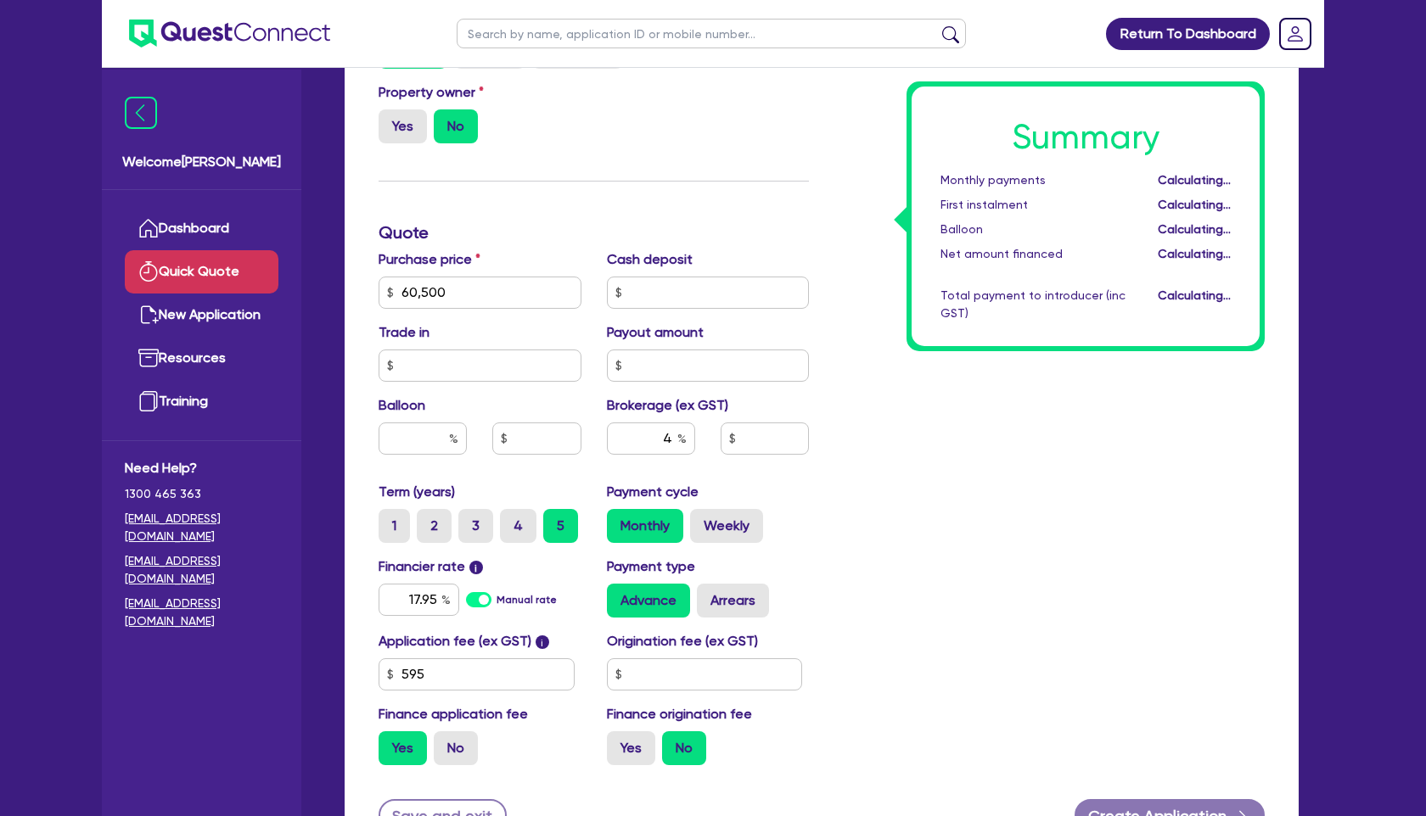
type input "2,446.18"
click at [729, 536] on label "Weekly" at bounding box center [726, 526] width 73 height 34
click at [701, 520] on input "Weekly" at bounding box center [695, 514] width 11 height 11
radio input "true"
type input "2,446.18"
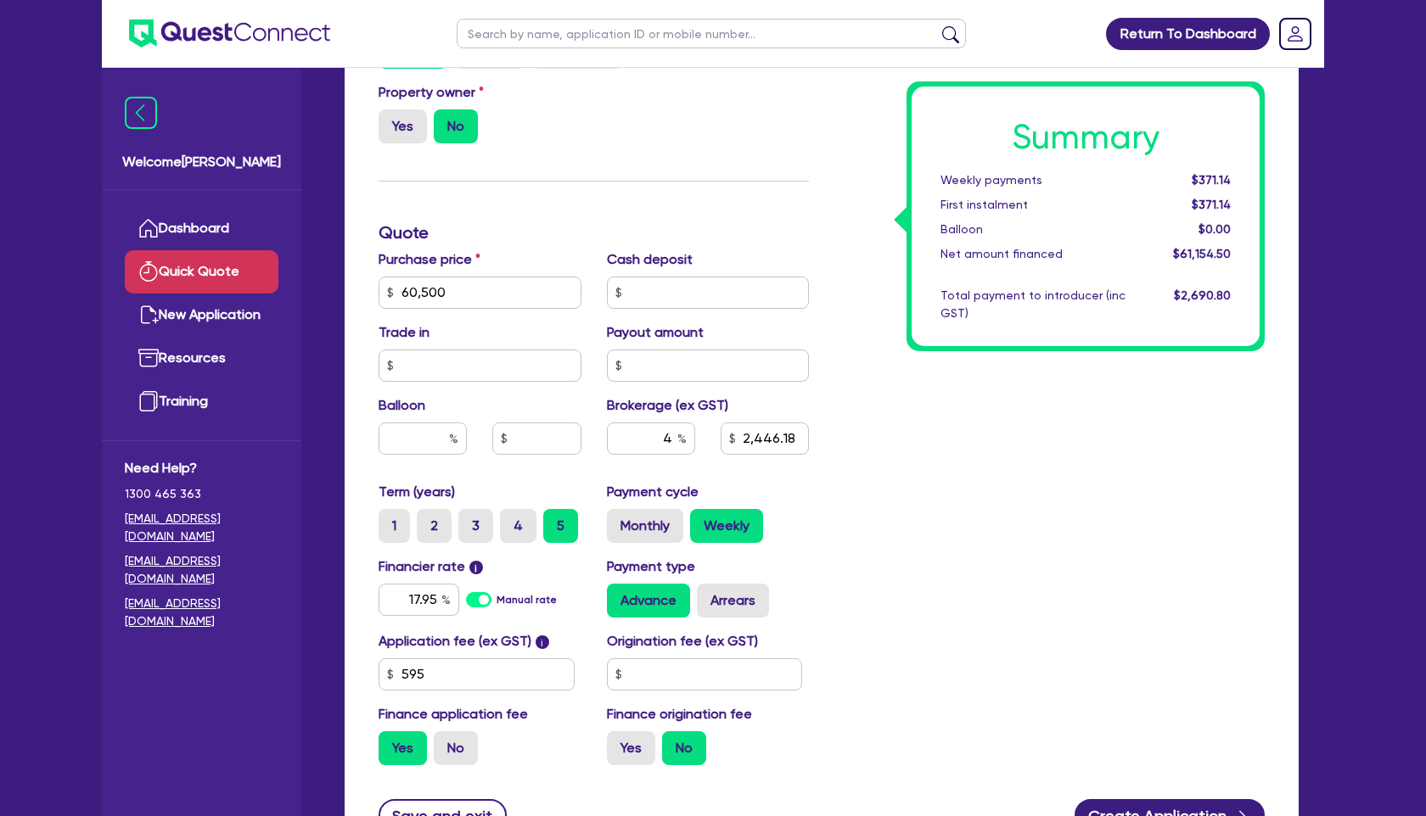
scroll to position [412, 0]
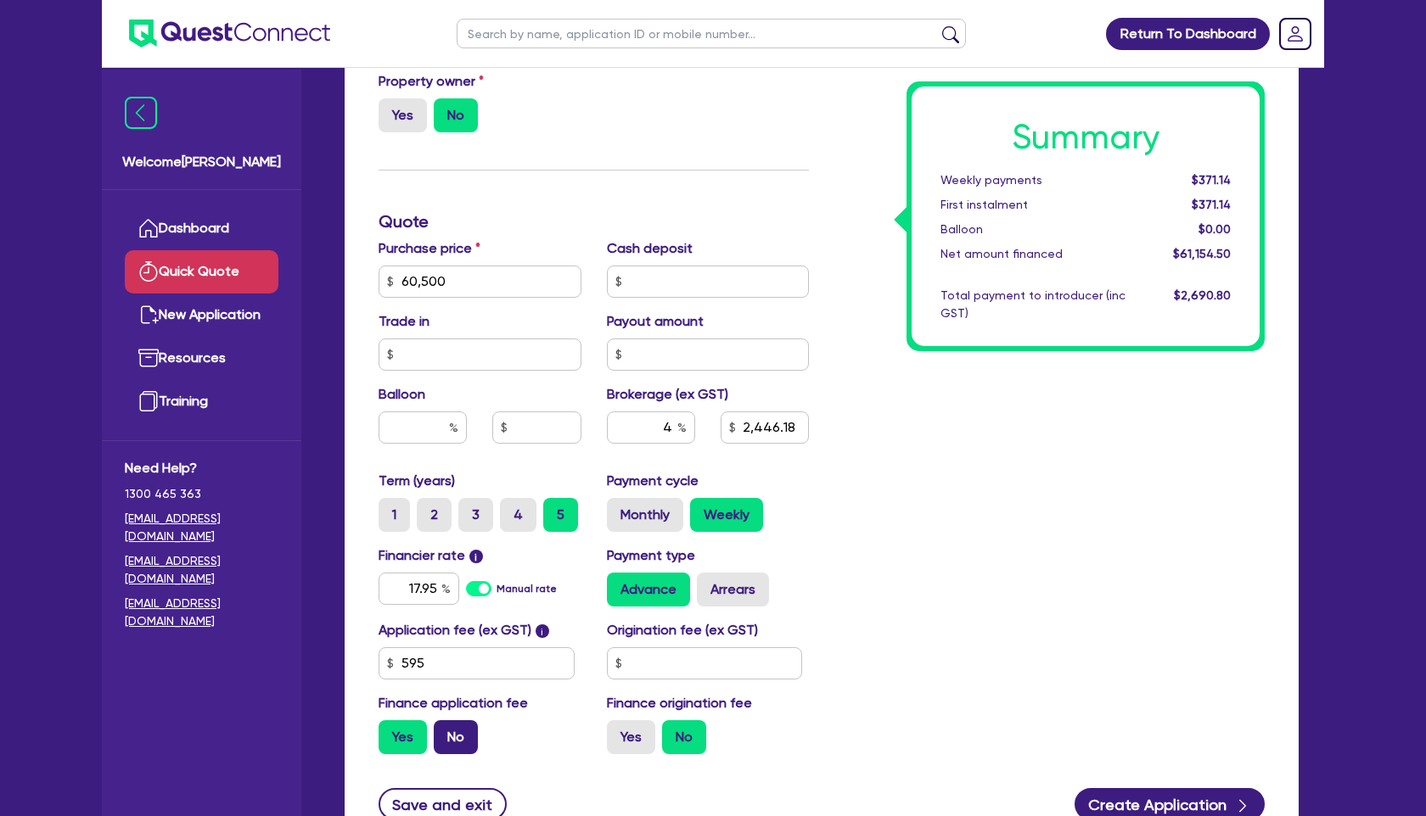
click at [472, 735] on label "No" at bounding box center [456, 738] width 44 height 34
click at [445, 732] on input "No" at bounding box center [439, 726] width 11 height 11
radio input "true"
type input "2,420"
